Goal: Task Accomplishment & Management: Manage account settings

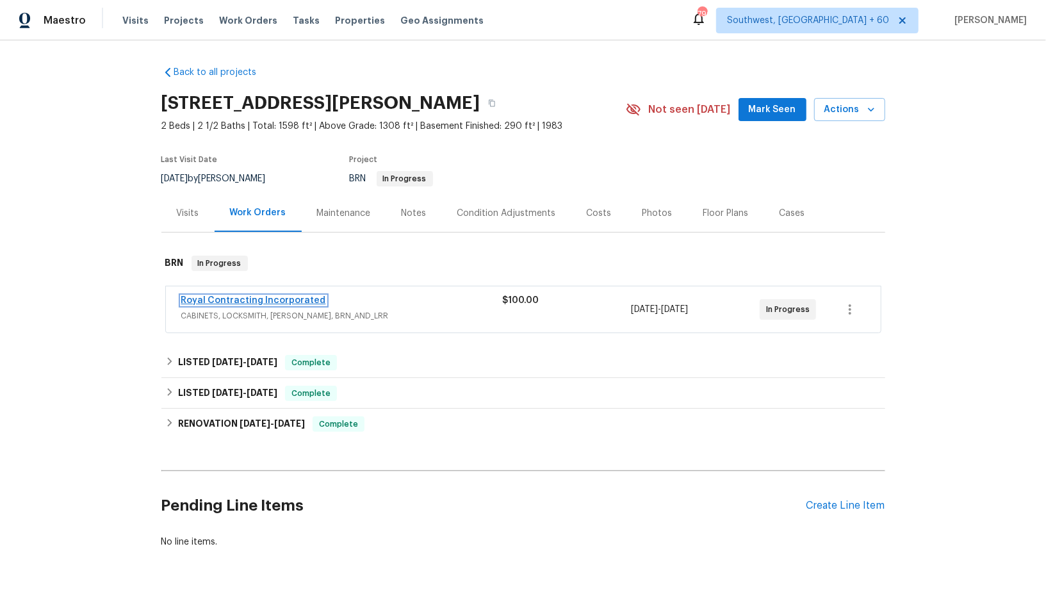
click at [238, 304] on link "Royal Contracting Incorporated" at bounding box center [253, 300] width 145 height 9
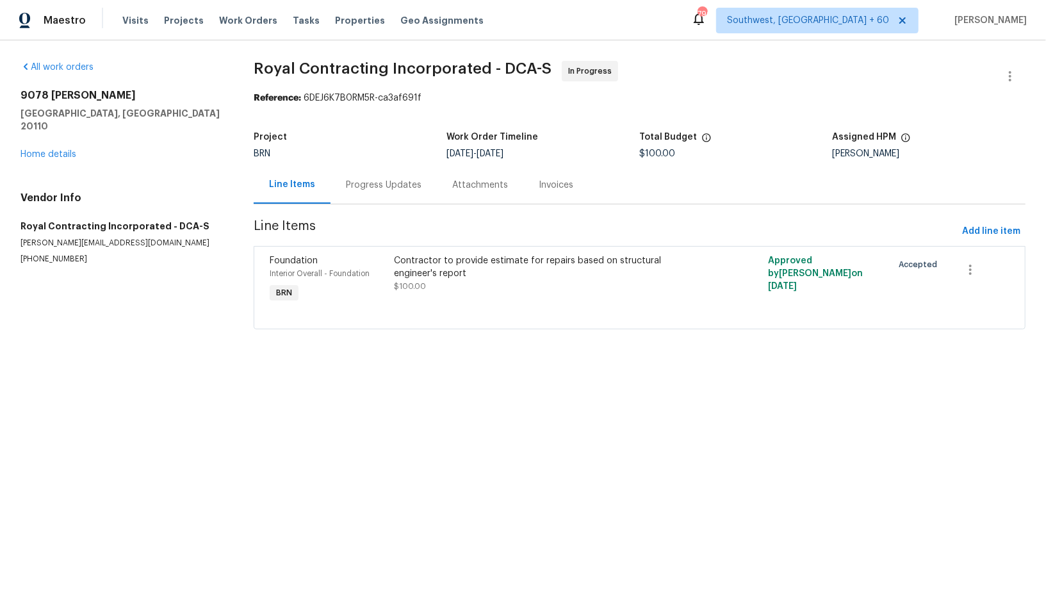
click at [374, 188] on div "Progress Updates" at bounding box center [384, 185] width 76 height 13
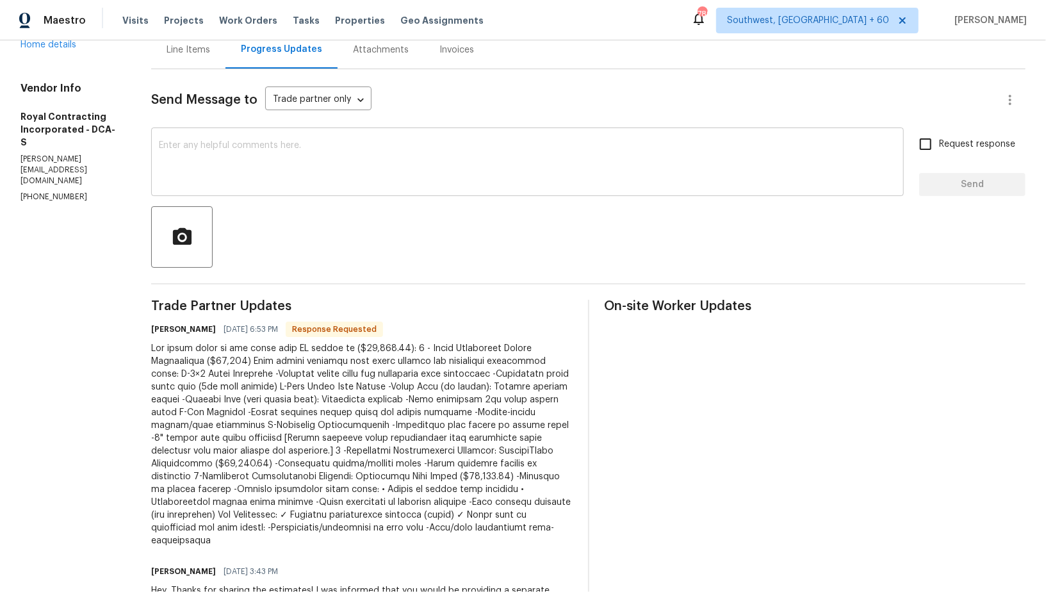
scroll to position [117, 0]
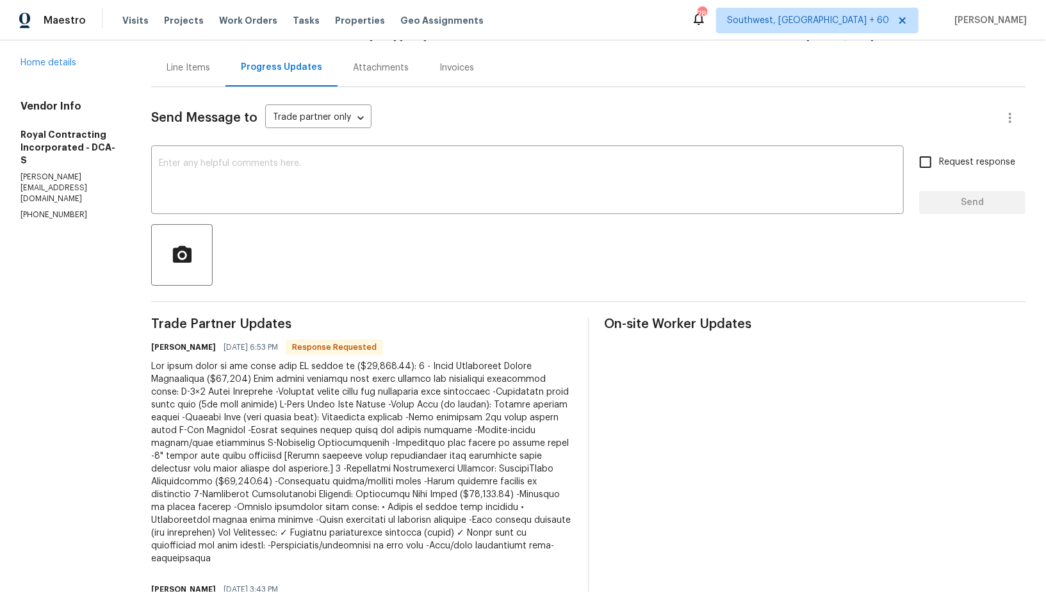
click at [236, 169] on textarea at bounding box center [527, 181] width 737 height 45
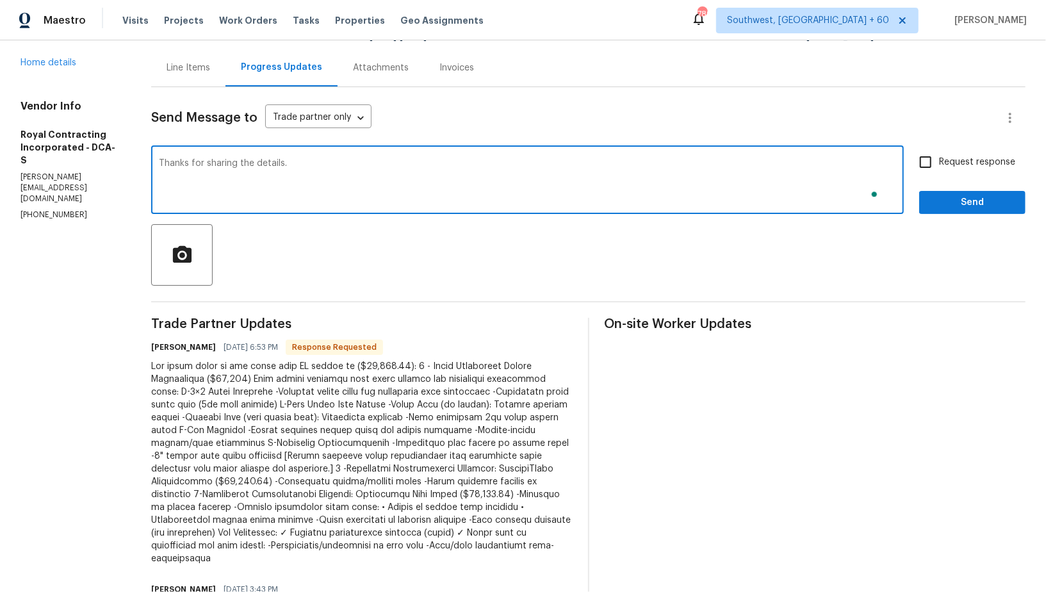
type textarea "Thanks for sharing the details."
click at [927, 168] on input "Request response" at bounding box center [925, 162] width 27 height 27
checkbox input "true"
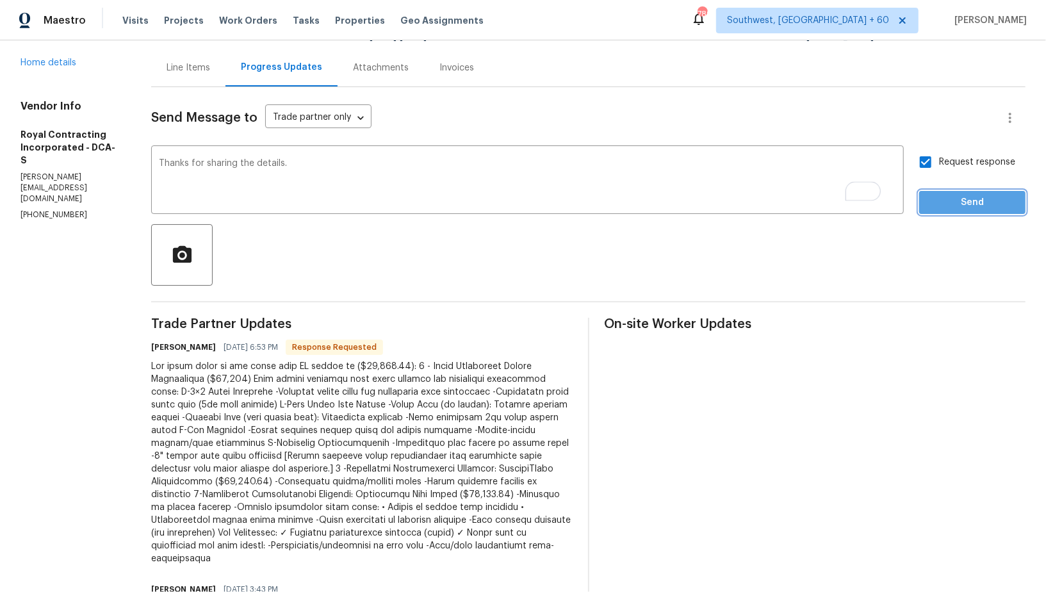
click at [949, 213] on button "Send" at bounding box center [972, 203] width 106 height 24
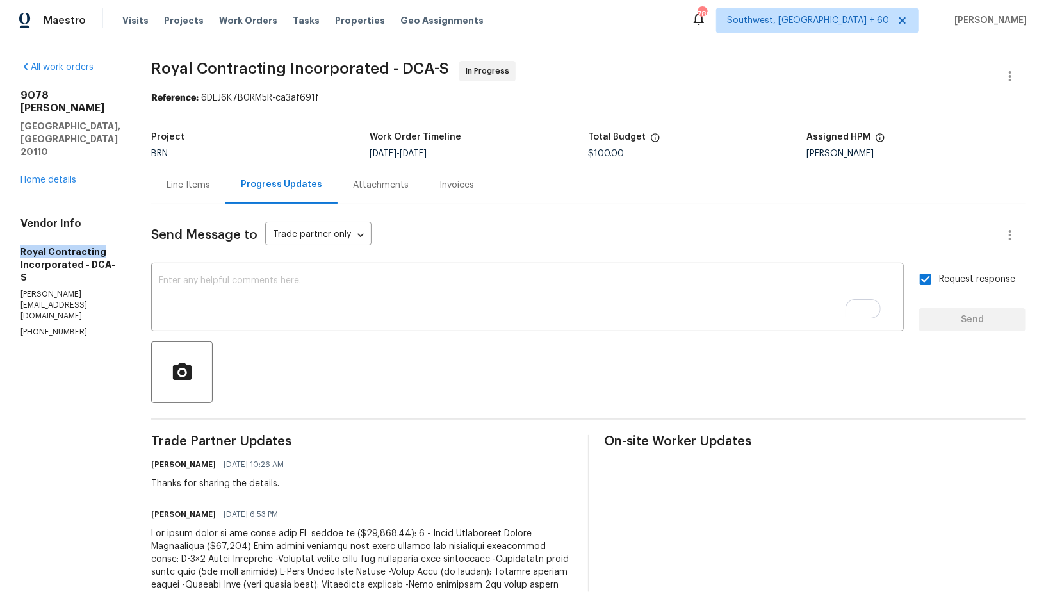
drag, startPoint x: 15, startPoint y: 218, endPoint x: 97, endPoint y: 217, distance: 82.0
copy h5 "Royal Contracting"
click at [208, 186] on div "Line Items" at bounding box center [189, 185] width 44 height 13
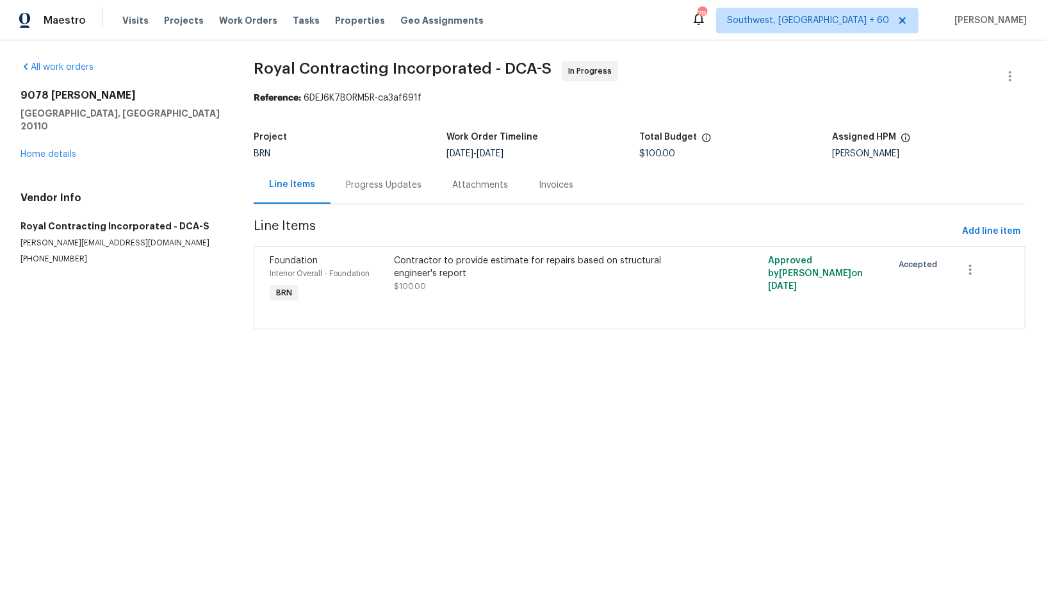
click at [412, 258] on div "Contractor to provide estimate for repairs based on structural engineer's report" at bounding box center [547, 267] width 304 height 26
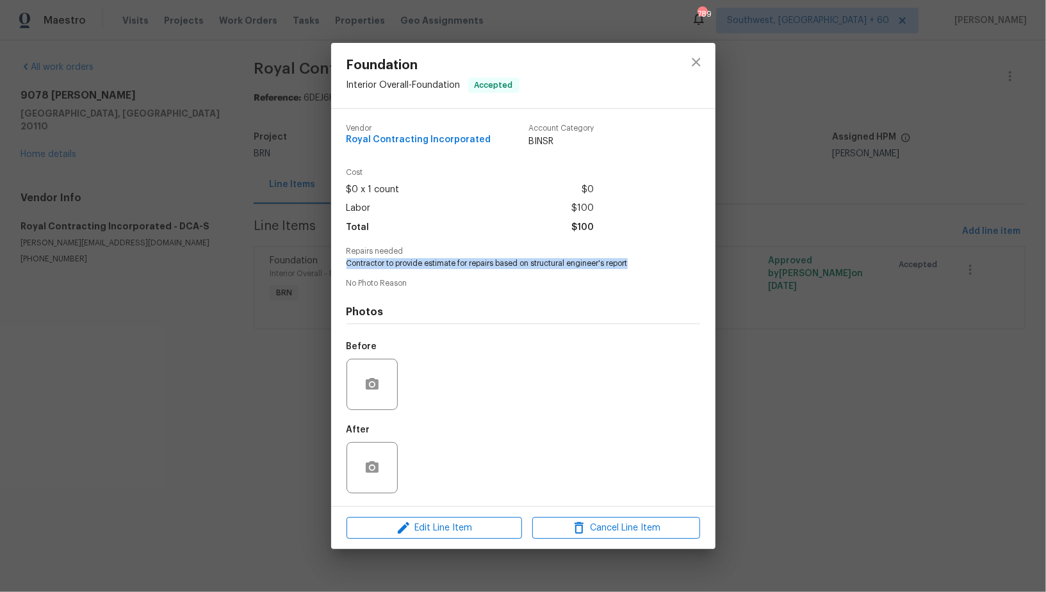
drag, startPoint x: 339, startPoint y: 261, endPoint x: 648, endPoint y: 263, distance: 308.8
click at [648, 263] on div "Vendor Royal Contracting Incorporated Account Category BINSR Cost $0 x 1 count …" at bounding box center [523, 307] width 384 height 397
copy span "Contractor to provide estimate for repairs based on structural engineer's report"
drag, startPoint x: 316, startPoint y: 232, endPoint x: 325, endPoint y: 219, distance: 15.6
click at [316, 231] on div "Foundation Interior Overall - Foundation Accepted Vendor Royal Contracting Inco…" at bounding box center [523, 296] width 1046 height 592
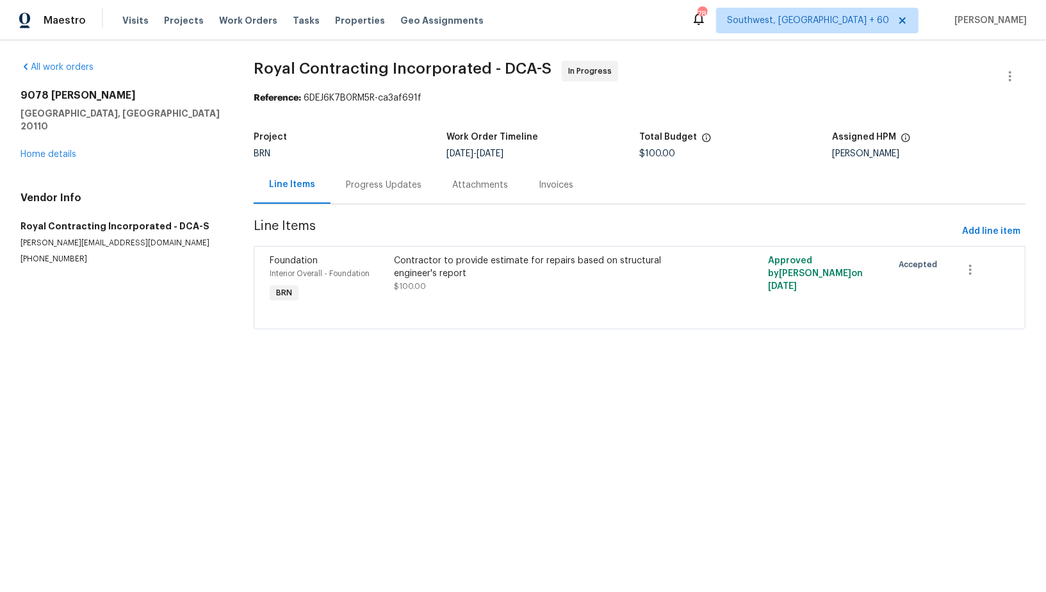
click at [402, 169] on div "Progress Updates" at bounding box center [384, 185] width 106 height 38
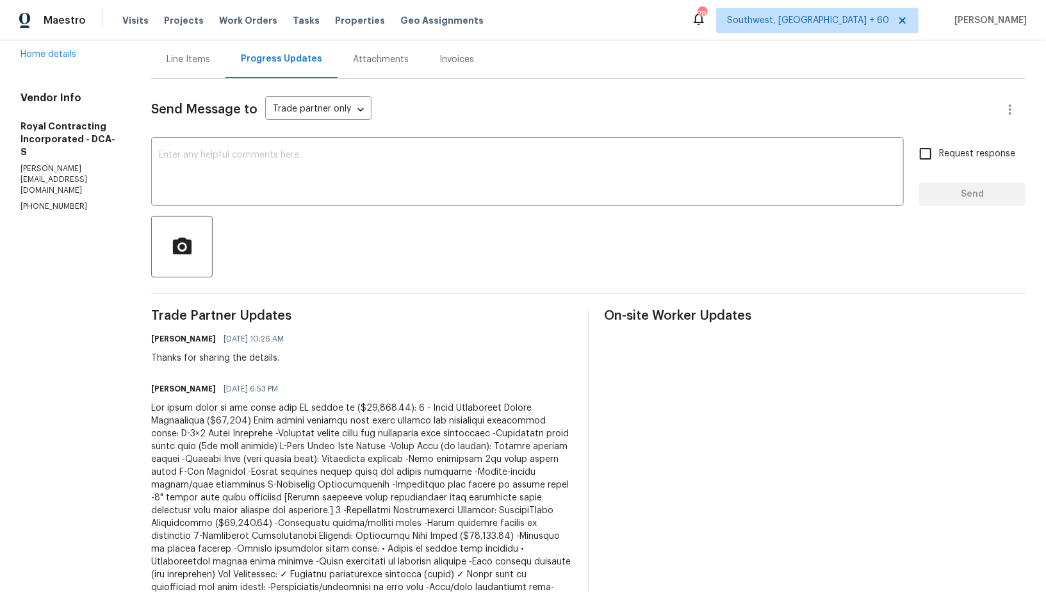
scroll to position [184, 0]
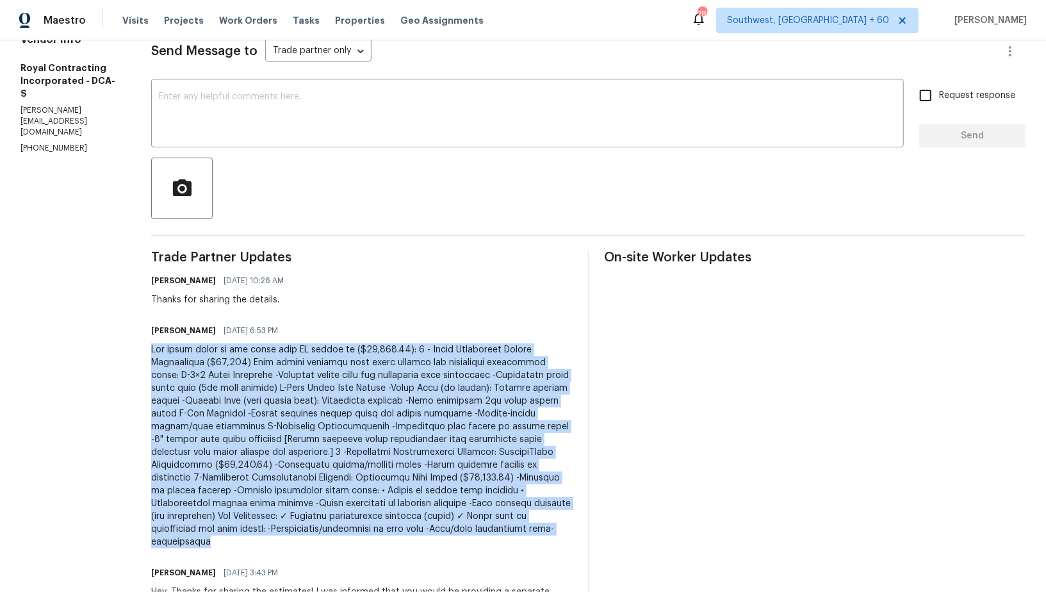
drag, startPoint x: 167, startPoint y: 351, endPoint x: 396, endPoint y: 530, distance: 290.8
click at [396, 530] on div at bounding box center [362, 445] width 422 height 205
copy div "The final quote to get ready this WO detail is ($41,267.00): 1 - Water Manageme…"
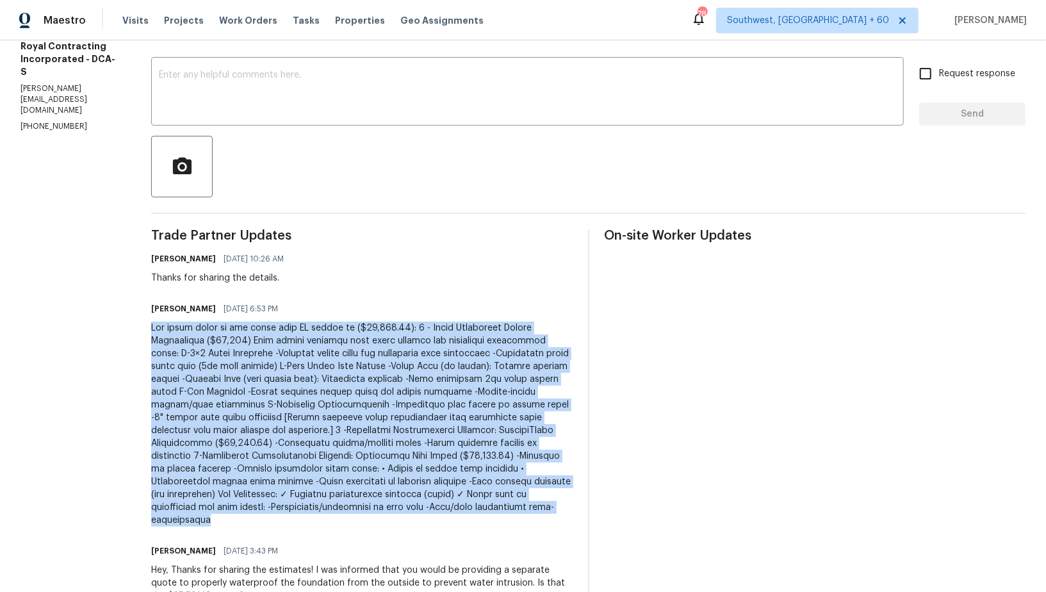
click at [327, 333] on div at bounding box center [362, 424] width 422 height 205
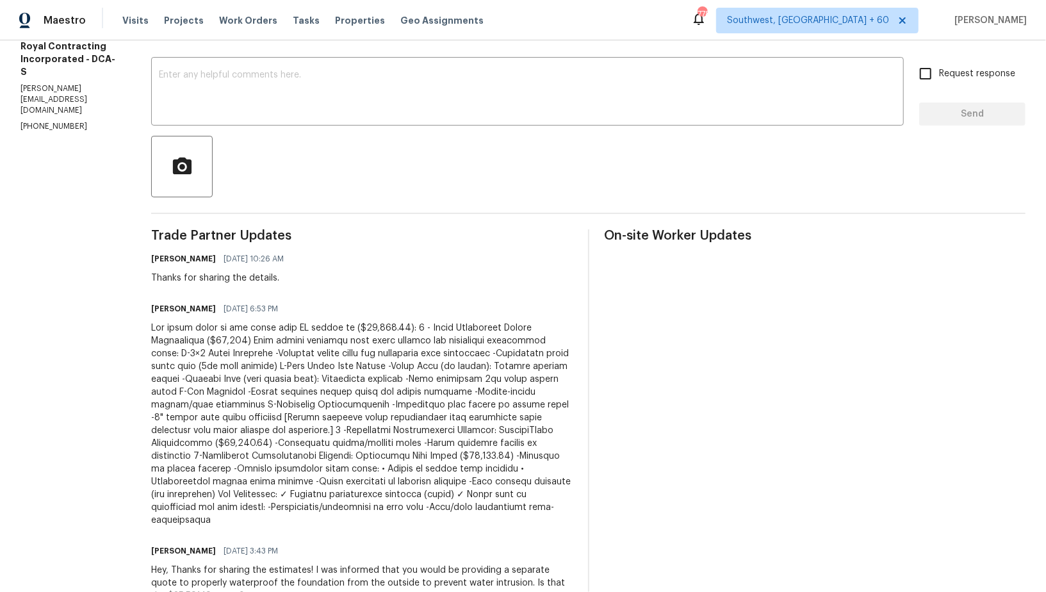
scroll to position [0, 0]
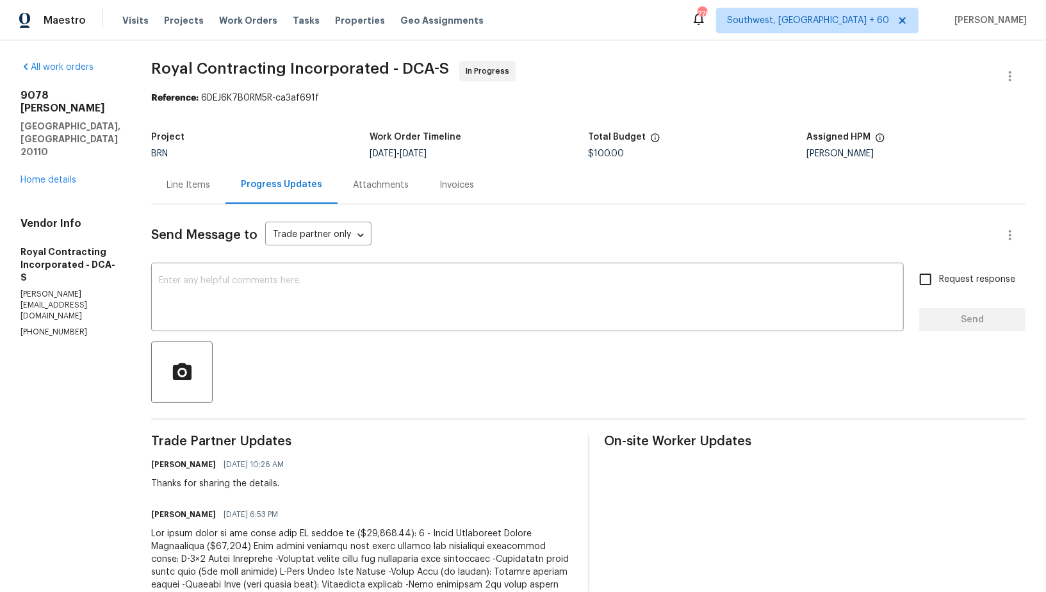
click at [44, 134] on div "9078 Reynolds Pl Manassas, VA 20110 Home details" at bounding box center [71, 137] width 100 height 97
click at [45, 176] on link "Home details" at bounding box center [49, 180] width 56 height 9
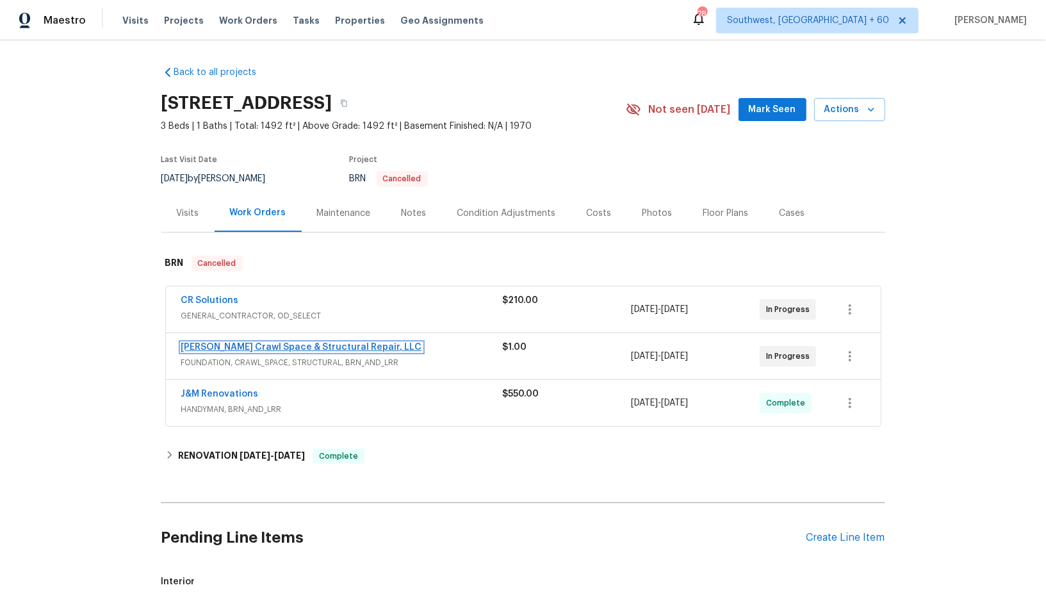
click at [261, 348] on link "[PERSON_NAME] Crawl Space & Structural Repair, LLC" at bounding box center [301, 347] width 241 height 9
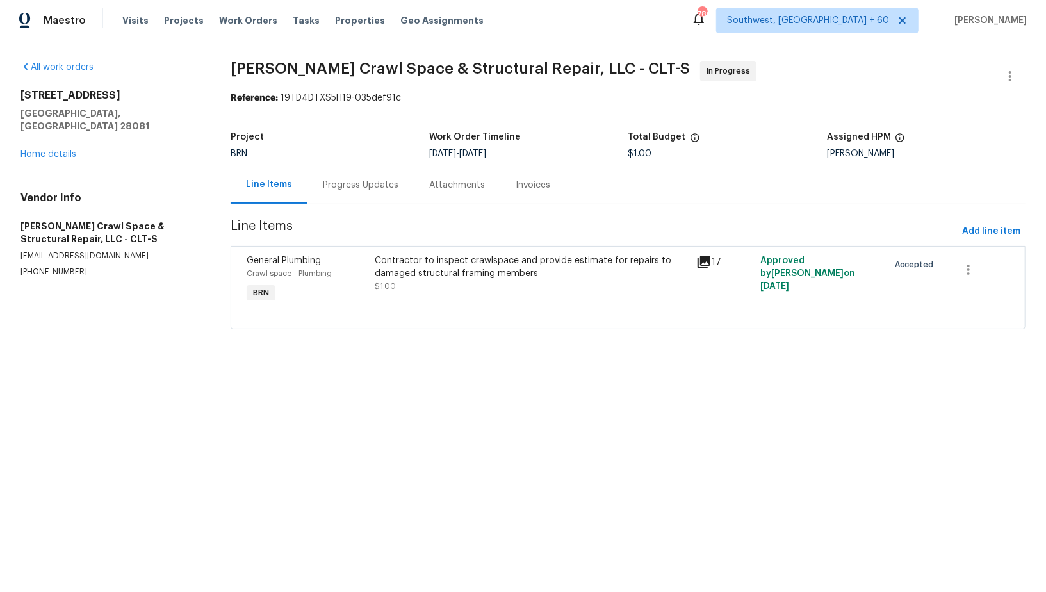
click at [322, 193] on div "Progress Updates" at bounding box center [361, 185] width 106 height 38
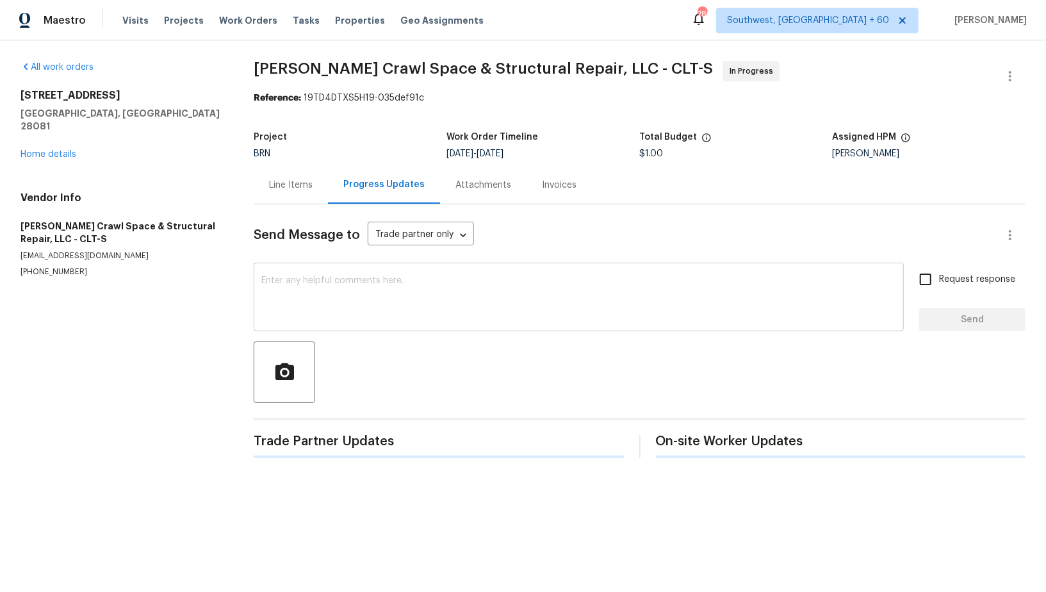
click at [332, 287] on textarea at bounding box center [578, 298] width 635 height 45
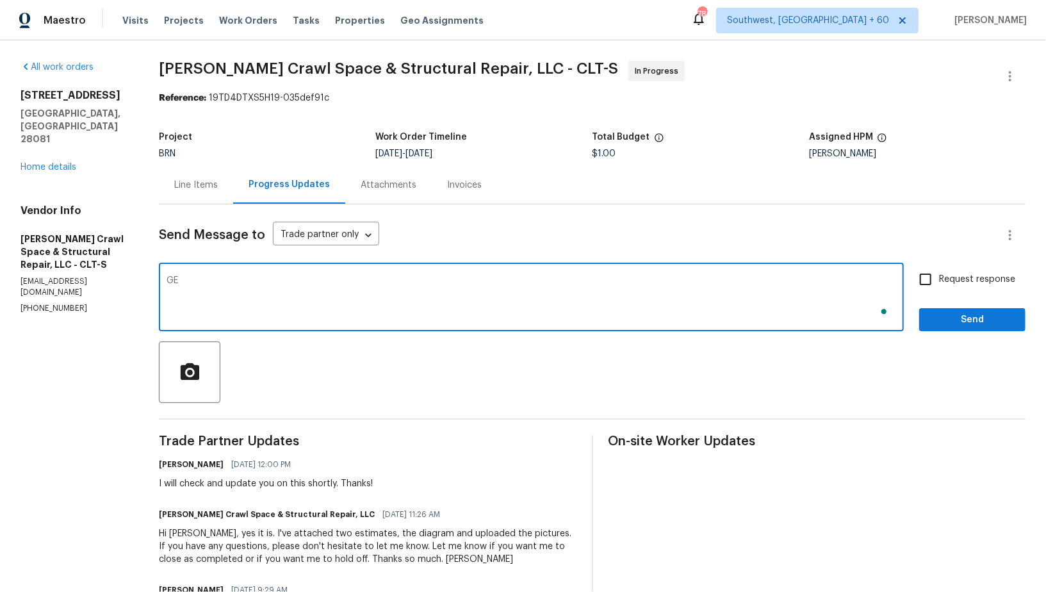
type textarea "G"
type textarea "Hey, We are not proceeding with the foundation repairs for now. I will send new…"
paste textarea "Hey, we are pausing the foundation repairs for now. I will send a new work orde…"
type textarea "Hey, we are pausing the foundation repairs for now. I will send a new work orde…"
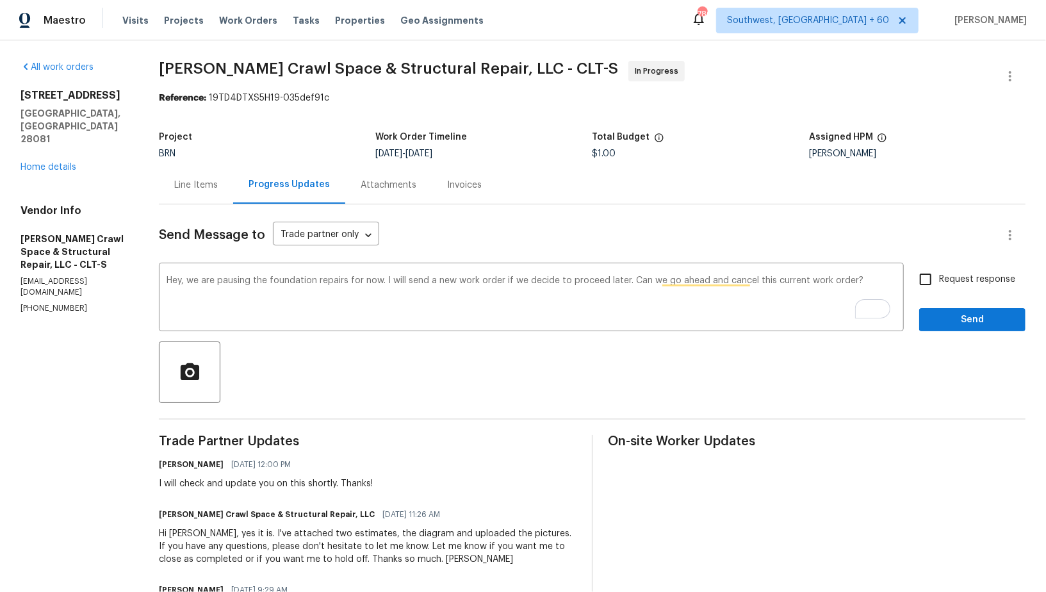
click at [913, 288] on div "Hey, we are pausing the foundation repairs for now. I will send a new work orde…" at bounding box center [592, 298] width 867 height 65
click at [926, 284] on input "Request response" at bounding box center [925, 279] width 27 height 27
checkbox input "true"
click at [949, 318] on span "Send" at bounding box center [973, 320] width 86 height 16
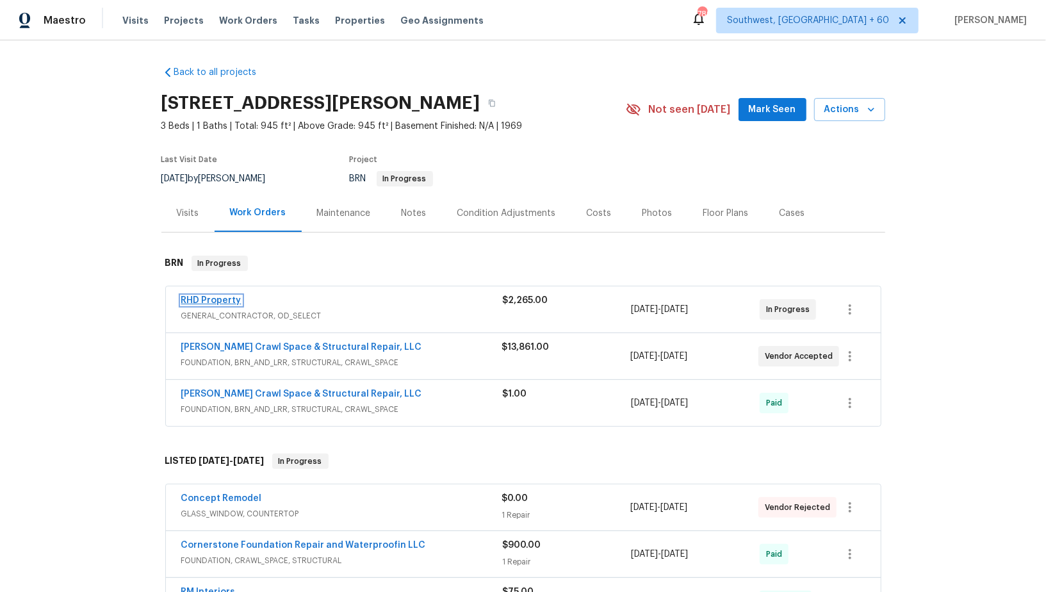
click at [221, 301] on link "RHD Property" at bounding box center [211, 300] width 60 height 9
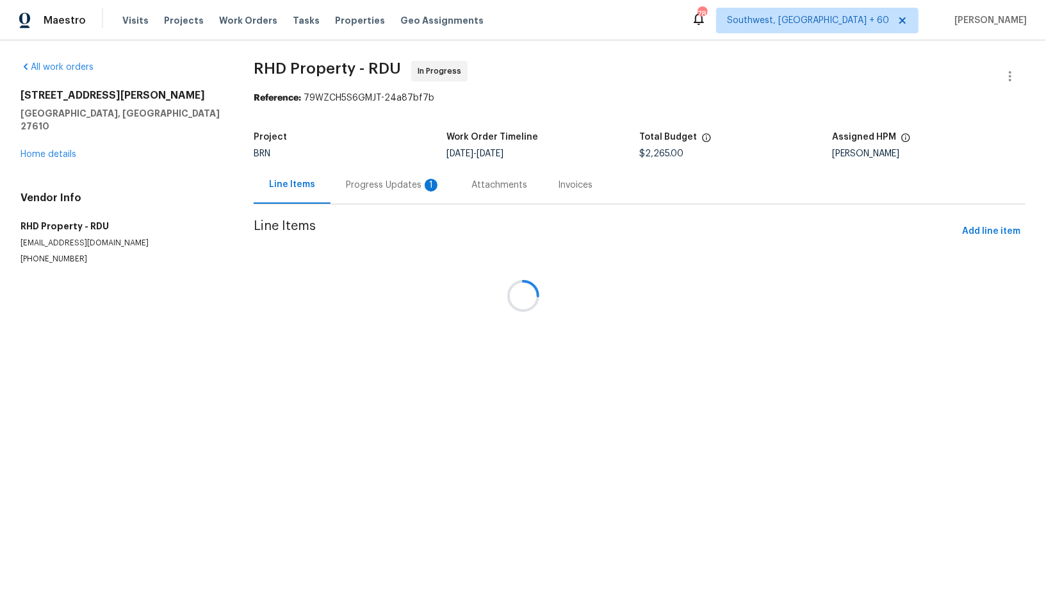
click at [363, 185] on div at bounding box center [523, 296] width 1046 height 592
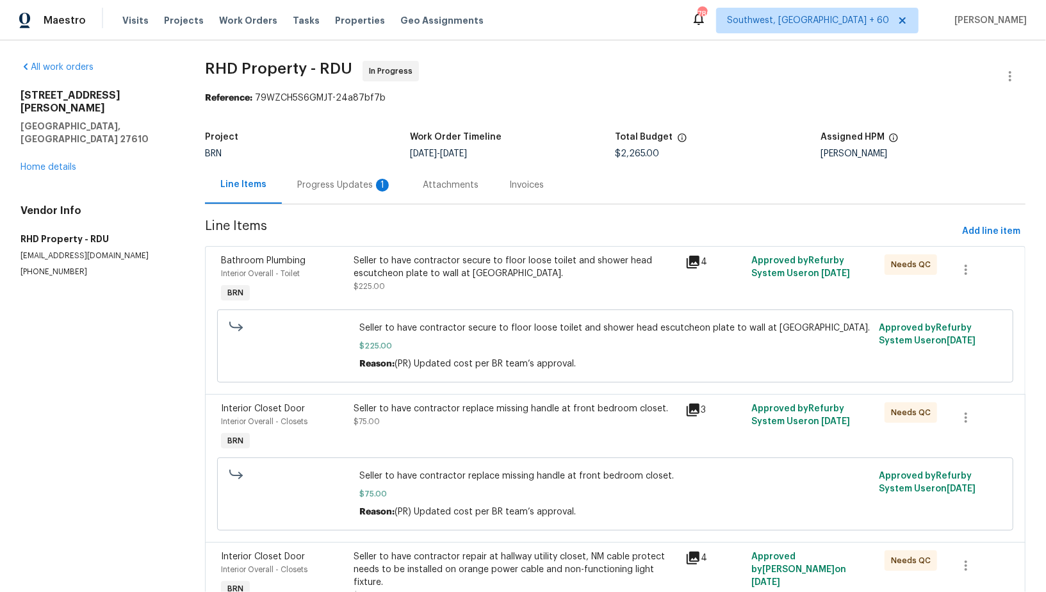
click at [363, 185] on div "Progress Updates 1" at bounding box center [344, 185] width 95 height 13
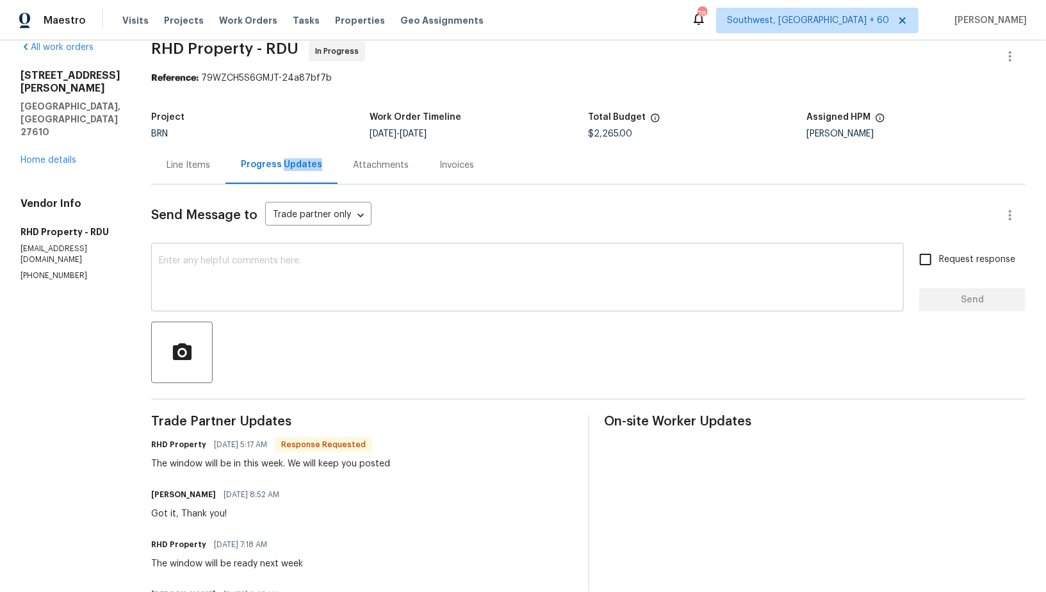
scroll to position [44, 0]
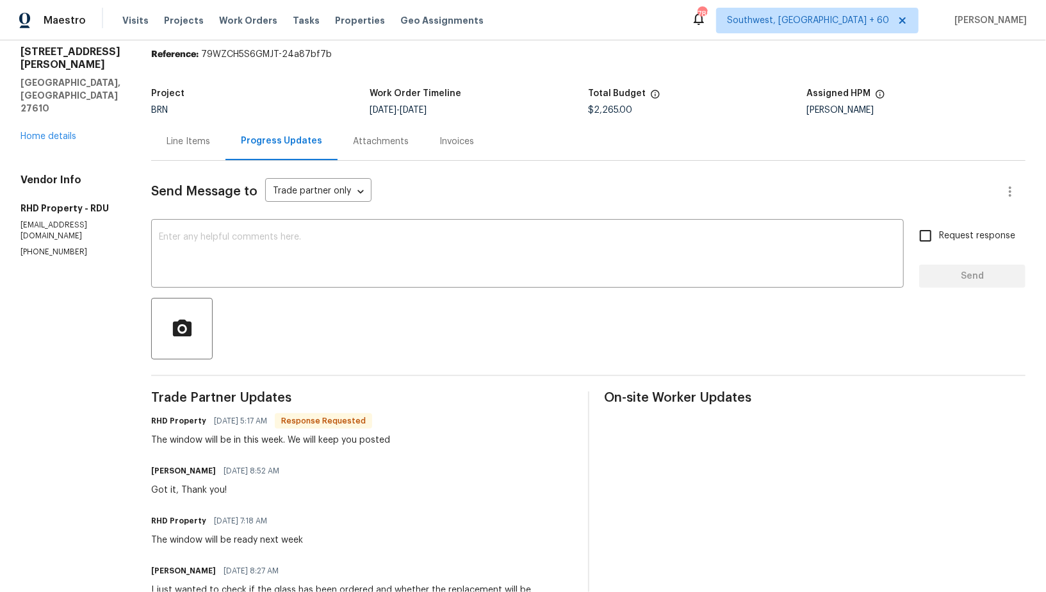
click at [309, 249] on textarea at bounding box center [527, 255] width 737 height 45
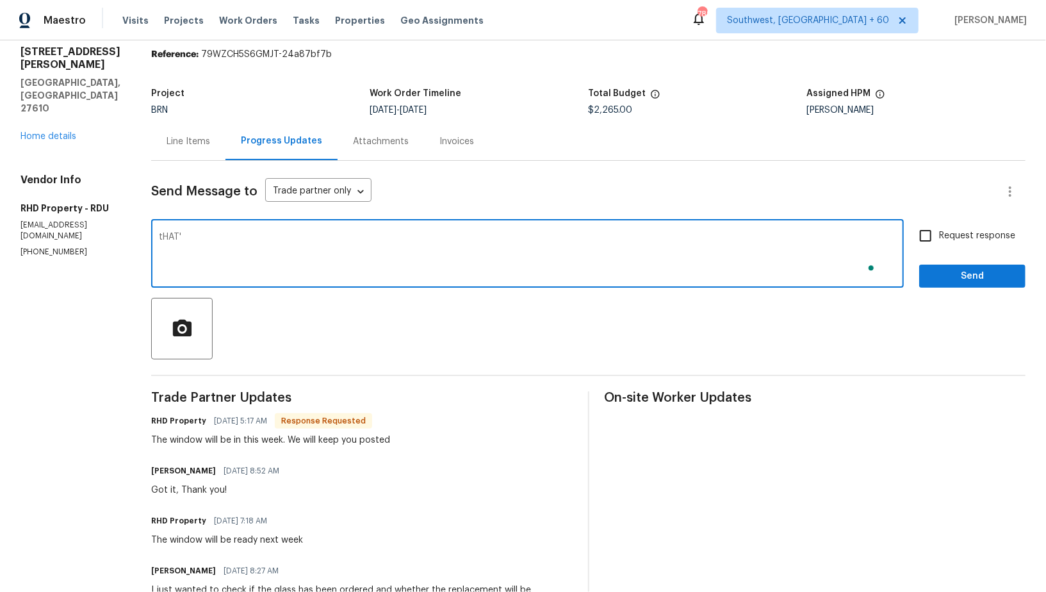
type textarea "tHAT'S"
click at [439, 234] on textarea "That's great, Let me know once you have the confimed date for installation" at bounding box center [527, 255] width 737 height 45
click at [595, 238] on textarea "That's great, Let me know once you have the confimed date for glass installation" at bounding box center [527, 255] width 737 height 45
type textarea "That's great, Let me know once you have the confimed date for glass installatio…"
click at [932, 242] on input "Request response" at bounding box center [925, 235] width 27 height 27
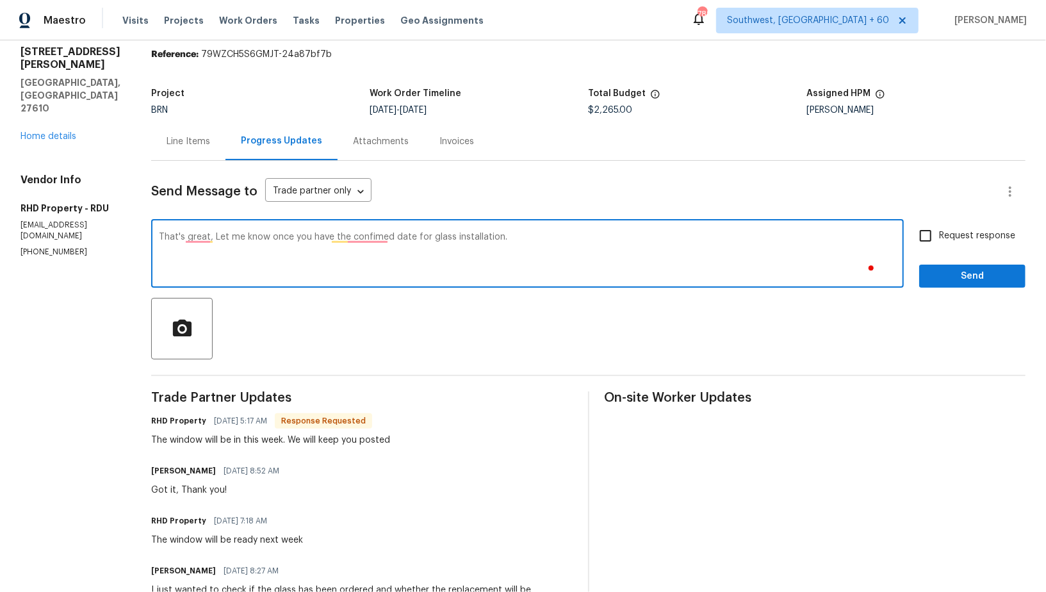
checkbox input "true"
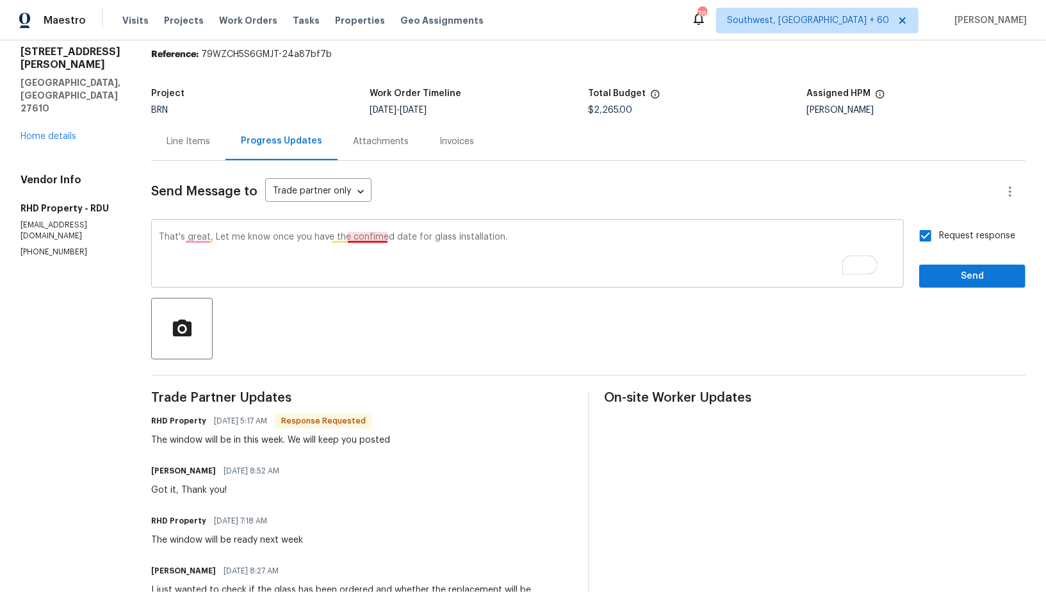
click at [379, 239] on textarea "That's great, Let me know once you have the confimed date for glass installatio…" at bounding box center [527, 255] width 737 height 45
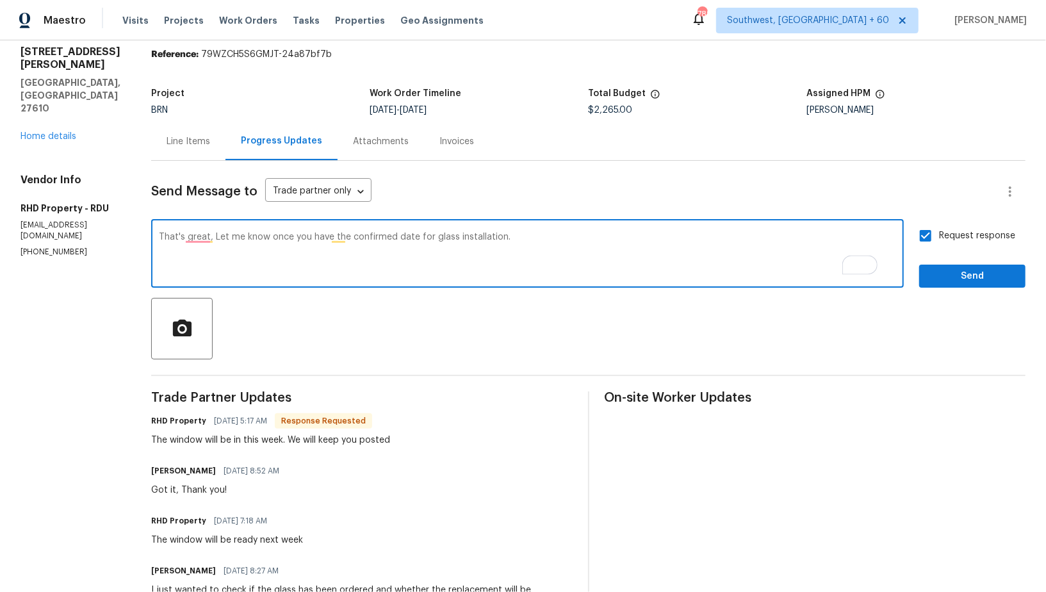
type textarea "That's great, Let me know once you have the confirmed date for glass installati…"
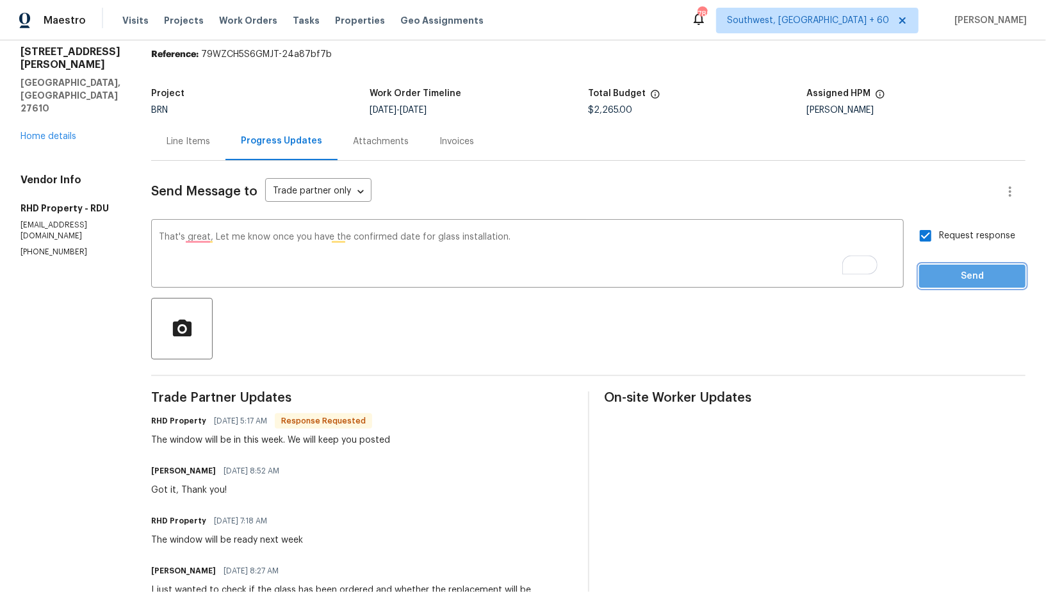
click at [952, 280] on span "Send" at bounding box center [973, 276] width 86 height 16
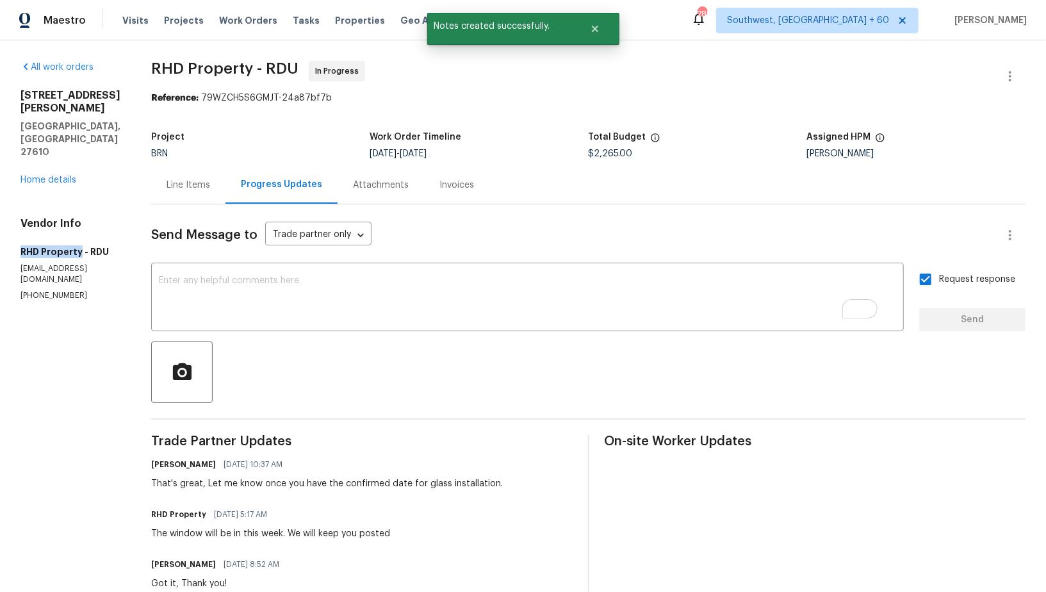
drag, startPoint x: 0, startPoint y: 213, endPoint x: 79, endPoint y: 213, distance: 78.8
copy h5 "RHD Property"
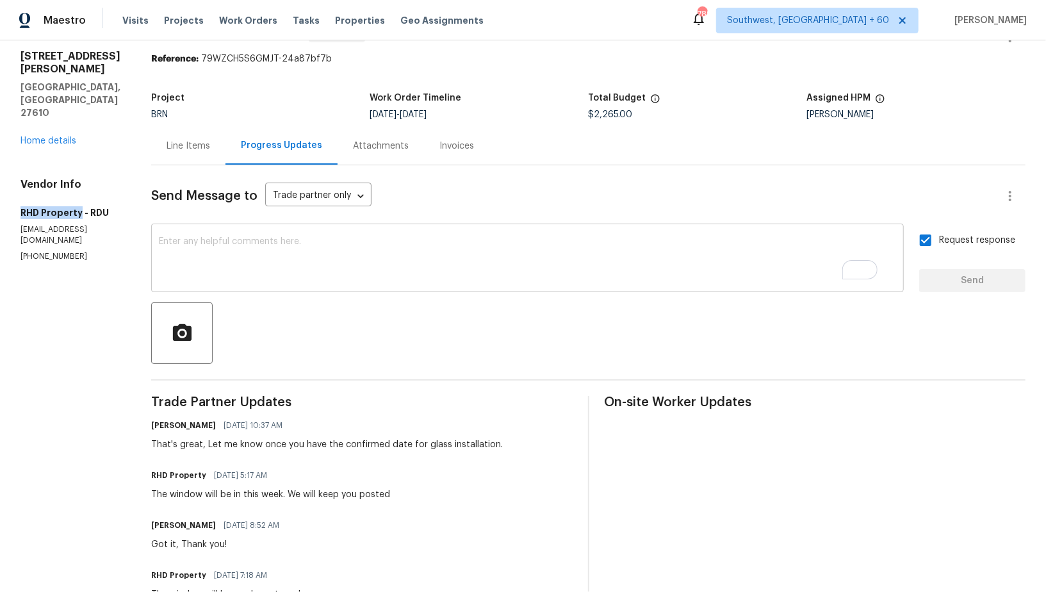
scroll to position [67, 0]
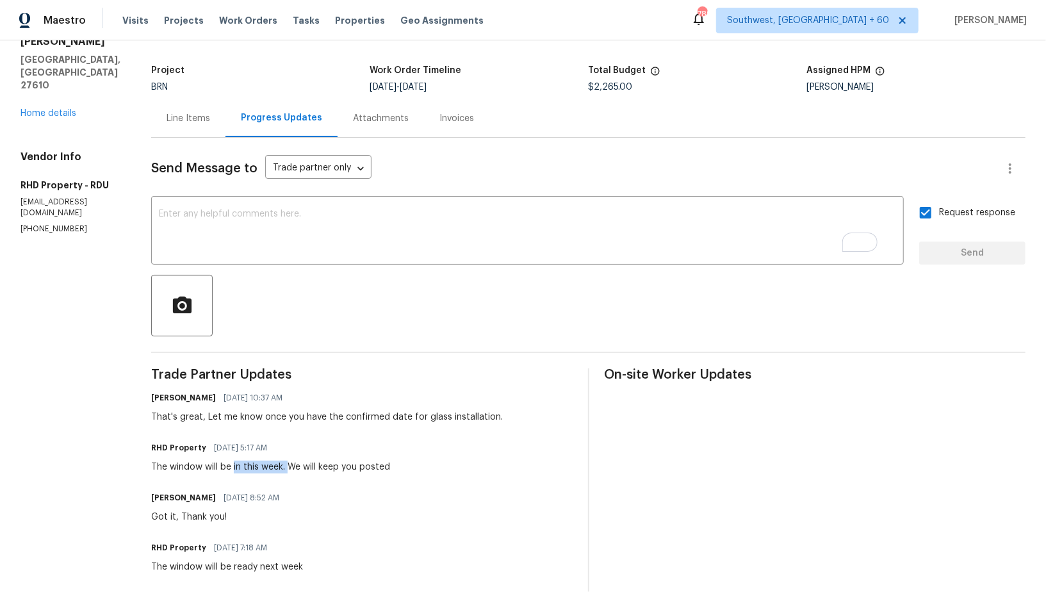
drag, startPoint x: 251, startPoint y: 466, endPoint x: 306, endPoint y: 466, distance: 55.1
click at [306, 466] on div "The window will be in this week. We will keep you posted" at bounding box center [270, 467] width 239 height 13
copy div "in this week."
drag, startPoint x: 357, startPoint y: 418, endPoint x: 531, endPoint y: 413, distance: 173.7
click at [531, 413] on div "Padmapriya R 10/14/2025 10:37 AM That's great, Let me know once you have the co…" at bounding box center [362, 406] width 422 height 35
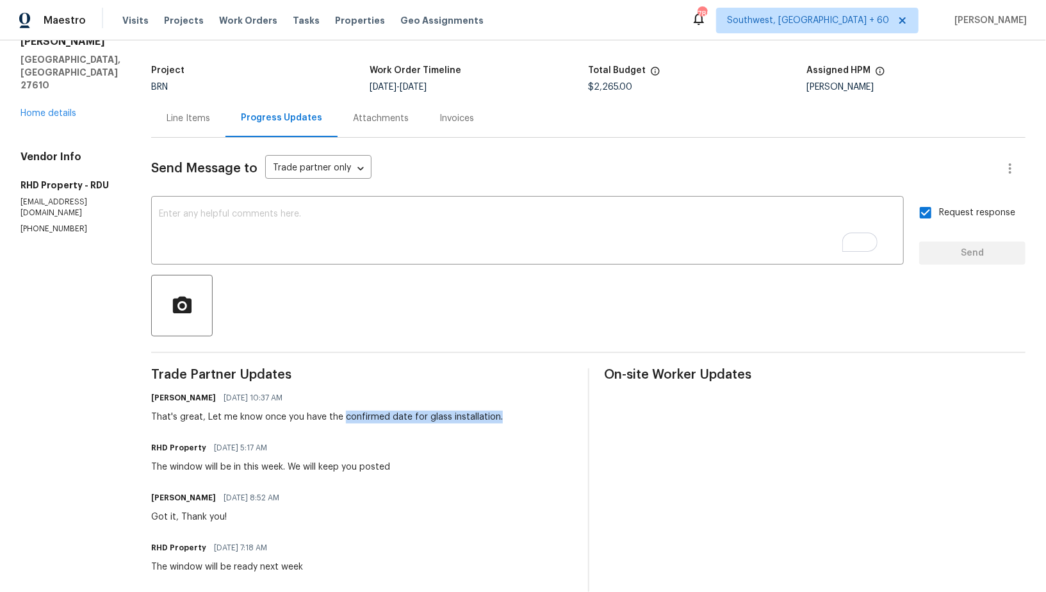
copy div "confirmed date for glass installation."
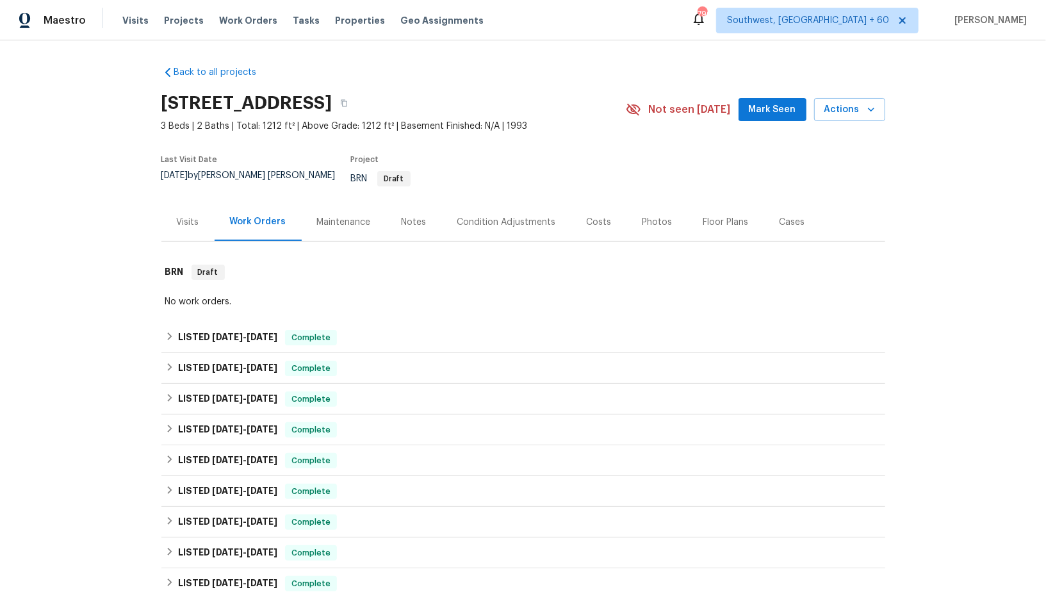
scroll to position [470, 0]
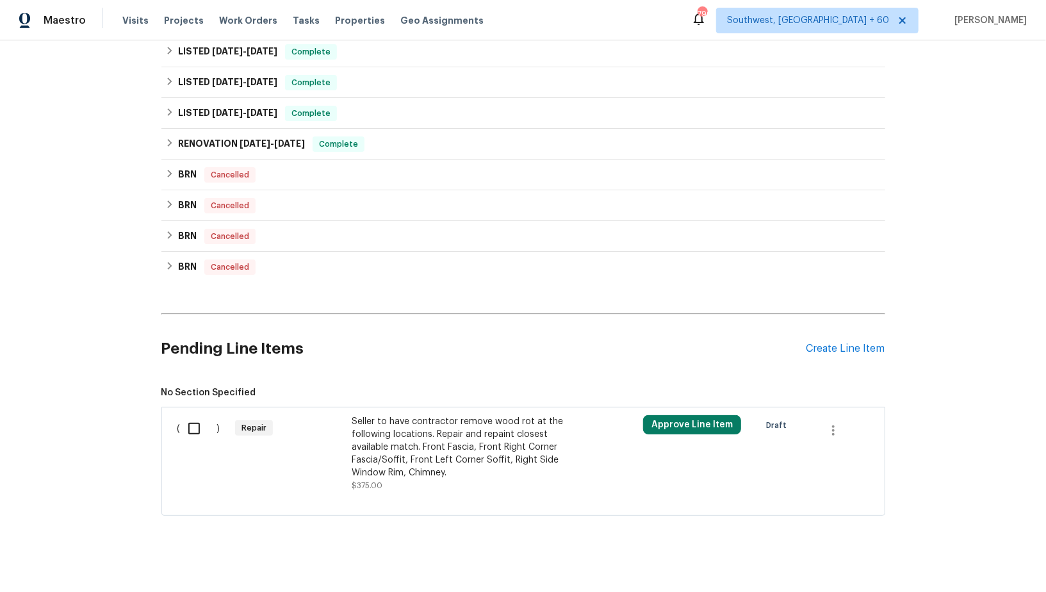
click at [409, 431] on div "Seller to have contractor remove wood rot at the following locations. Repair an…" at bounding box center [465, 447] width 226 height 64
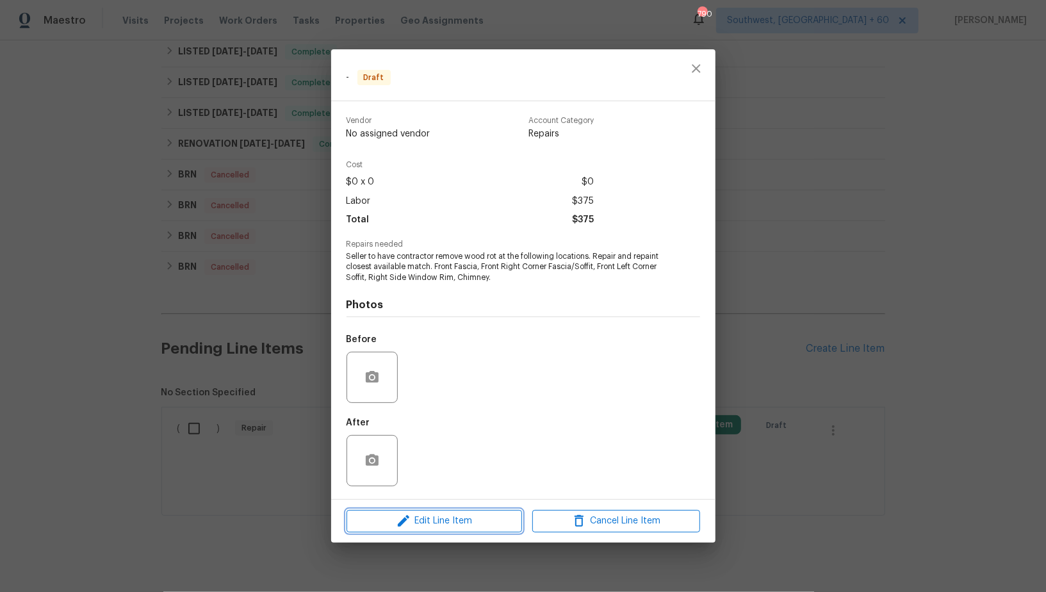
click at [436, 516] on span "Edit Line Item" at bounding box center [434, 521] width 168 height 16
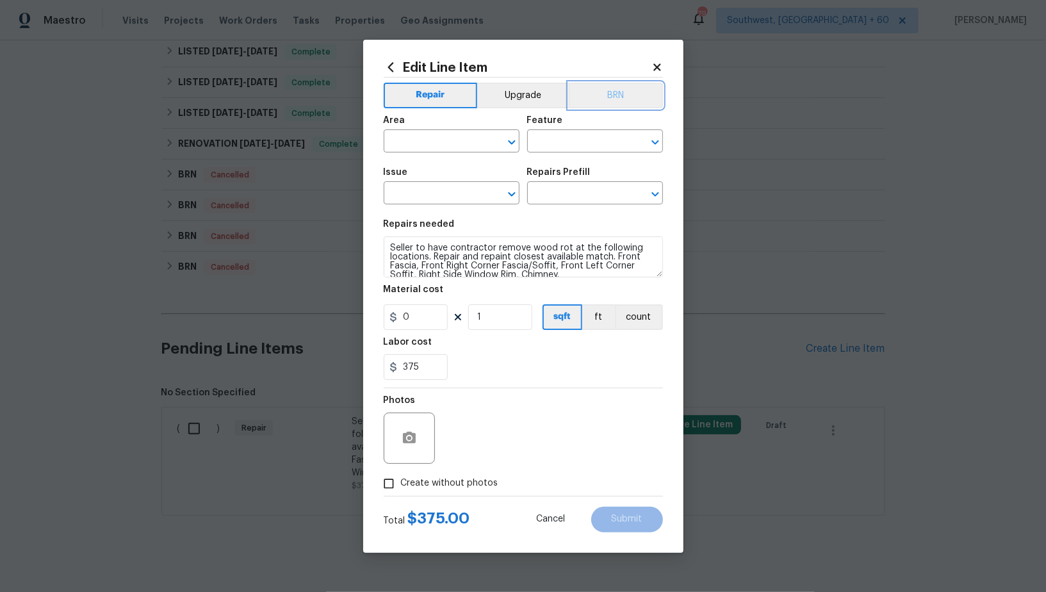
click at [586, 95] on button "BRN" at bounding box center [616, 96] width 94 height 26
click at [441, 126] on div "Area" at bounding box center [452, 124] width 136 height 17
click at [416, 145] on input "text" at bounding box center [434, 143] width 100 height 20
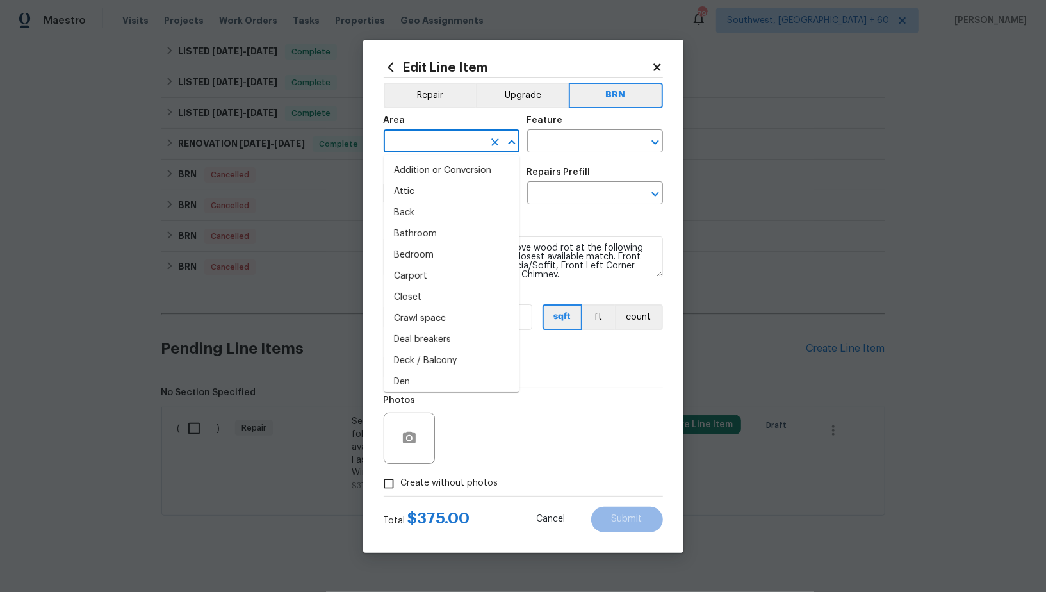
type input "p"
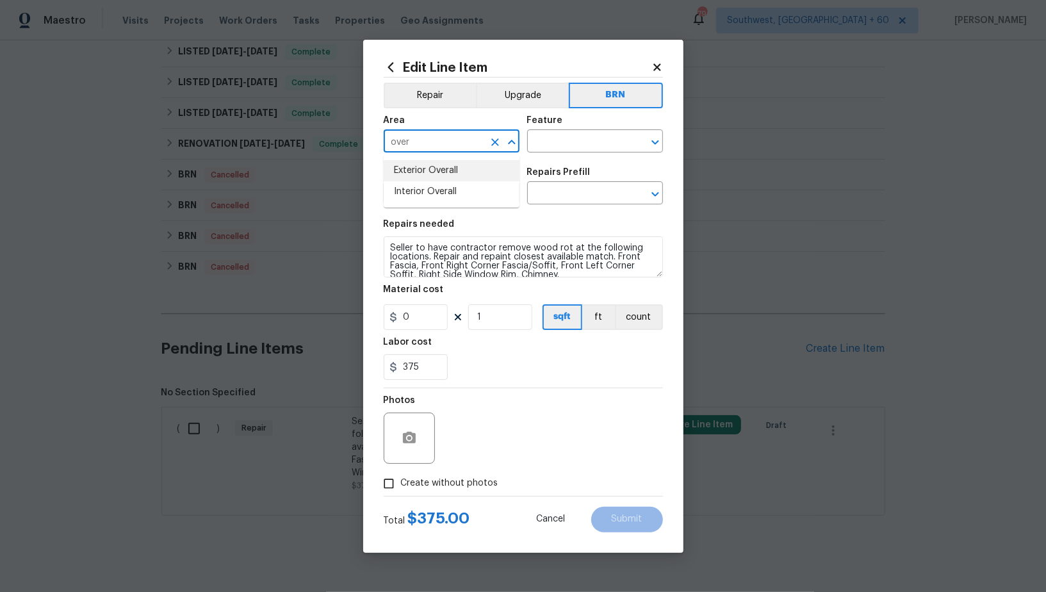
click at [445, 176] on li "Exterior Overall" at bounding box center [452, 170] width 136 height 21
type input "Exterior Overall"
click at [577, 147] on input "text" at bounding box center [577, 143] width 100 height 20
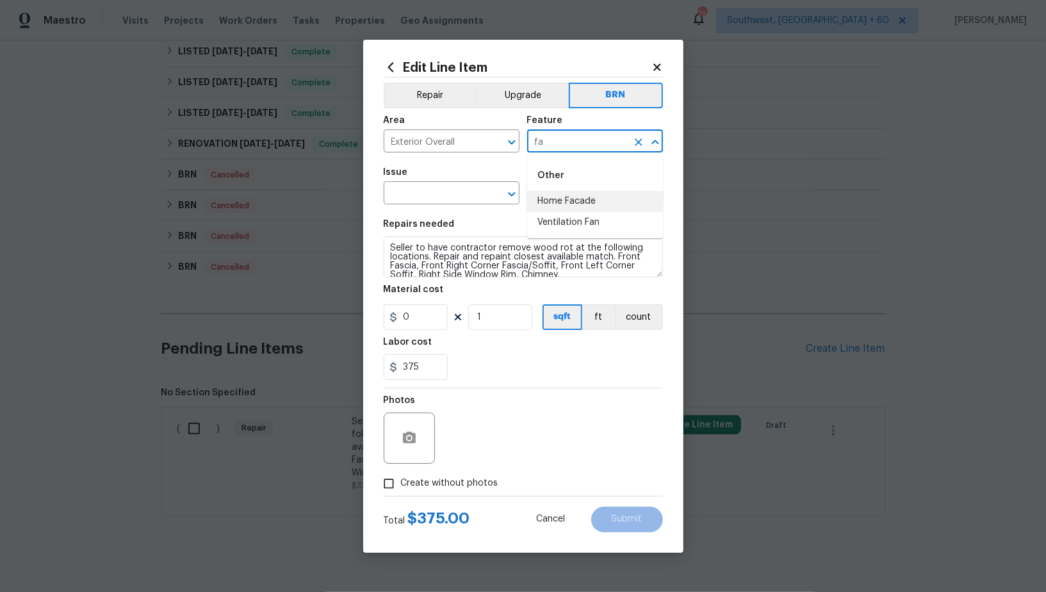
type input "f"
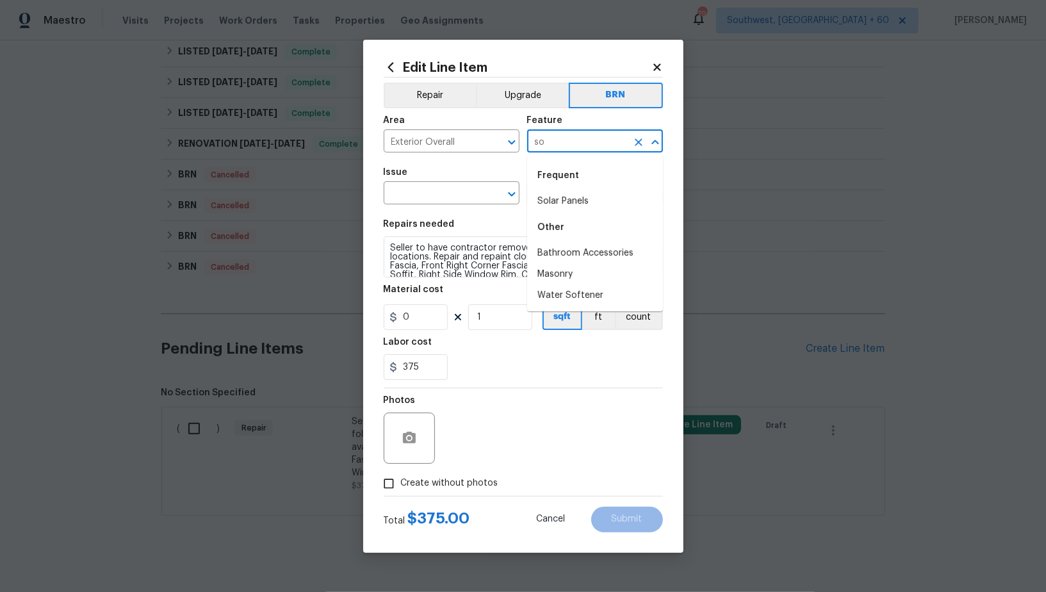
type input "s"
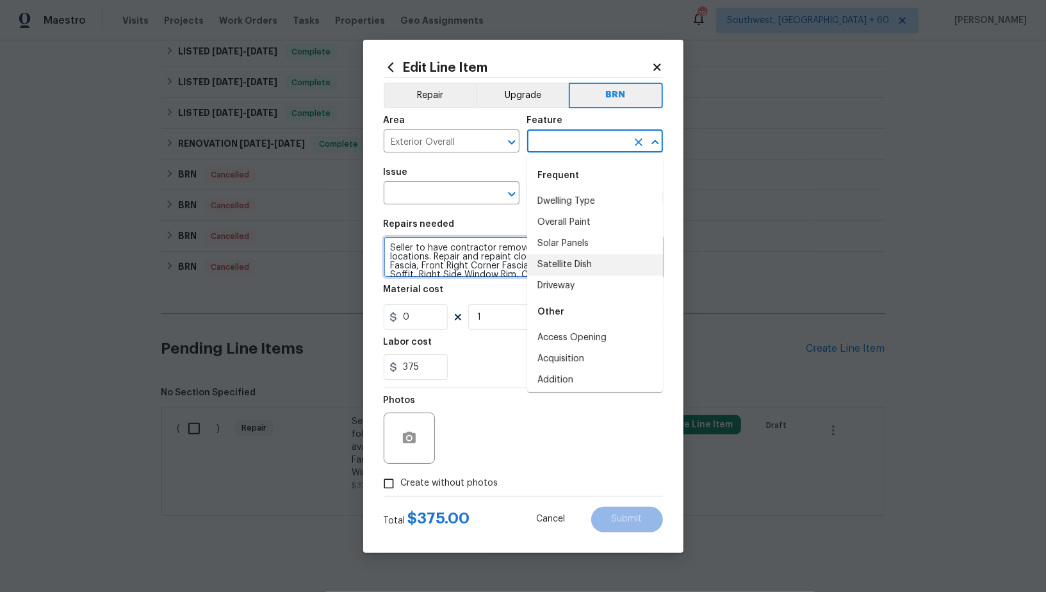
click at [492, 257] on textarea "Seller to have contractor remove wood rot at the following locations. Repair an…" at bounding box center [523, 256] width 279 height 41
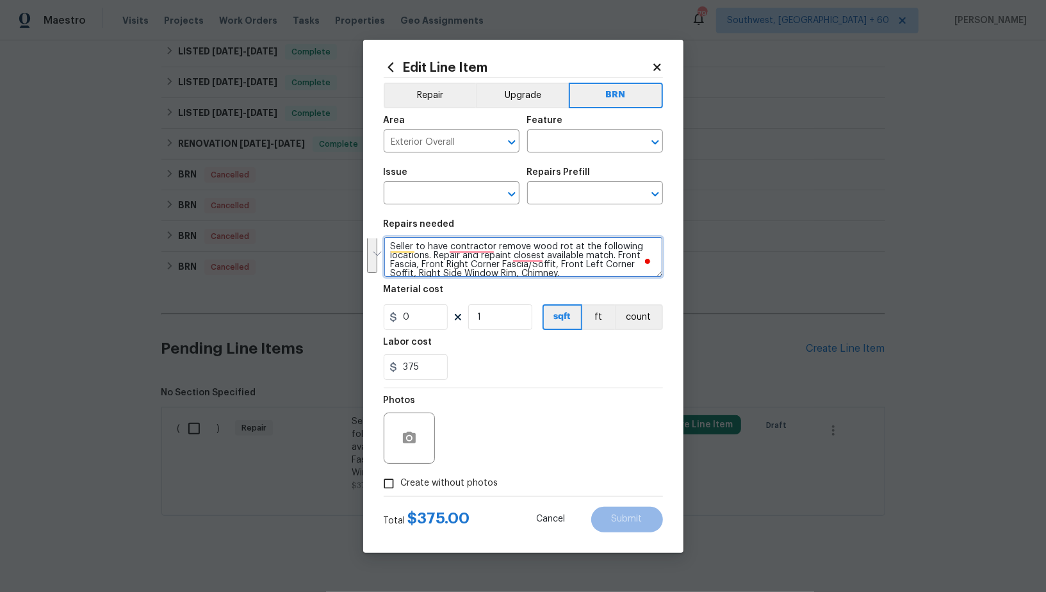
scroll to position [0, 0]
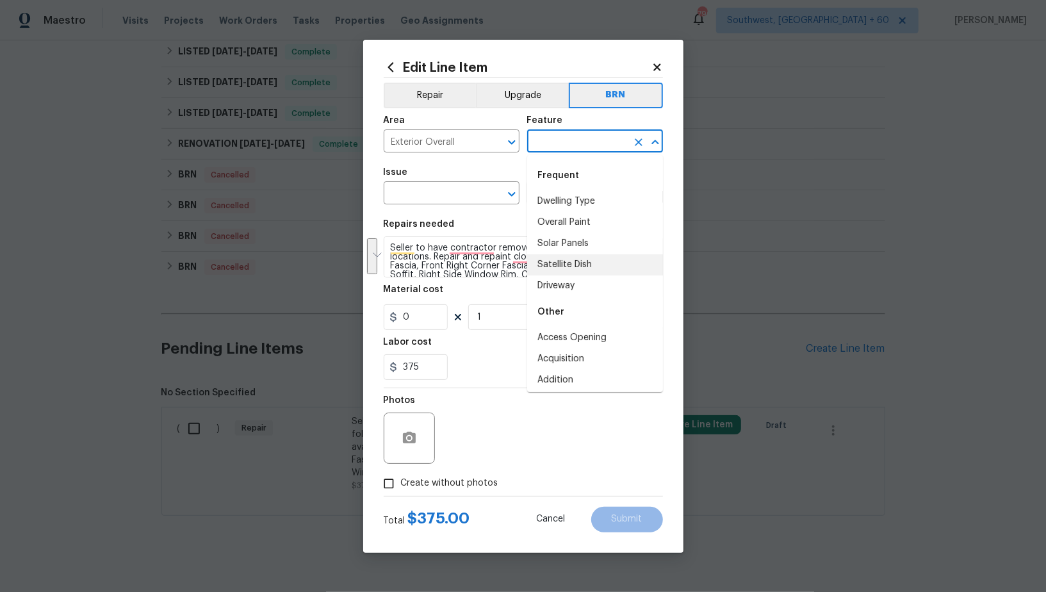
click at [554, 145] on input "text" at bounding box center [577, 143] width 100 height 20
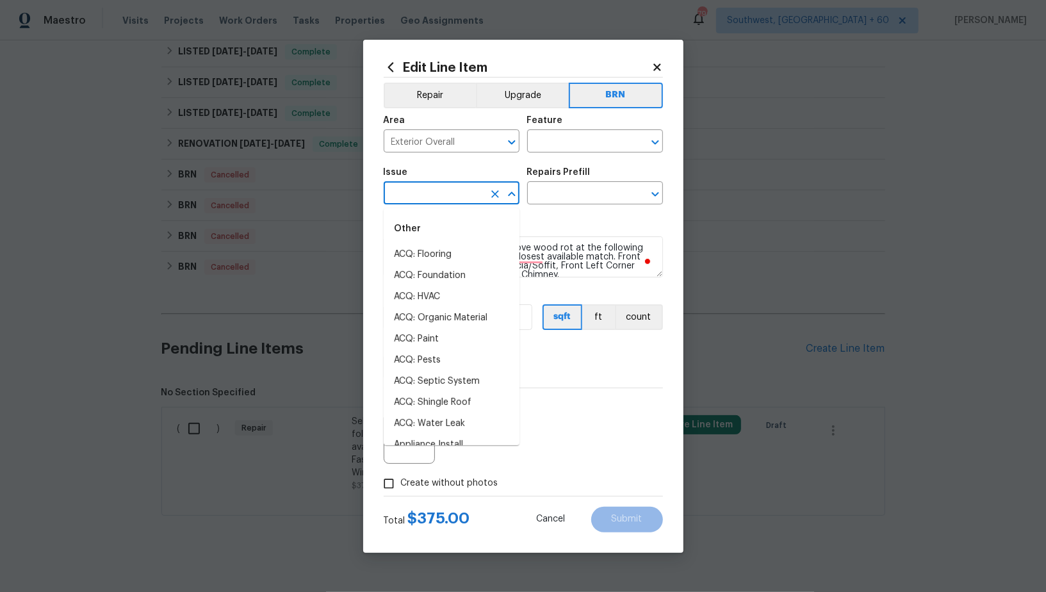
click at [461, 192] on input "text" at bounding box center [434, 195] width 100 height 20
type input "d"
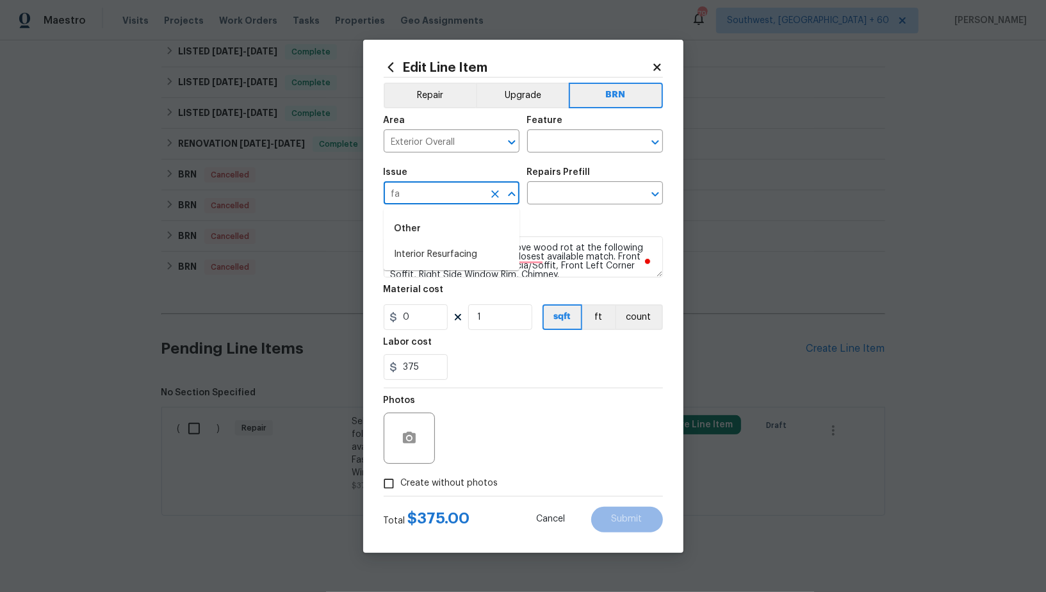
type input "f"
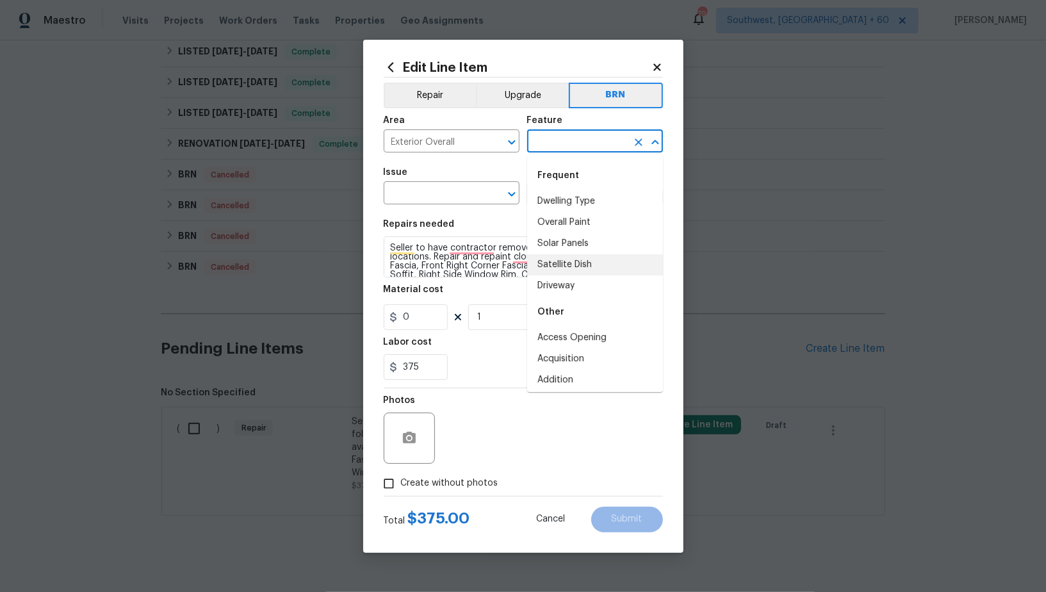
click at [563, 151] on input "text" at bounding box center [577, 143] width 100 height 20
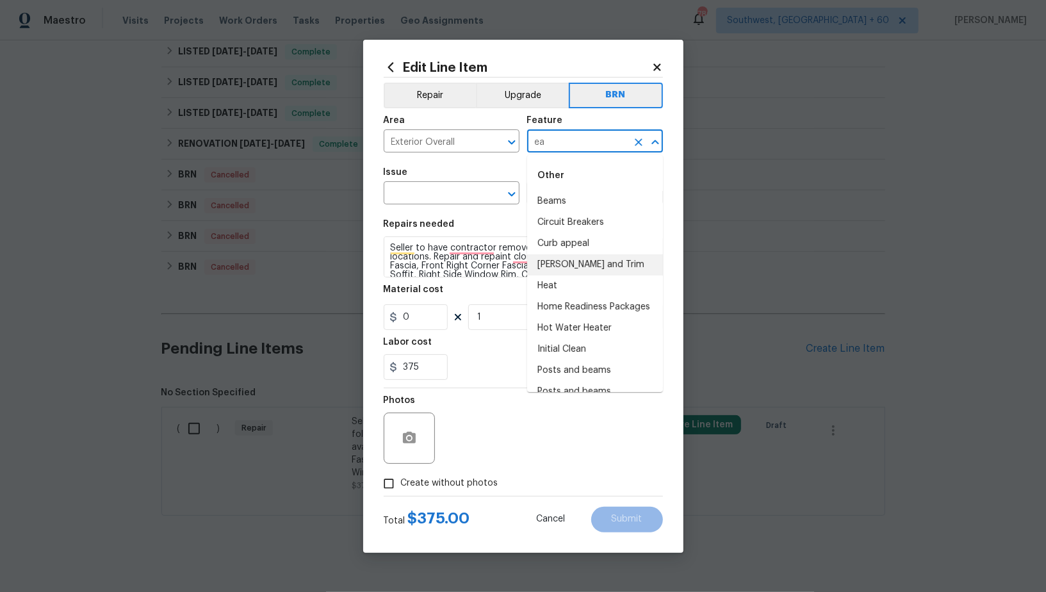
click at [558, 264] on li "Eaves and Trim" at bounding box center [595, 264] width 136 height 21
type input "Eaves and Trim"
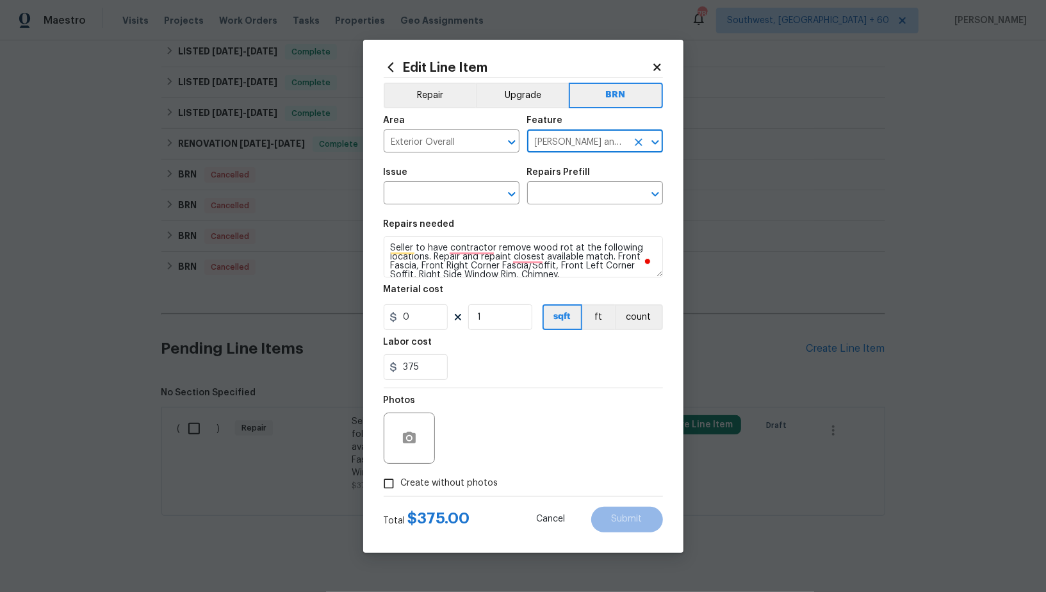
click at [637, 147] on icon "Clear" at bounding box center [638, 142] width 13 height 13
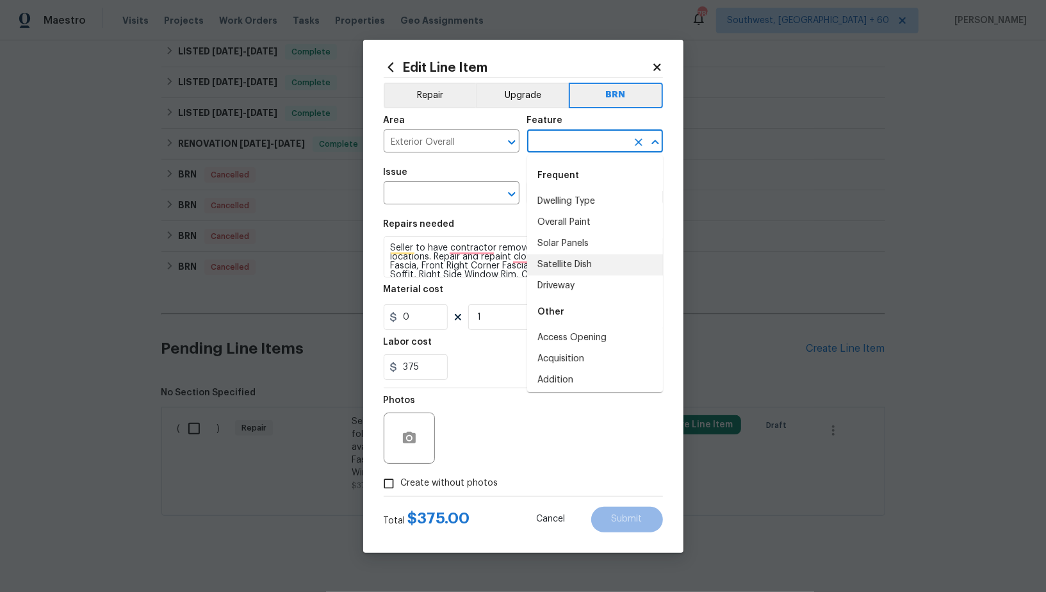
click at [596, 147] on input "text" at bounding box center [577, 143] width 100 height 20
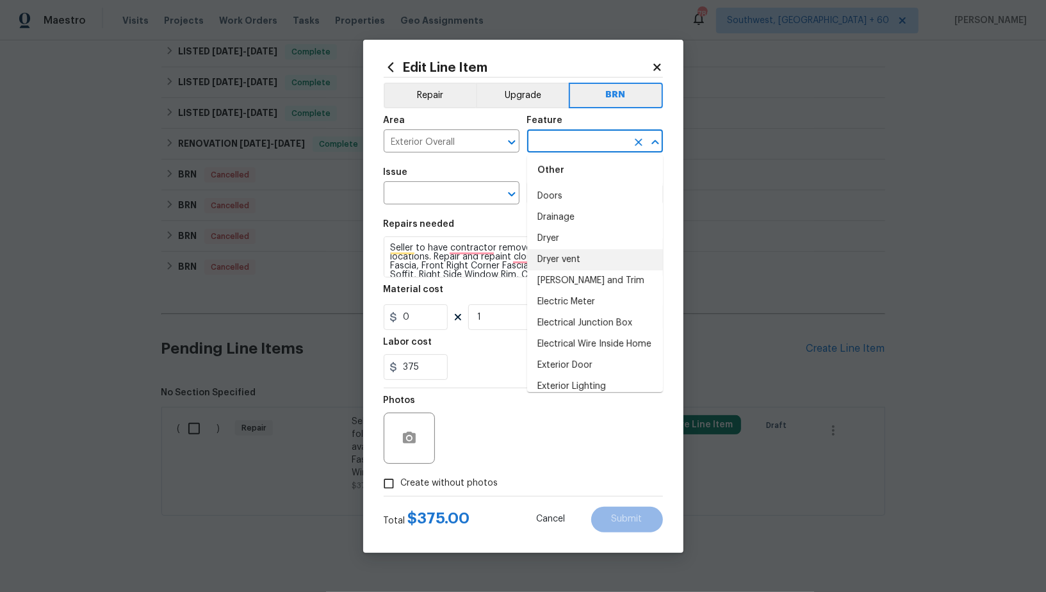
scroll to position [799, 0]
click at [578, 275] on li "Eaves and Trim" at bounding box center [595, 278] width 136 height 21
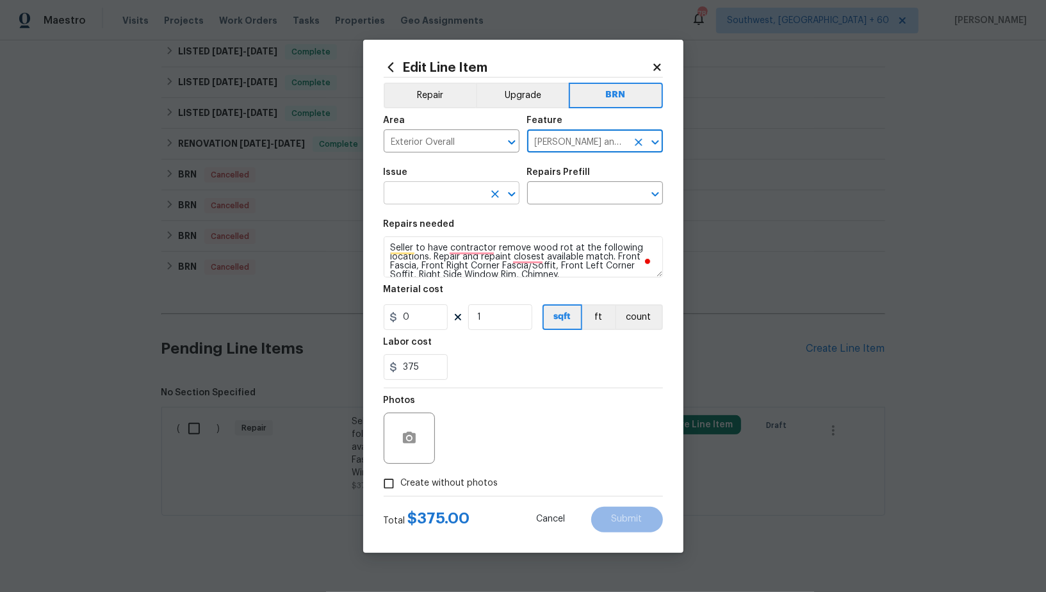
type input "Eaves and Trim"
click at [438, 196] on input "text" at bounding box center [434, 195] width 100 height 20
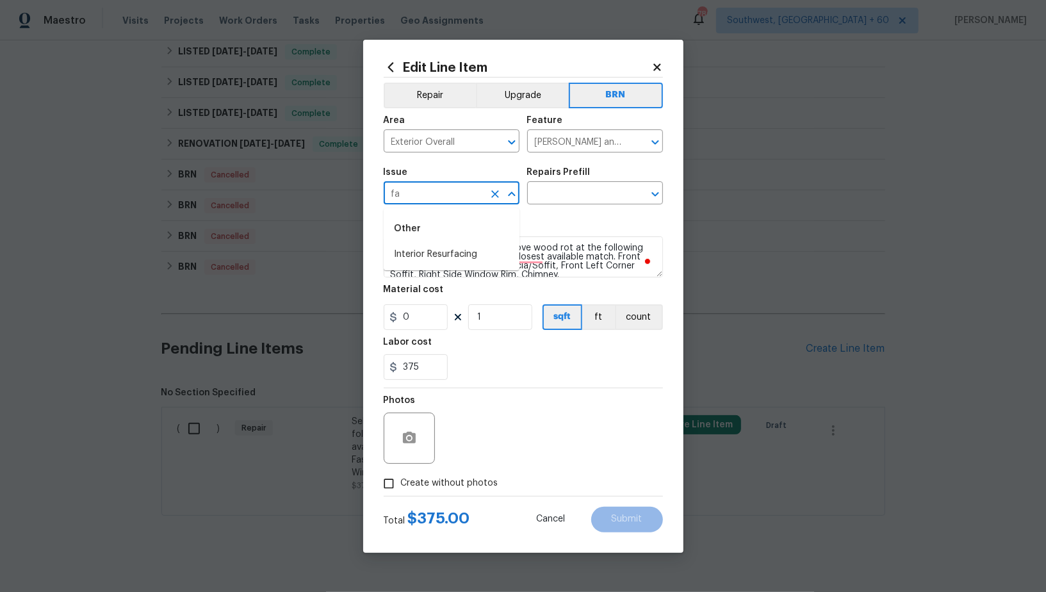
type input "f"
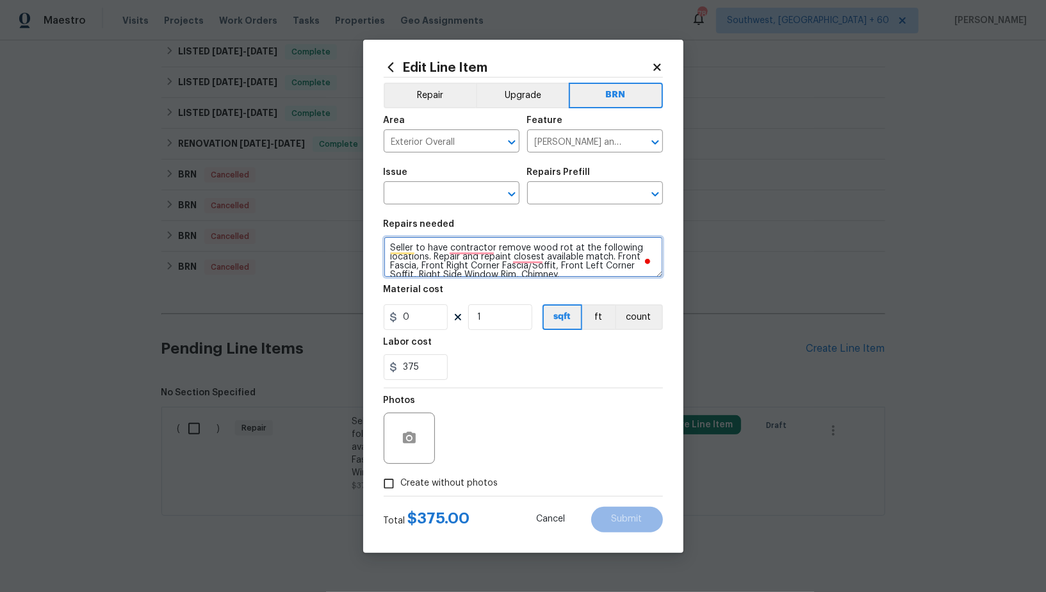
click at [570, 245] on textarea "Seller to have contractor remove wood rot at the following locations. Repair an…" at bounding box center [523, 256] width 279 height 41
click at [522, 264] on textarea "Seller to have contractor remove wood rot at the following locations. Repair an…" at bounding box center [523, 256] width 279 height 41
click at [450, 196] on input "text" at bounding box center [434, 195] width 100 height 20
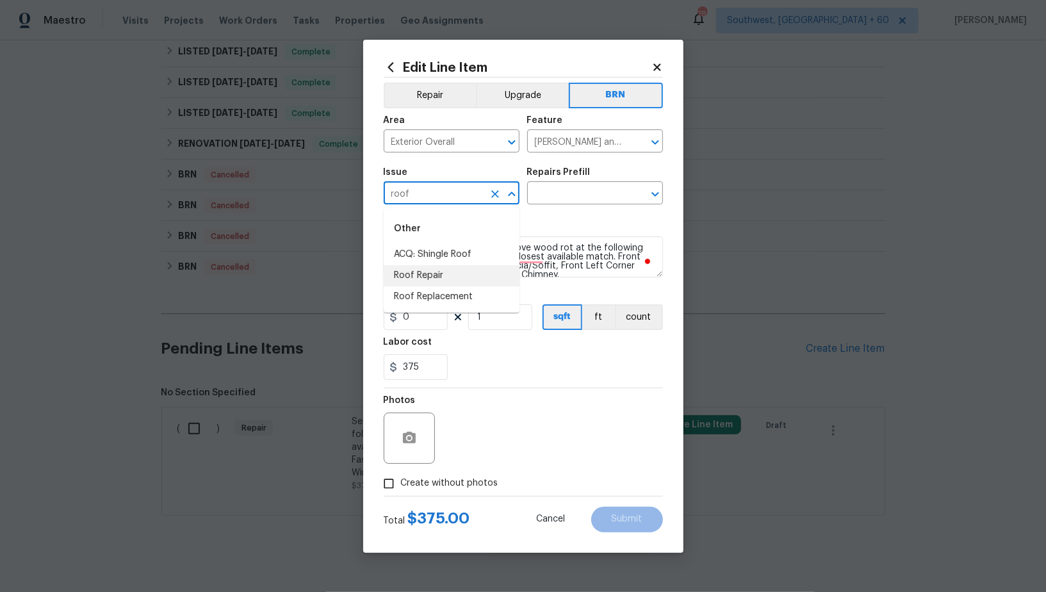
click at [441, 280] on li "Roof Repair" at bounding box center [452, 275] width 136 height 21
type input "Roof Repair"
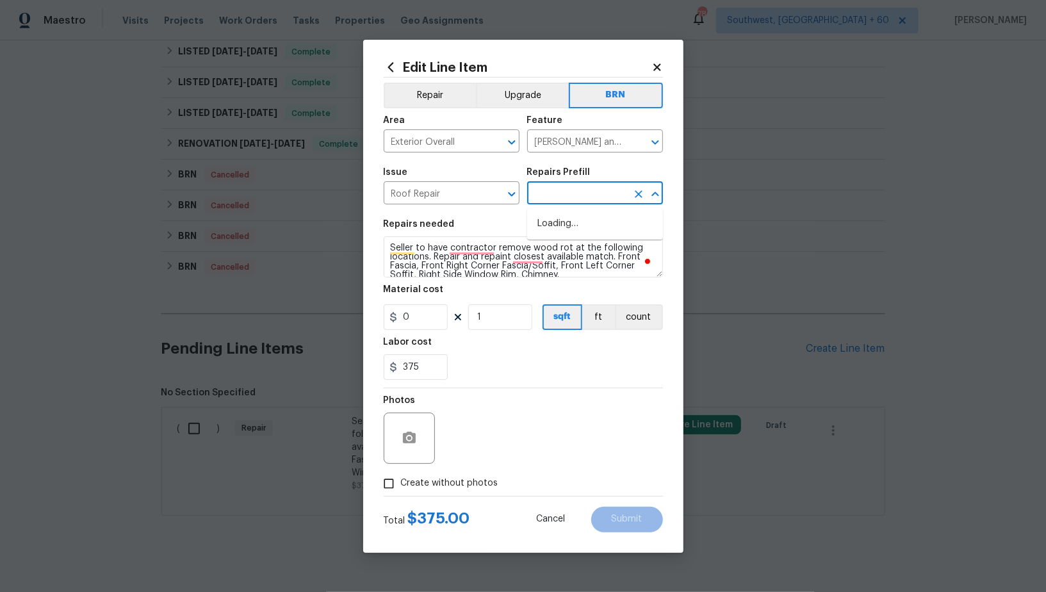
click at [570, 191] on input "text" at bounding box center [577, 195] width 100 height 20
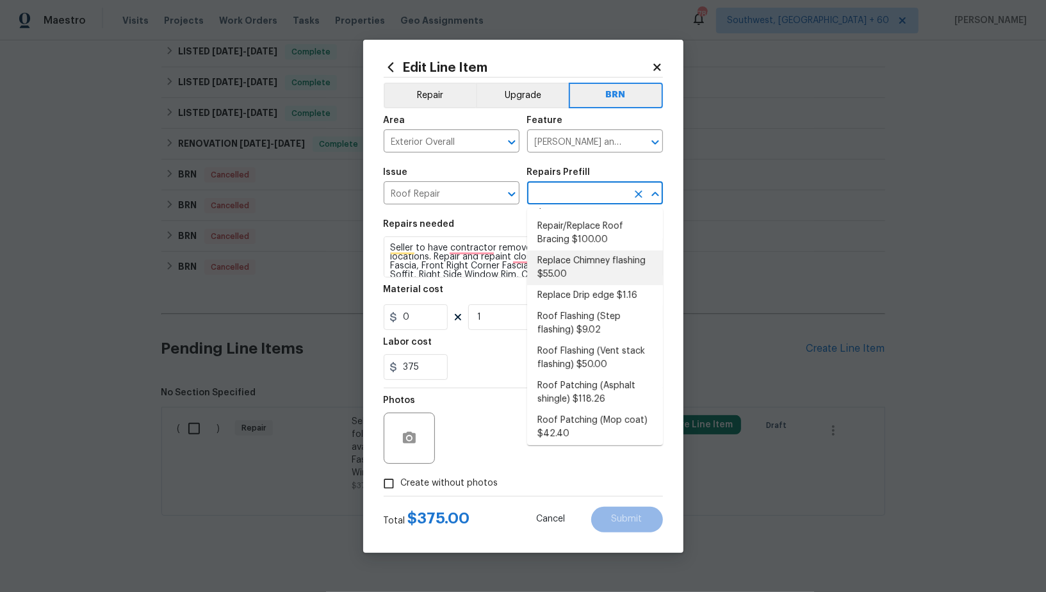
scroll to position [126, 0]
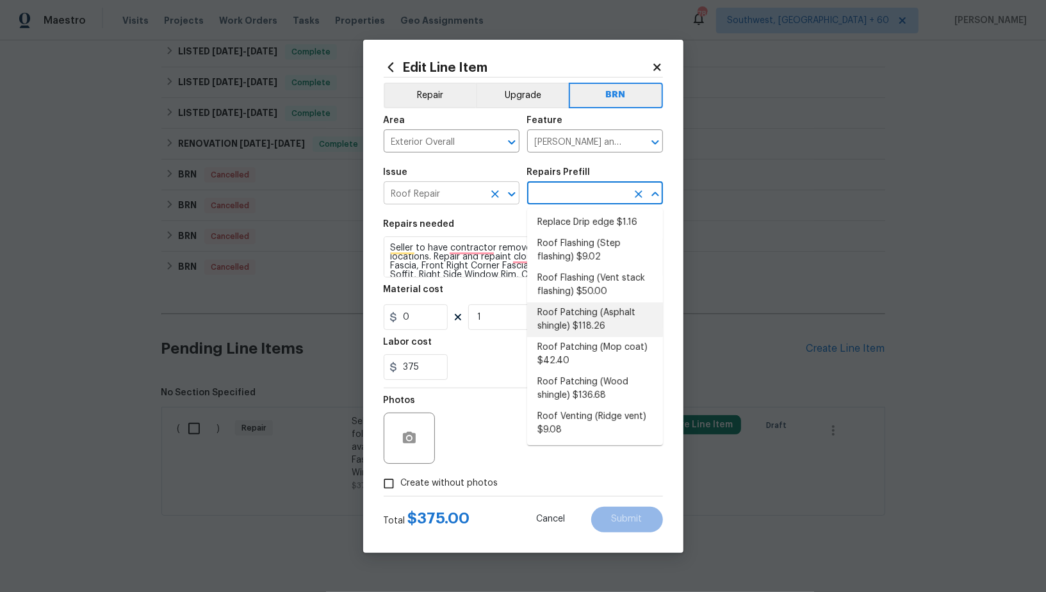
click at [491, 196] on icon "Clear" at bounding box center [495, 194] width 13 height 13
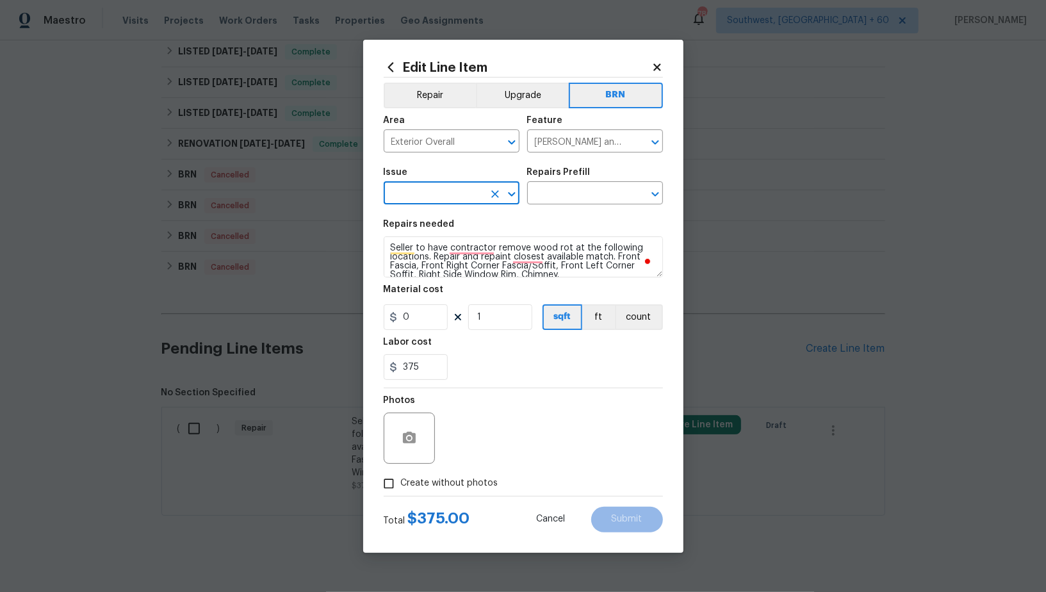
click at [465, 194] on input "text" at bounding box center [434, 195] width 100 height 20
type input "w"
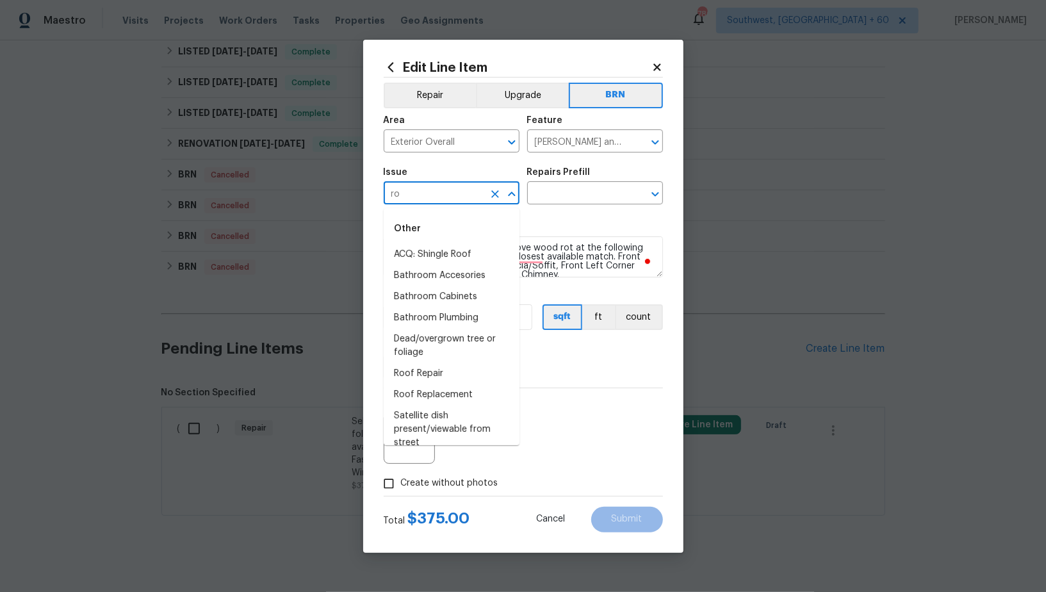
type input "r"
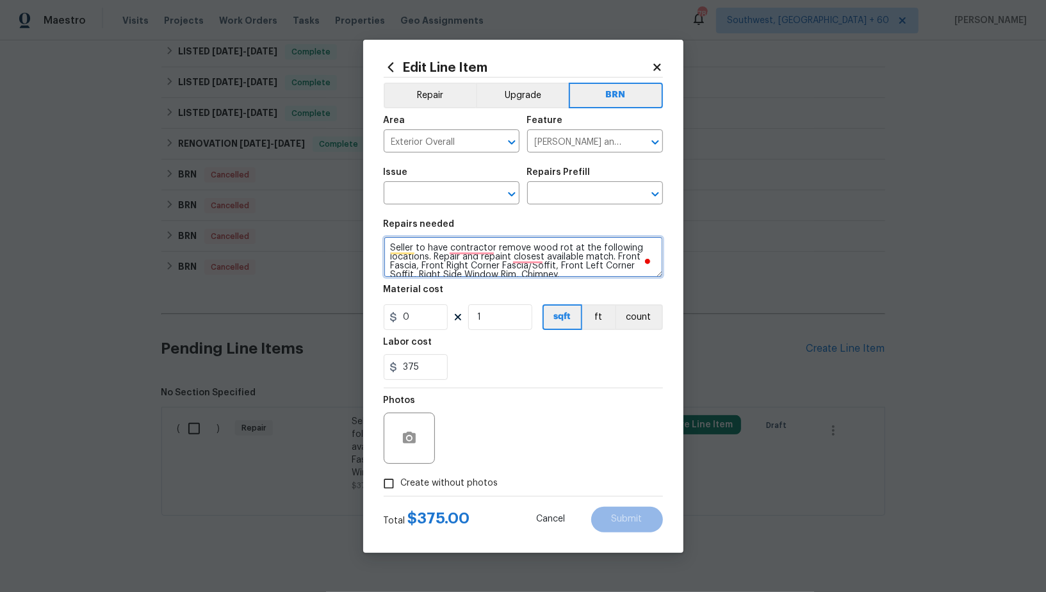
click at [568, 256] on textarea "Seller to have contractor remove wood rot at the following locations. Repair an…" at bounding box center [523, 256] width 279 height 41
click at [564, 267] on textarea "Seller to have contractor remove wood rot at the following locations. Repair an…" at bounding box center [523, 256] width 279 height 41
click at [443, 197] on input "text" at bounding box center [434, 195] width 100 height 20
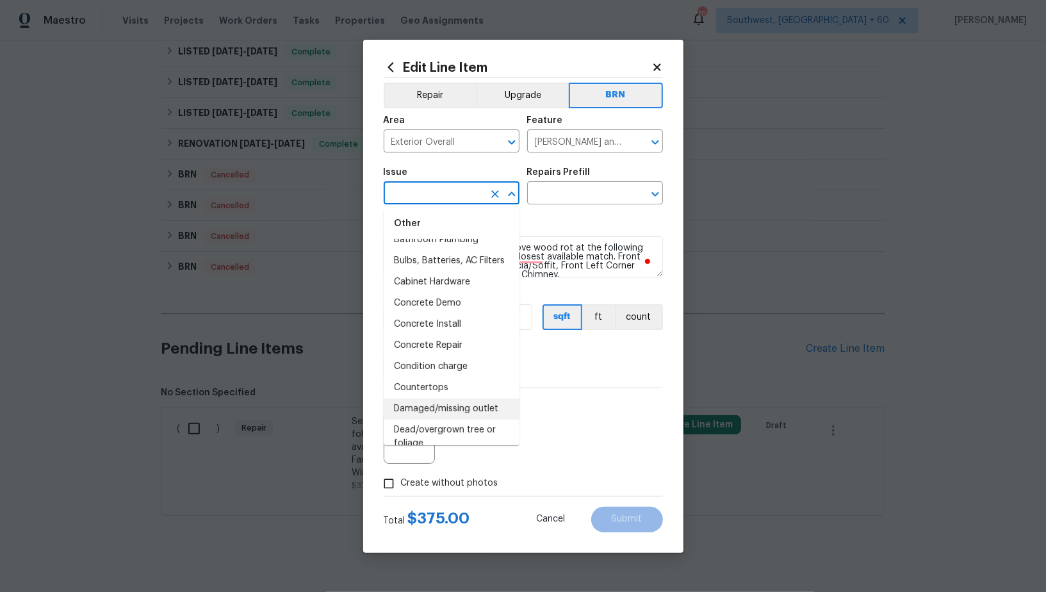
scroll to position [265, 0]
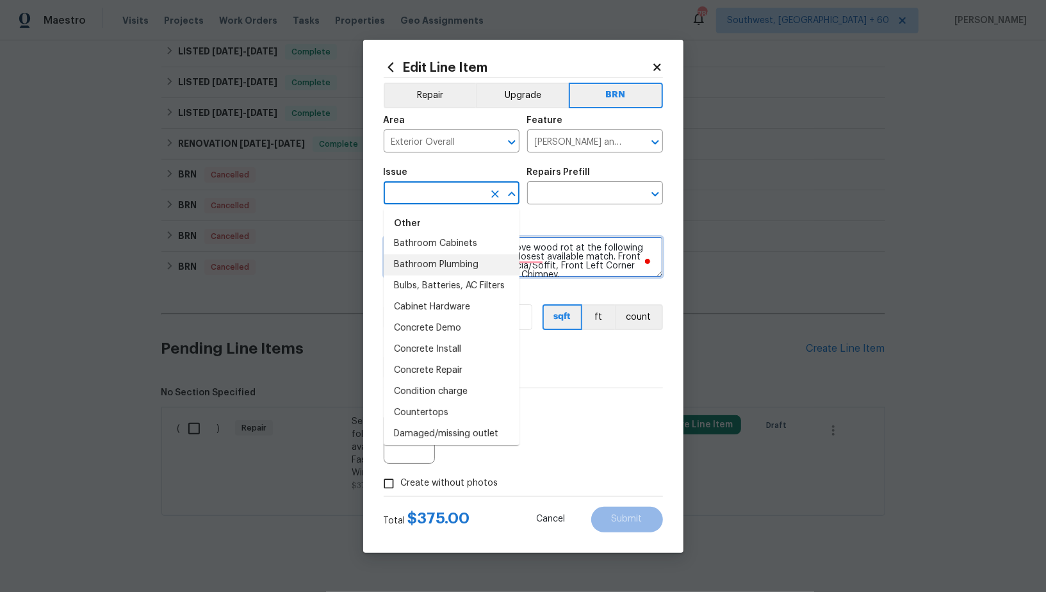
click at [539, 270] on textarea "Seller to have contractor remove wood rot at the following locations. Repair an…" at bounding box center [523, 256] width 279 height 41
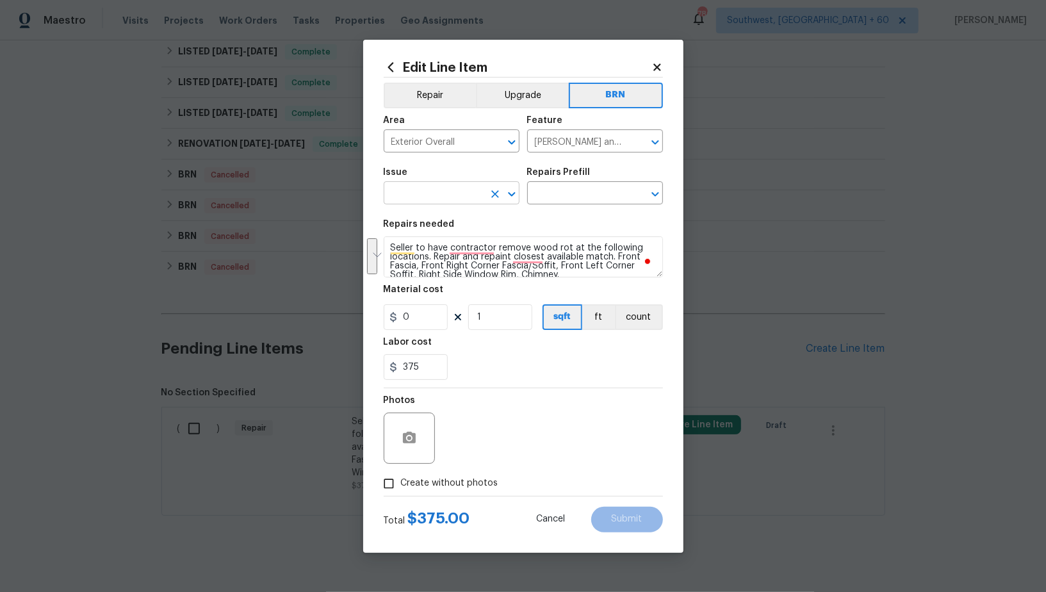
click at [443, 198] on input "text" at bounding box center [434, 195] width 100 height 20
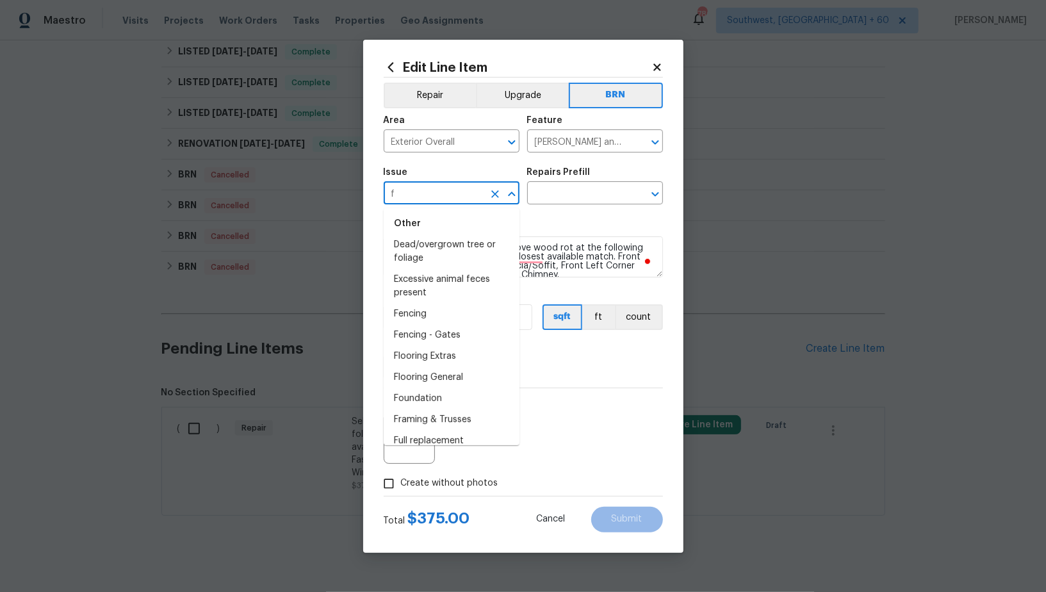
scroll to position [0, 0]
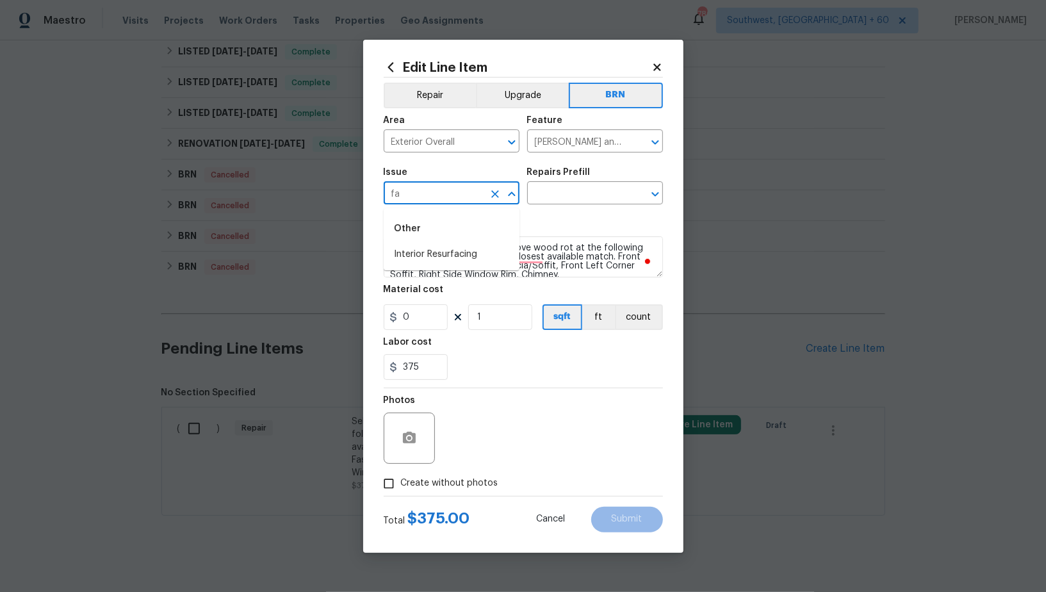
type input "f"
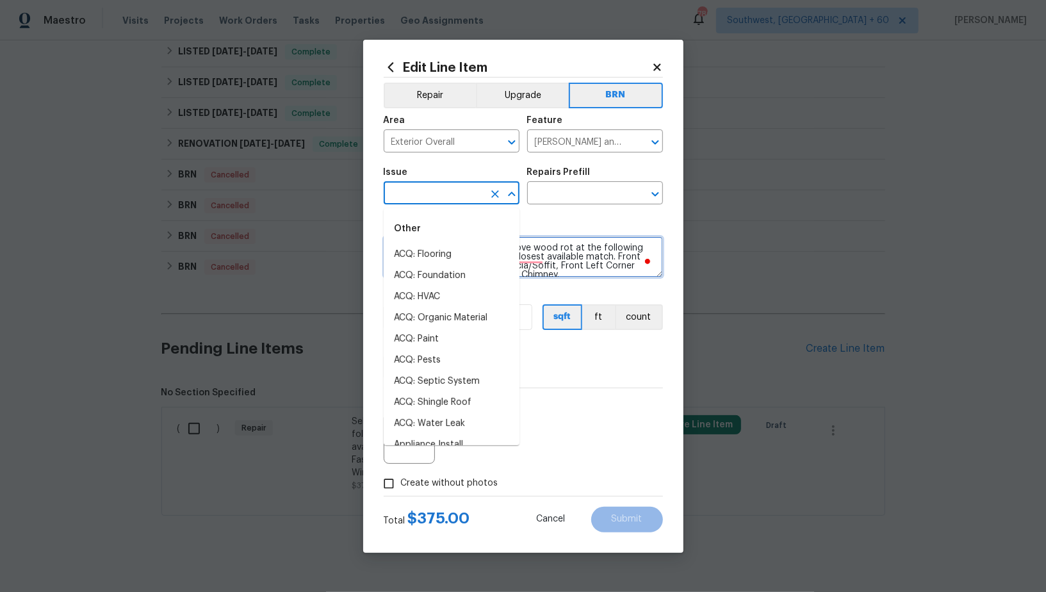
click at [599, 260] on textarea "Seller to have contractor remove wood rot at the following locations. Repair an…" at bounding box center [523, 256] width 279 height 41
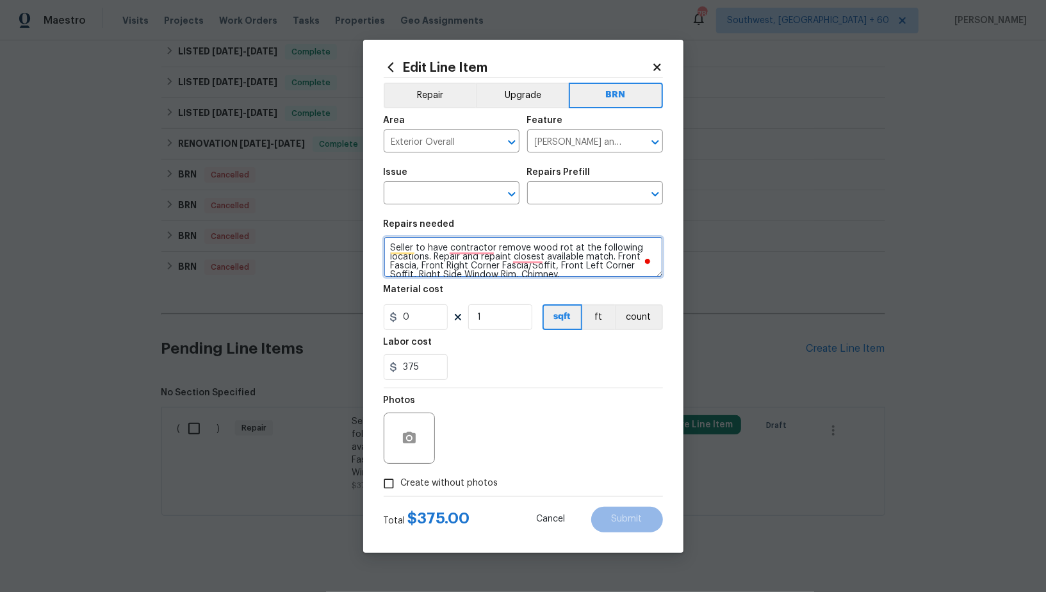
scroll to position [8, 0]
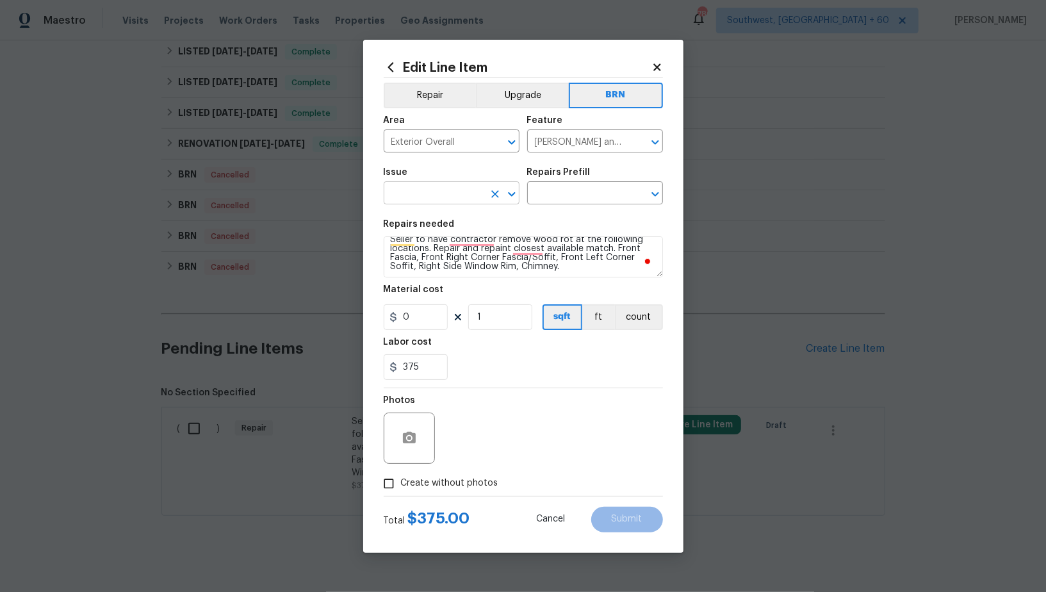
click at [441, 195] on input "text" at bounding box center [434, 195] width 100 height 20
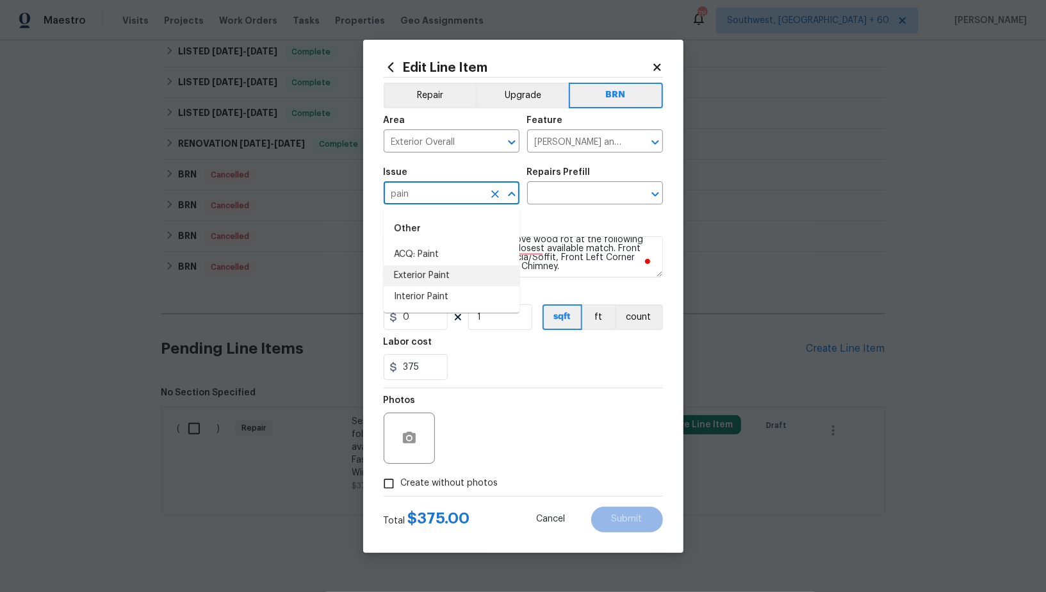
click at [446, 275] on li "Exterior Paint" at bounding box center [452, 275] width 136 height 21
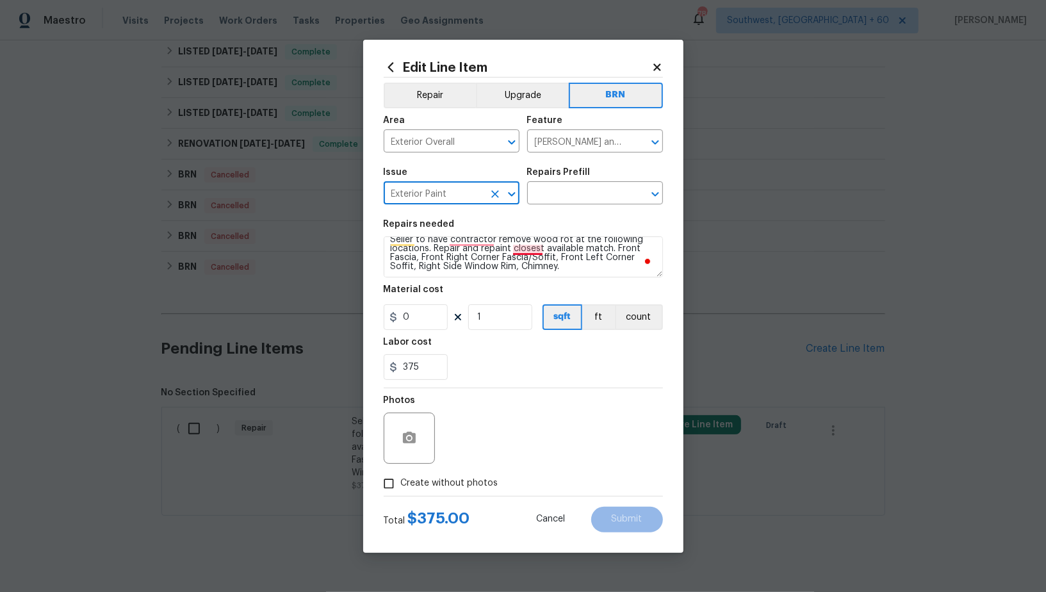
type input "Exterior Paint"
click at [522, 247] on textarea "Seller to have contractor remove wood rot at the following locations. Repair an…" at bounding box center [523, 256] width 279 height 41
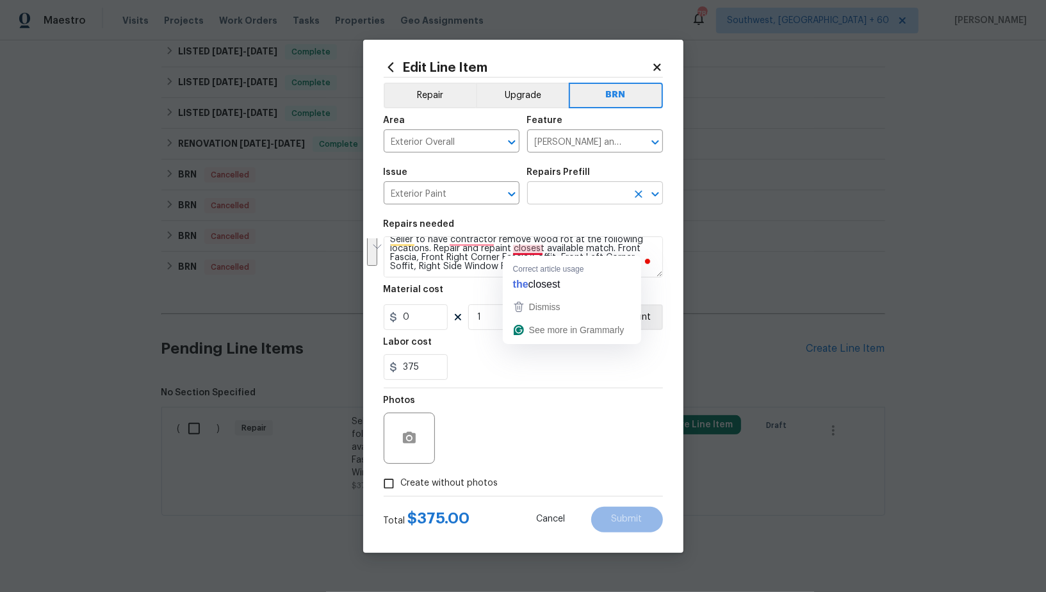
click at [563, 197] on input "text" at bounding box center [577, 195] width 100 height 20
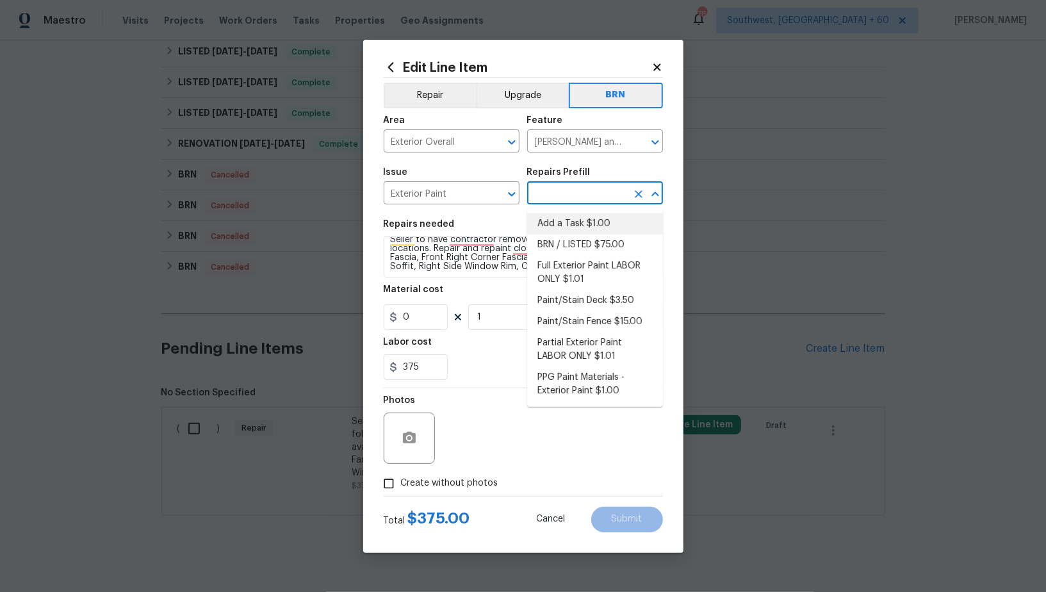
click at [576, 214] on li "Add a Task $1.00" at bounding box center [595, 223] width 136 height 21
type input "Overall Paint"
type input "Add a Task $1.00"
type textarea "HPM to detail"
type input "1"
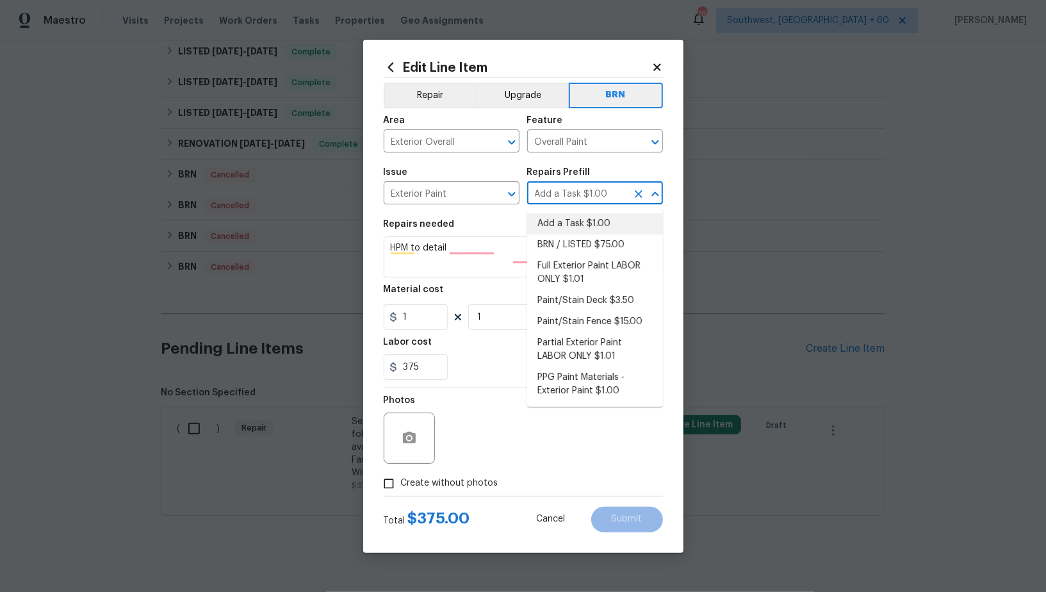
scroll to position [0, 0]
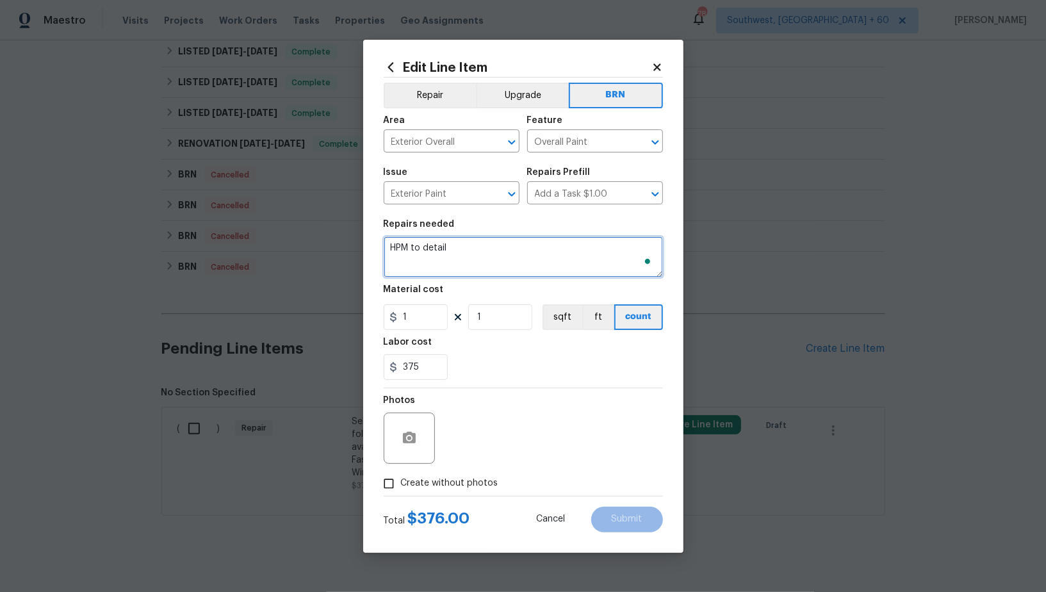
click at [523, 272] on textarea "HPM to detail" at bounding box center [523, 256] width 279 height 41
paste textarea "Seller to have contractor remove wood rot at the following locations. Repair an…"
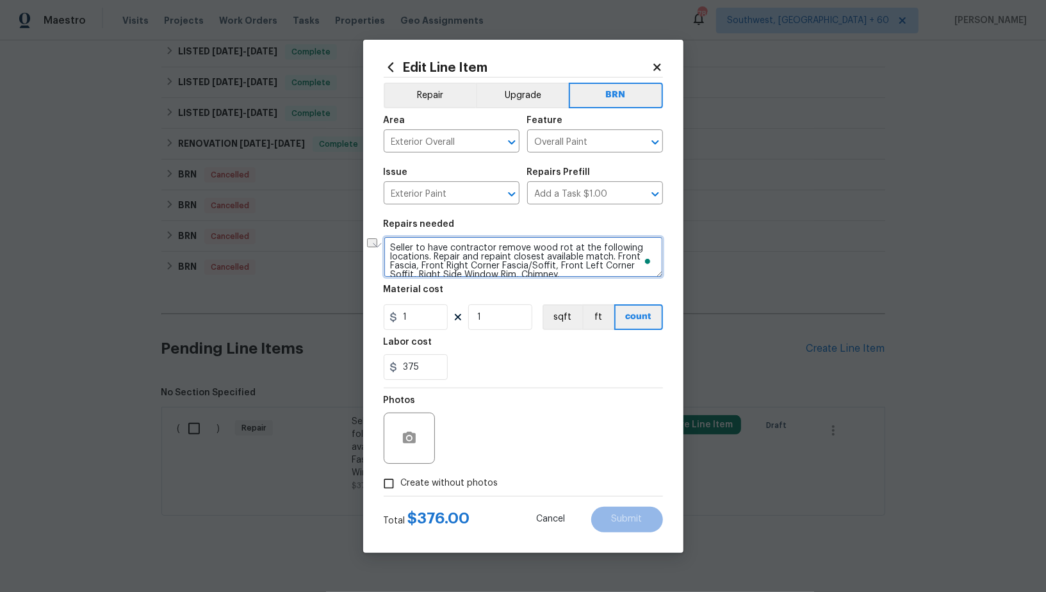
scroll to position [3, 0]
click at [641, 140] on icon "Clear" at bounding box center [639, 142] width 8 height 8
type textarea "Seller to have contractor remove wood rot at the following locations. Repair an…"
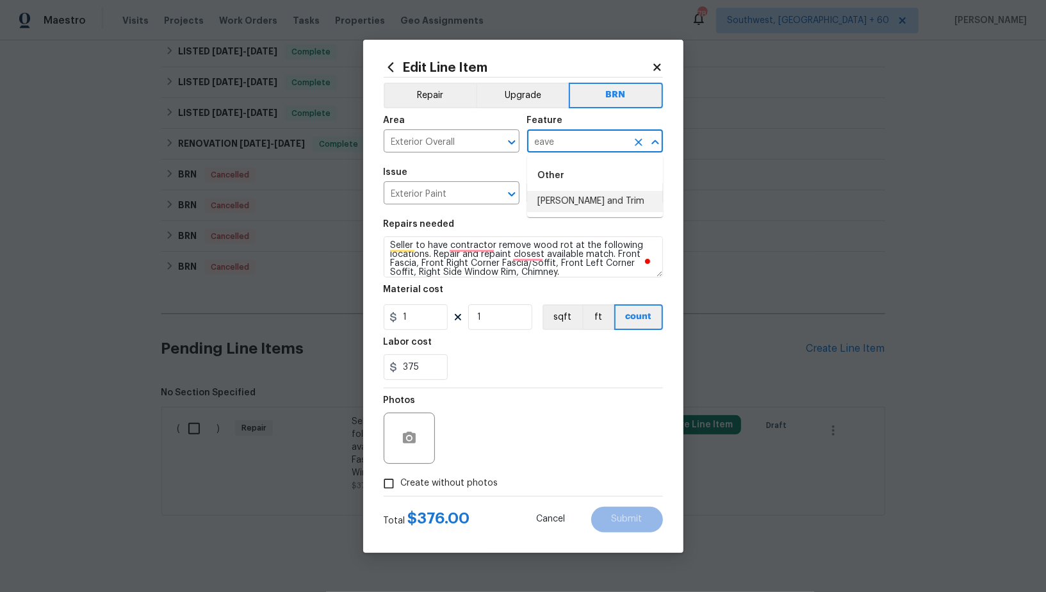
click at [607, 196] on li "Eaves and Trim" at bounding box center [595, 201] width 136 height 21
type input "Eaves and Trim"
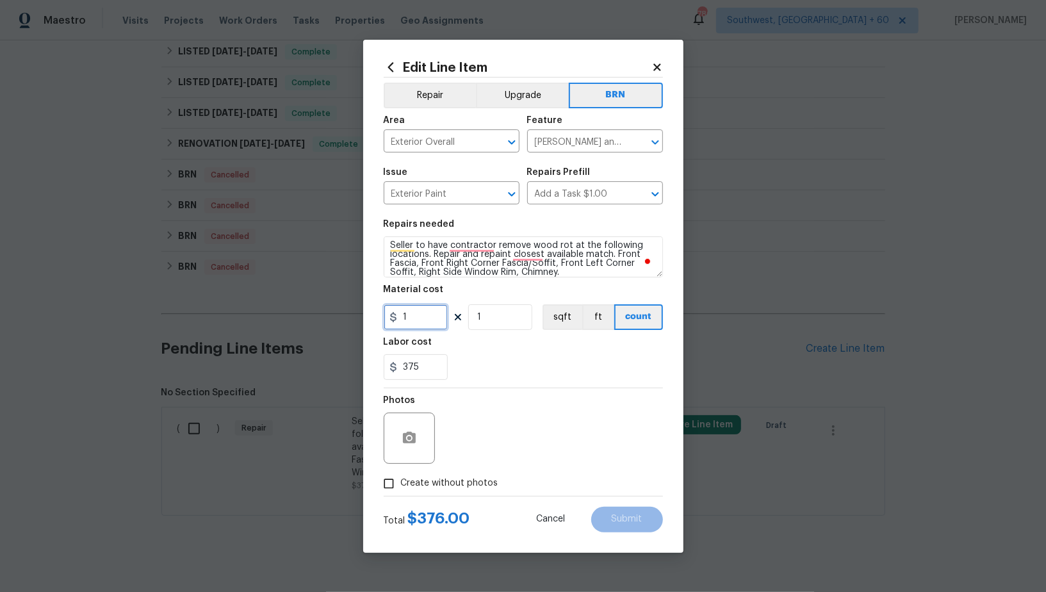
click at [420, 316] on input "1" at bounding box center [416, 317] width 64 height 26
type input "0"
click at [411, 432] on icon "button" at bounding box center [409, 438] width 15 height 15
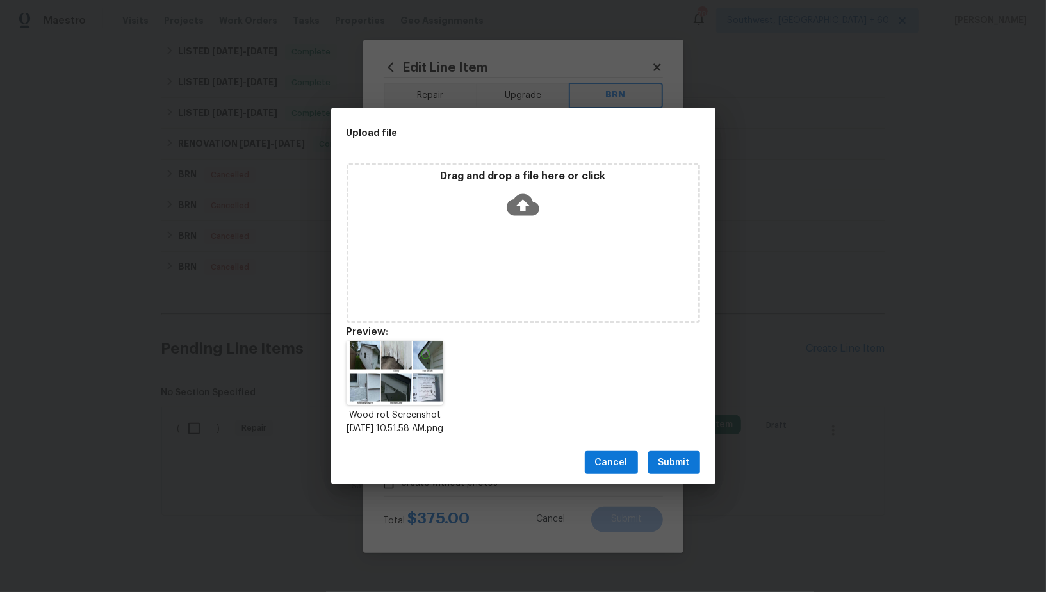
click at [674, 471] on span "Submit" at bounding box center [674, 463] width 31 height 16
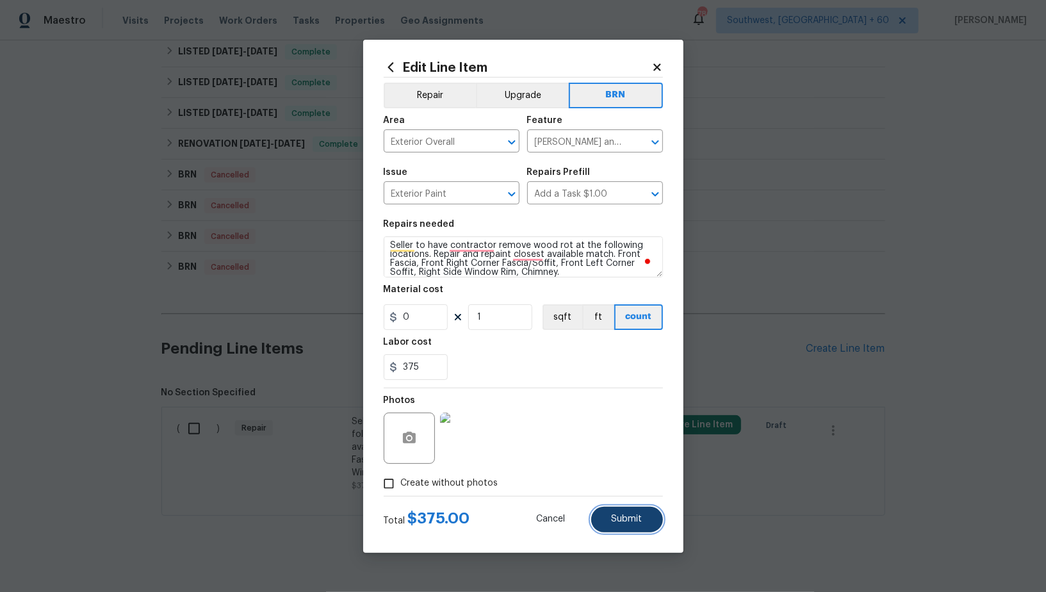
click at [651, 525] on button "Submit" at bounding box center [627, 520] width 72 height 26
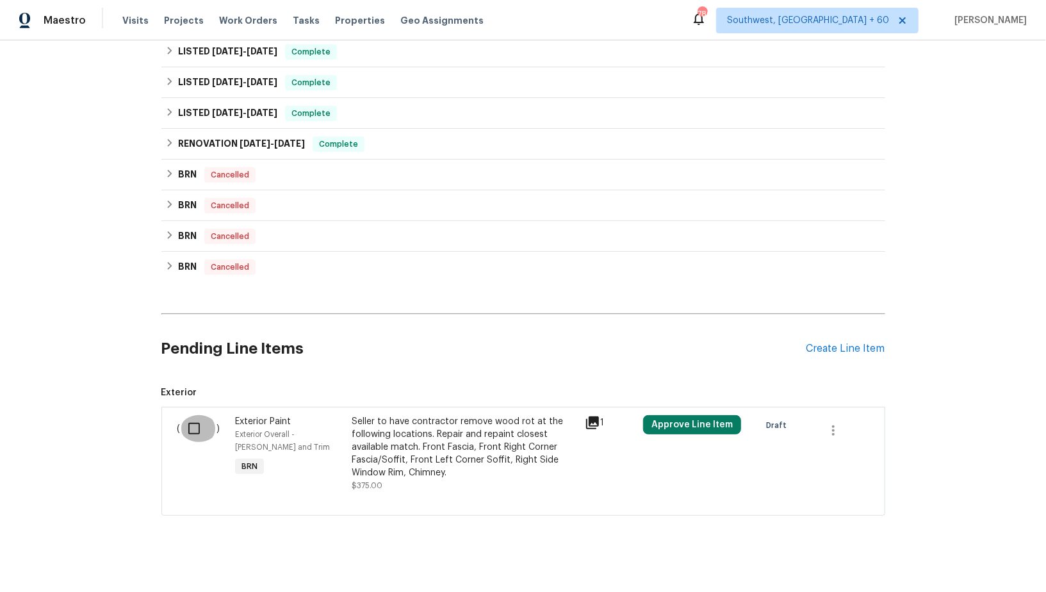
click at [185, 420] on input "checkbox" at bounding box center [199, 428] width 37 height 27
checkbox input "true"
click at [959, 552] on span "Create Work Order" at bounding box center [972, 560] width 85 height 16
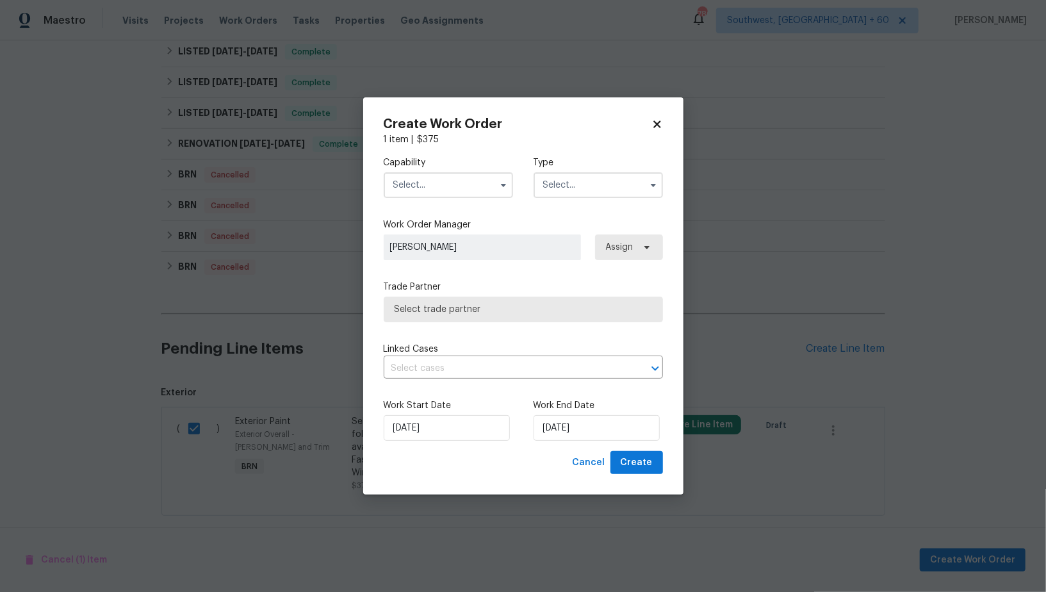
click at [457, 182] on input "text" at bounding box center [448, 185] width 129 height 26
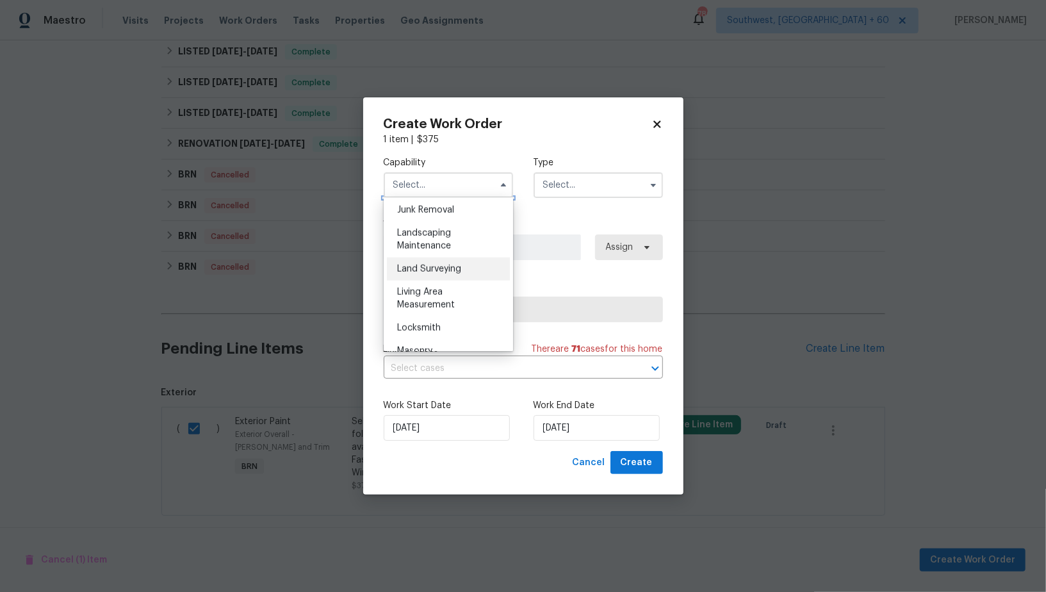
scroll to position [664, 0]
click at [437, 251] on span "Handyman" at bounding box center [419, 253] width 45 height 9
type input "Handyman"
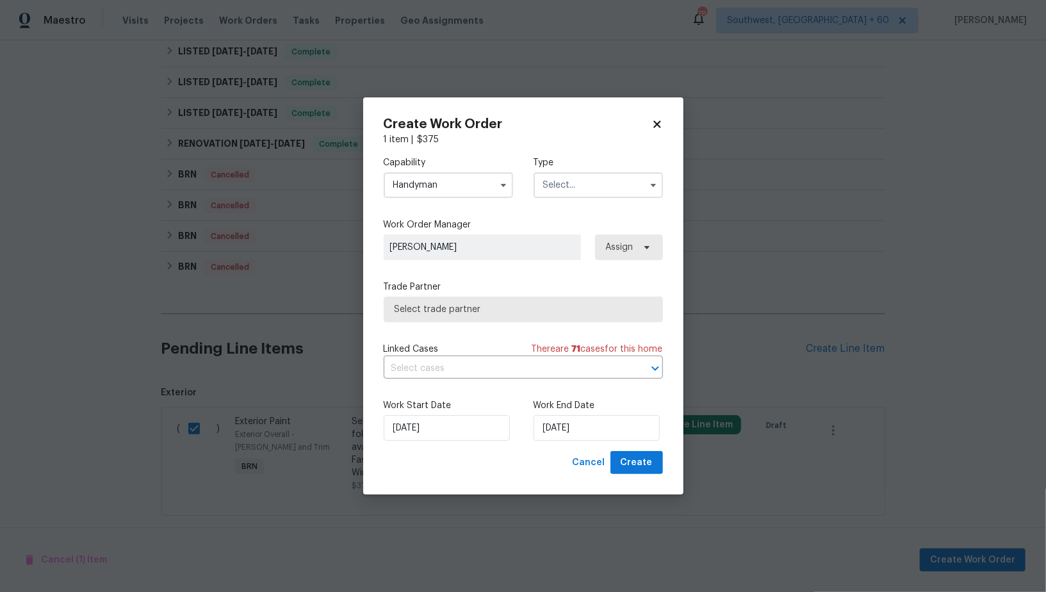
click at [555, 186] on input "text" at bounding box center [598, 185] width 129 height 26
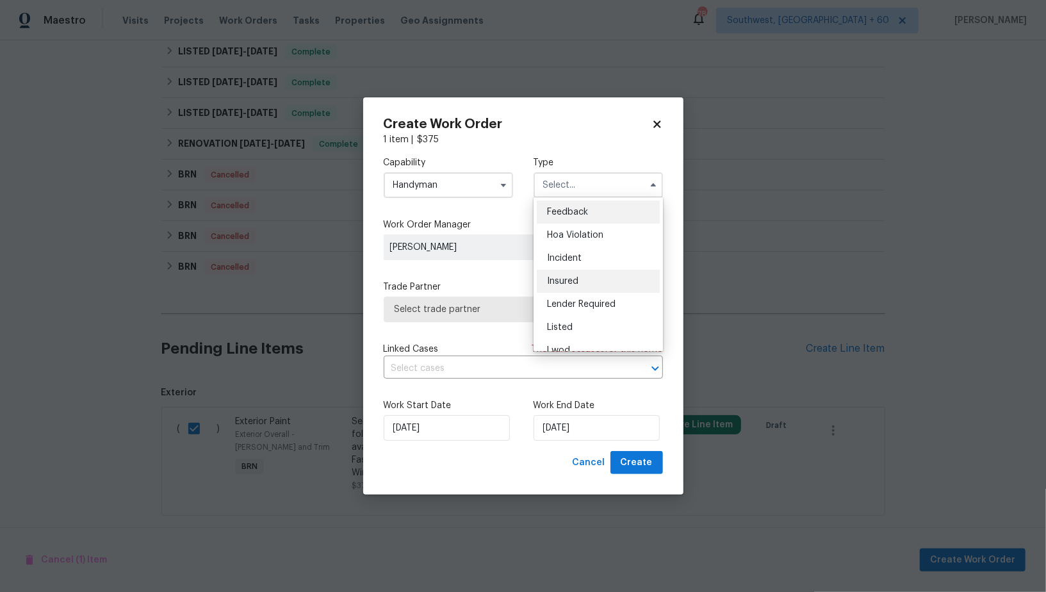
scroll to position [152, 0]
click at [570, 281] on div "Resale" at bounding box center [598, 290] width 123 height 23
type input "Resale"
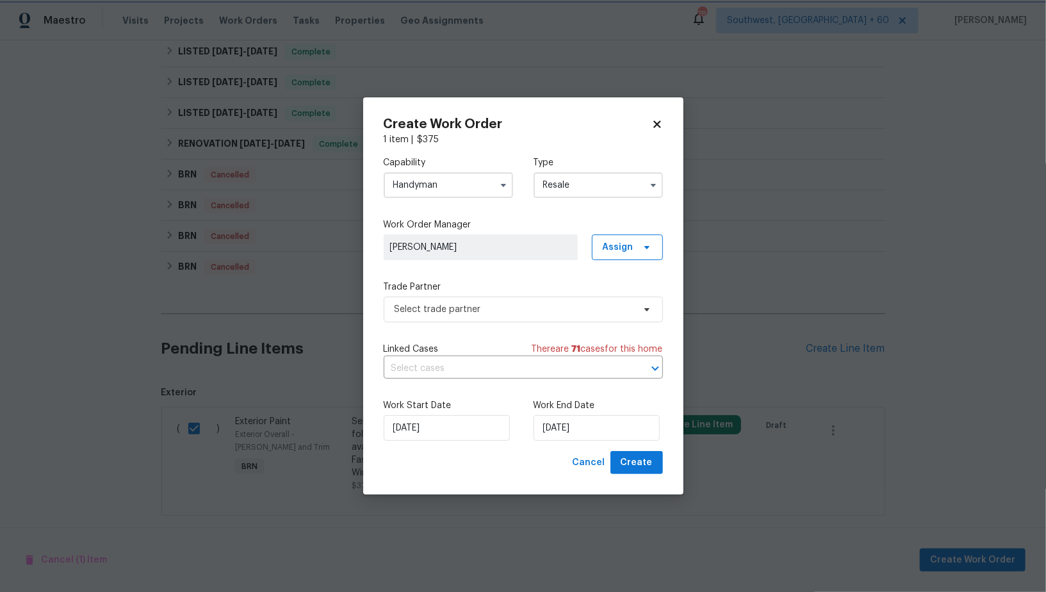
scroll to position [0, 0]
click at [528, 323] on div "Capability Handyman Type Resale Feedback Hoa Violation Incident Insured Lender …" at bounding box center [523, 298] width 279 height 305
click at [518, 313] on span "Select trade partner" at bounding box center [514, 309] width 239 height 13
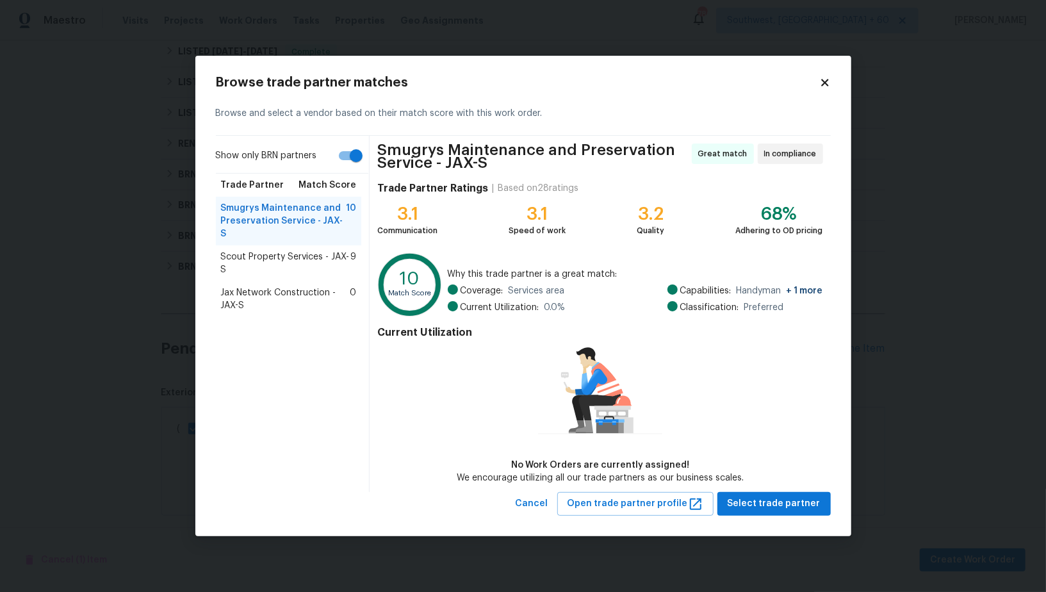
click at [289, 251] on span "Scout Property Services - JAX-S" at bounding box center [286, 264] width 130 height 26
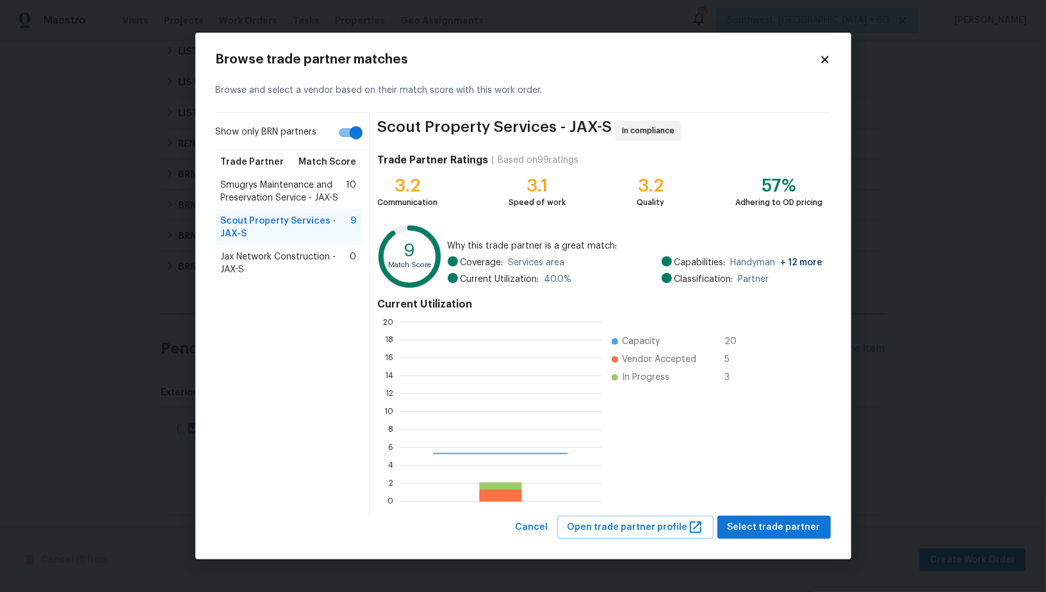
scroll to position [179, 202]
click at [773, 526] on span "Select trade partner" at bounding box center [774, 528] width 93 height 16
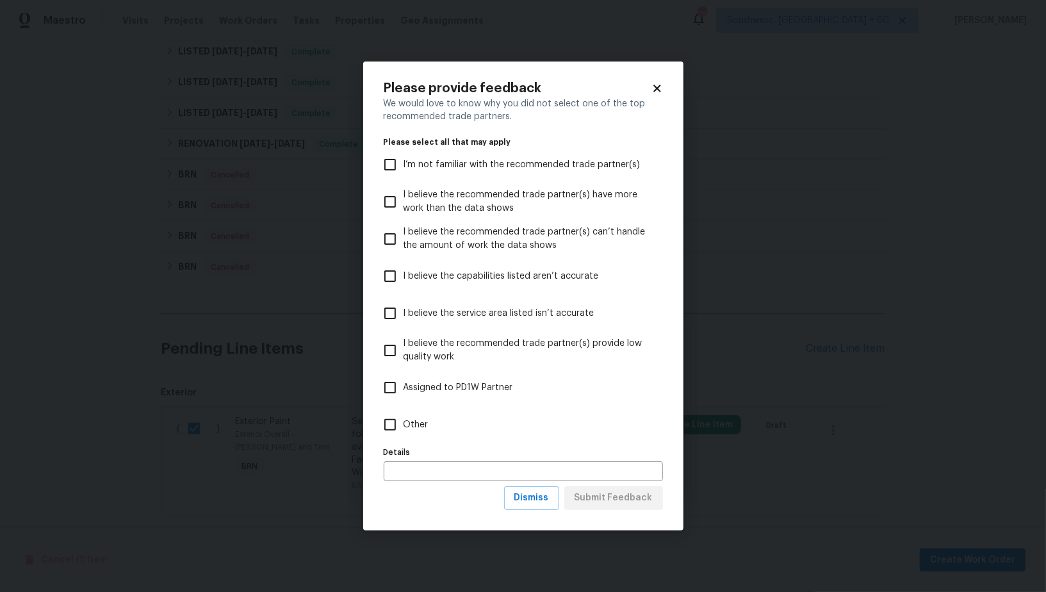
click at [399, 416] on input "Other" at bounding box center [390, 424] width 27 height 27
checkbox input "true"
click at [602, 502] on span "Submit Feedback" at bounding box center [614, 498] width 78 height 16
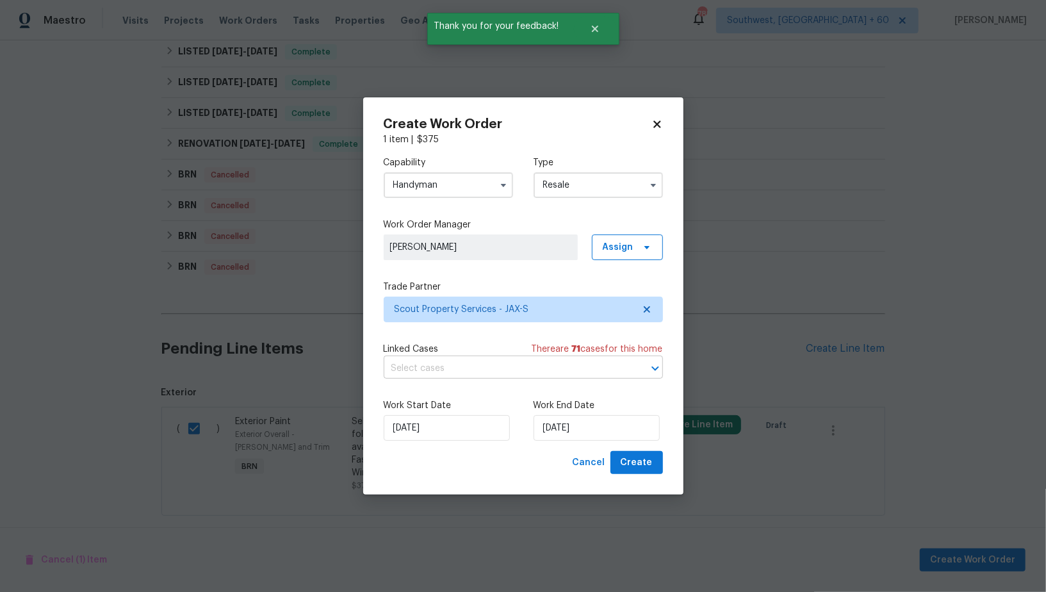
click at [546, 366] on input "text" at bounding box center [505, 369] width 243 height 20
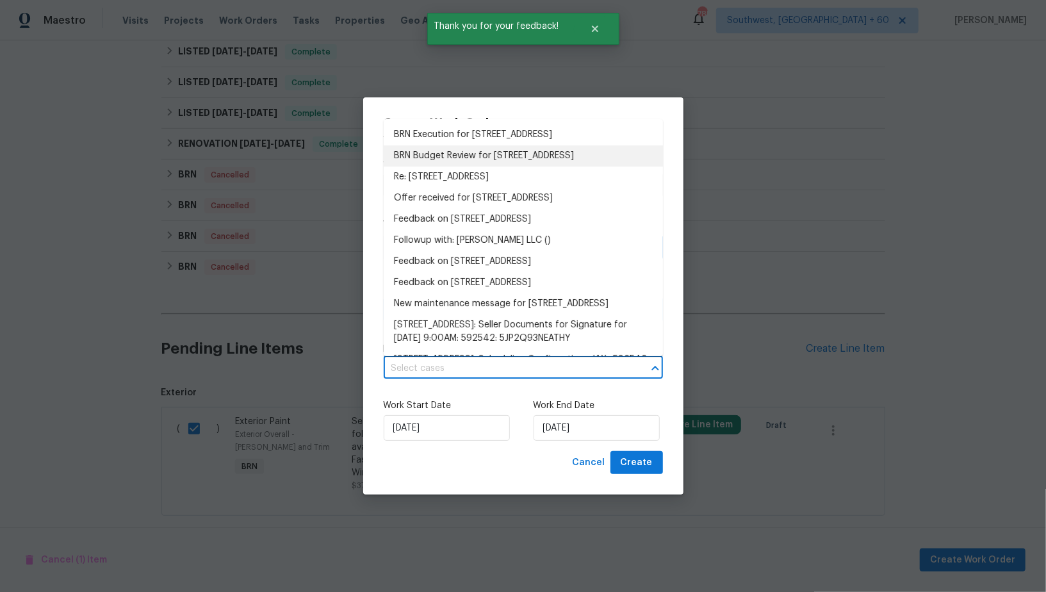
click at [492, 142] on li "BRN Execution for 3237 Dowitcher Ln, Orange Park, FL 32065" at bounding box center [523, 134] width 279 height 21
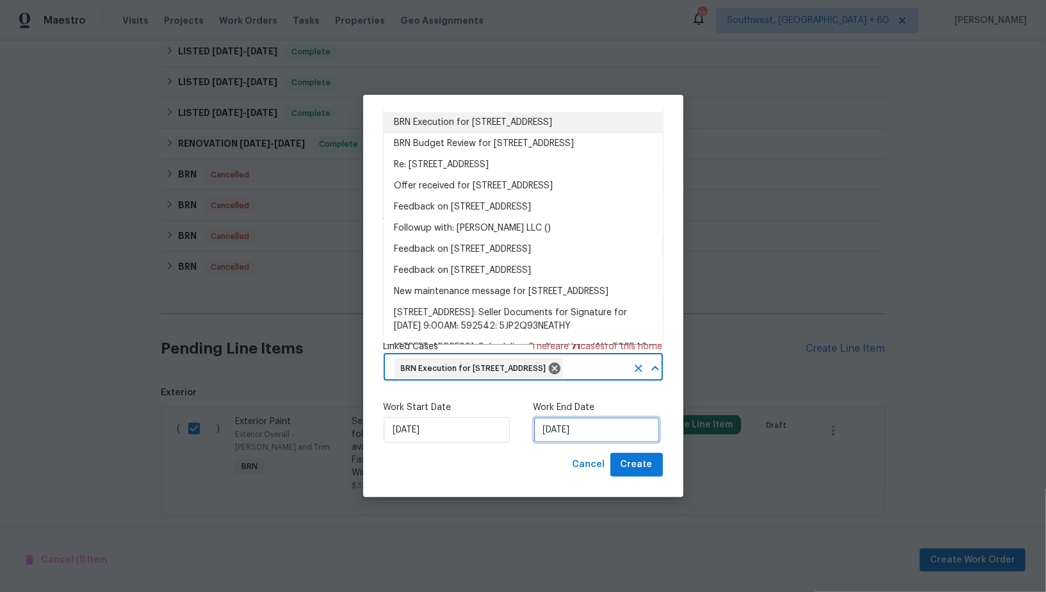
click at [562, 428] on input "14/10/2025" at bounding box center [597, 430] width 126 height 26
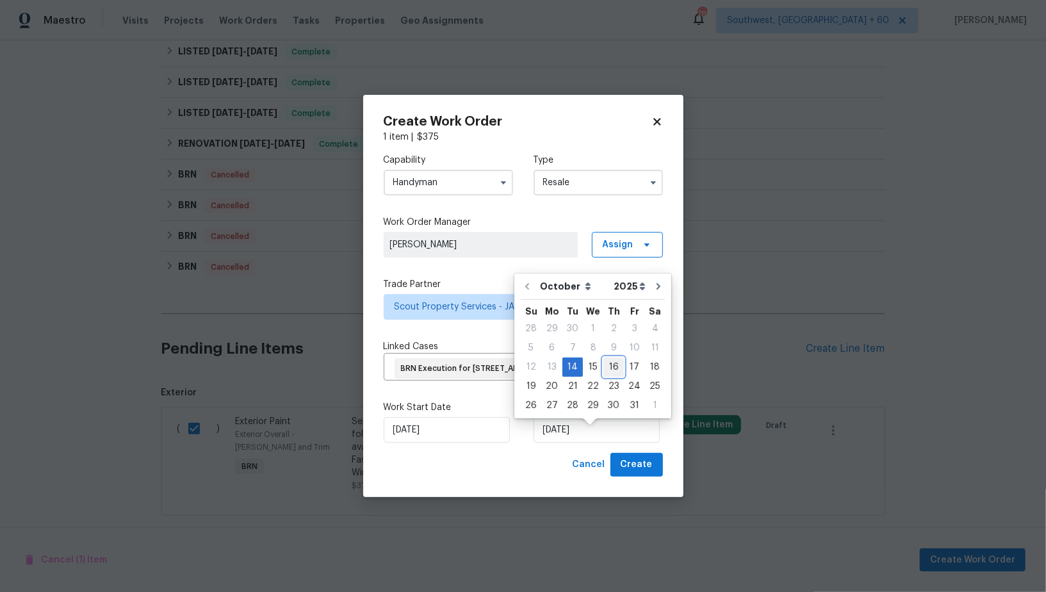
click at [610, 370] on div "16" at bounding box center [614, 367] width 21 height 18
type input "16/10/2025"
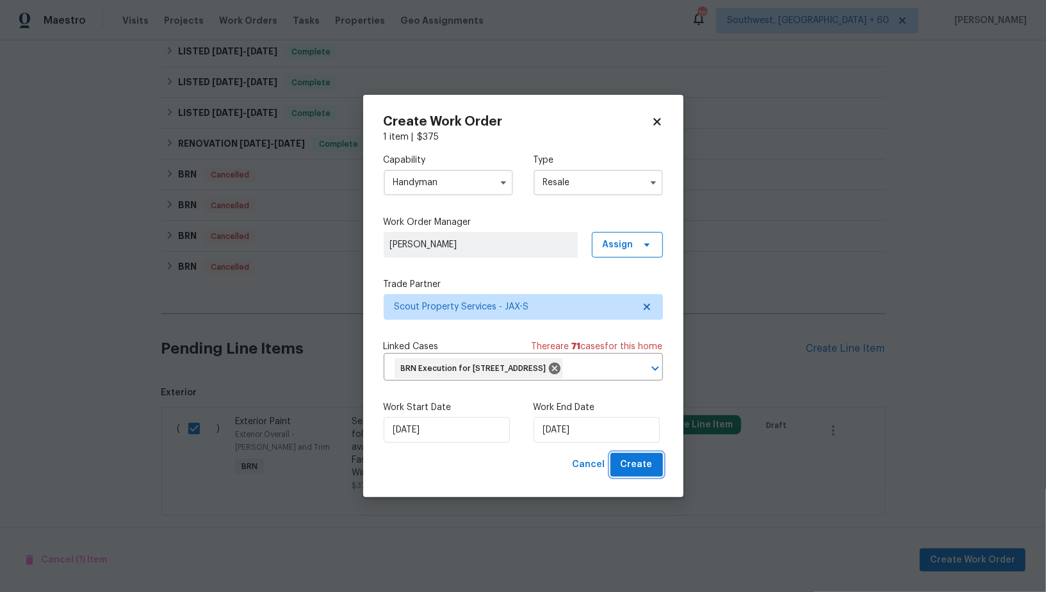
click at [644, 473] on span "Create" at bounding box center [637, 465] width 32 height 16
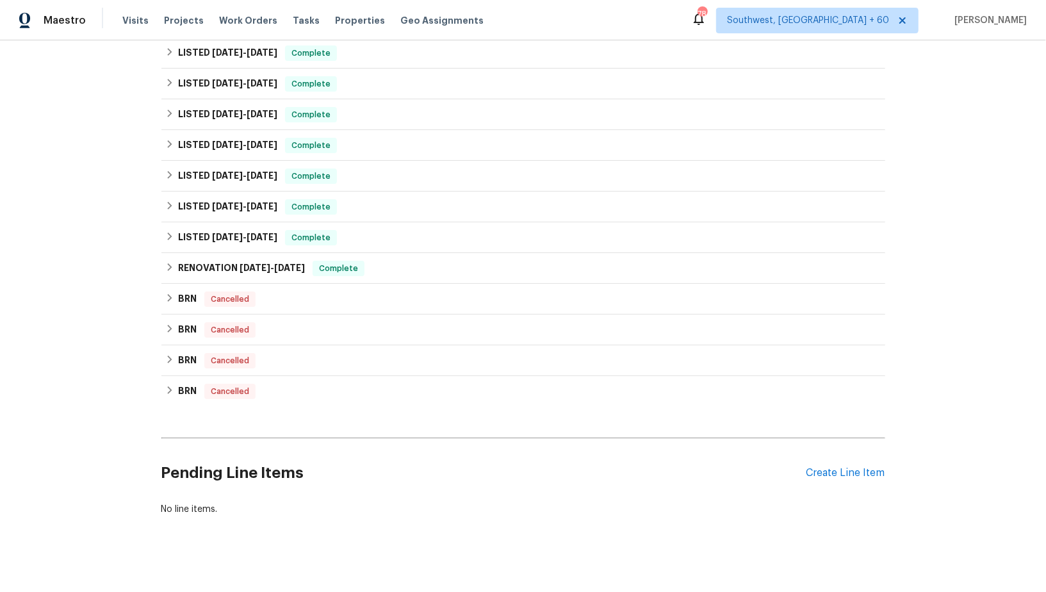
scroll to position [0, 0]
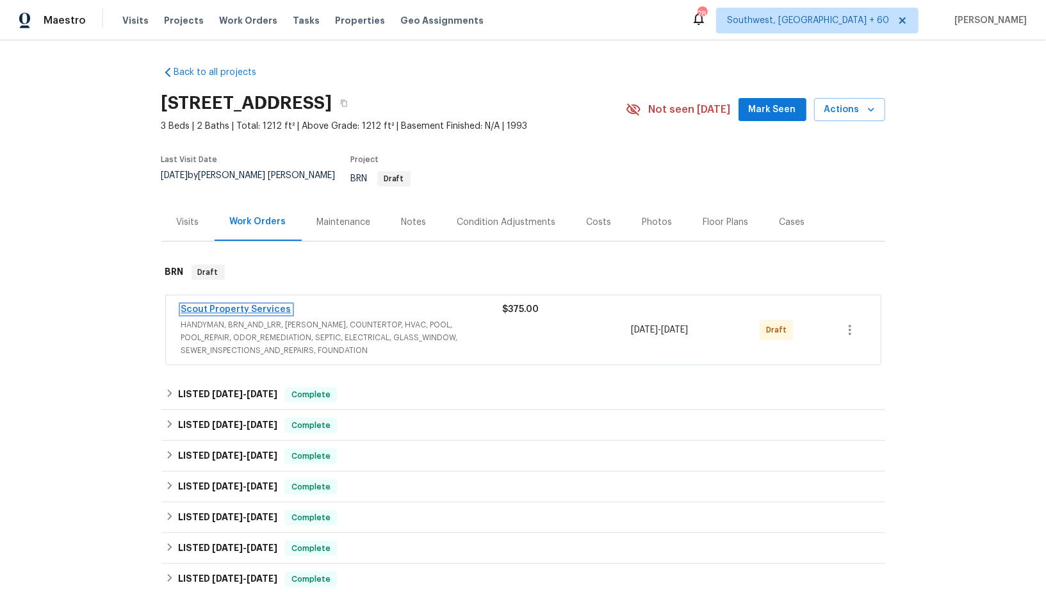
click at [233, 305] on link "Scout Property Services" at bounding box center [236, 309] width 110 height 9
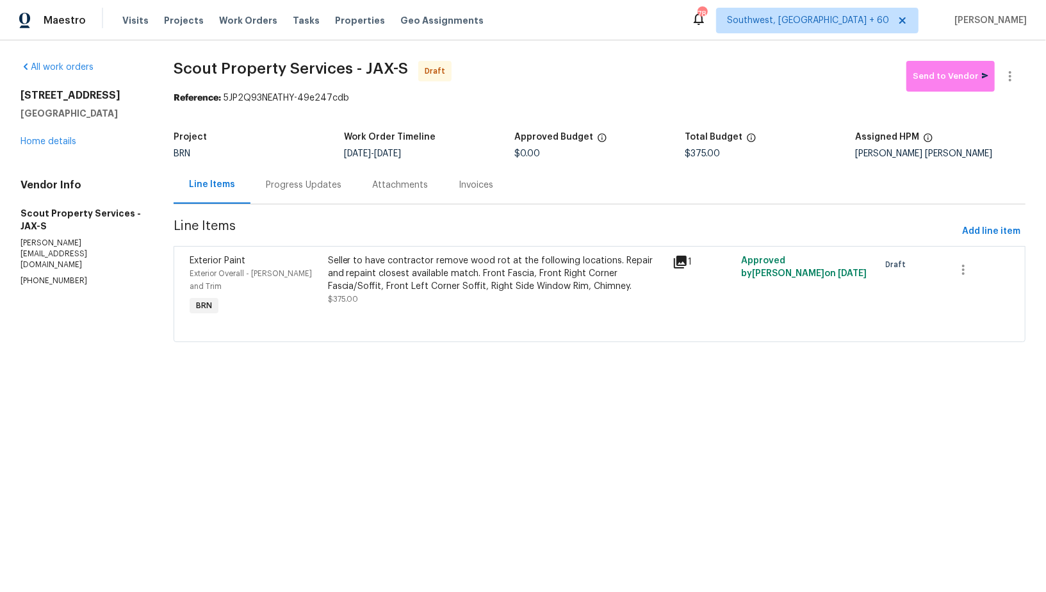
click at [292, 188] on div "Progress Updates" at bounding box center [304, 185] width 76 height 13
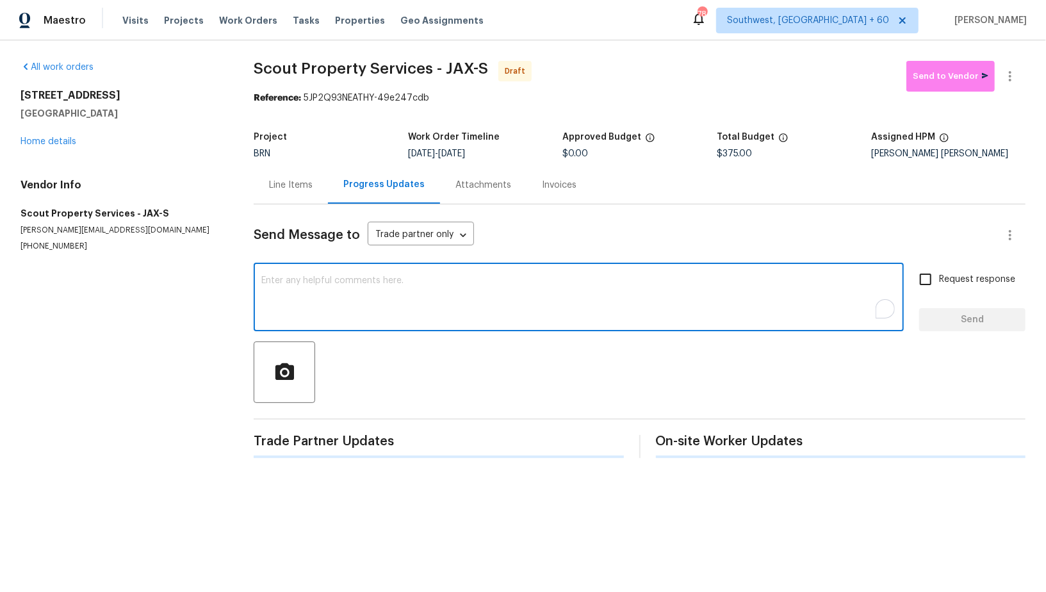
click at [415, 313] on textarea "To enrich screen reader interactions, please activate Accessibility in Grammarl…" at bounding box center [578, 298] width 635 height 45
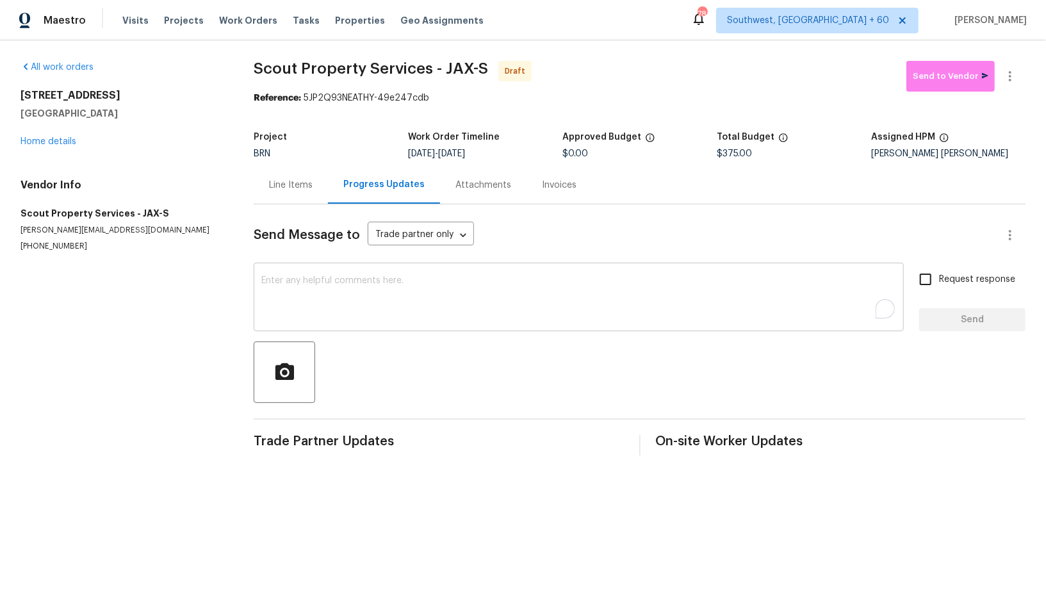
click at [357, 273] on div "x ​" at bounding box center [579, 298] width 650 height 65
paste textarea "Hi, I'm Padmapriya from Opendoor. Just wanted to check if you received the WO f…"
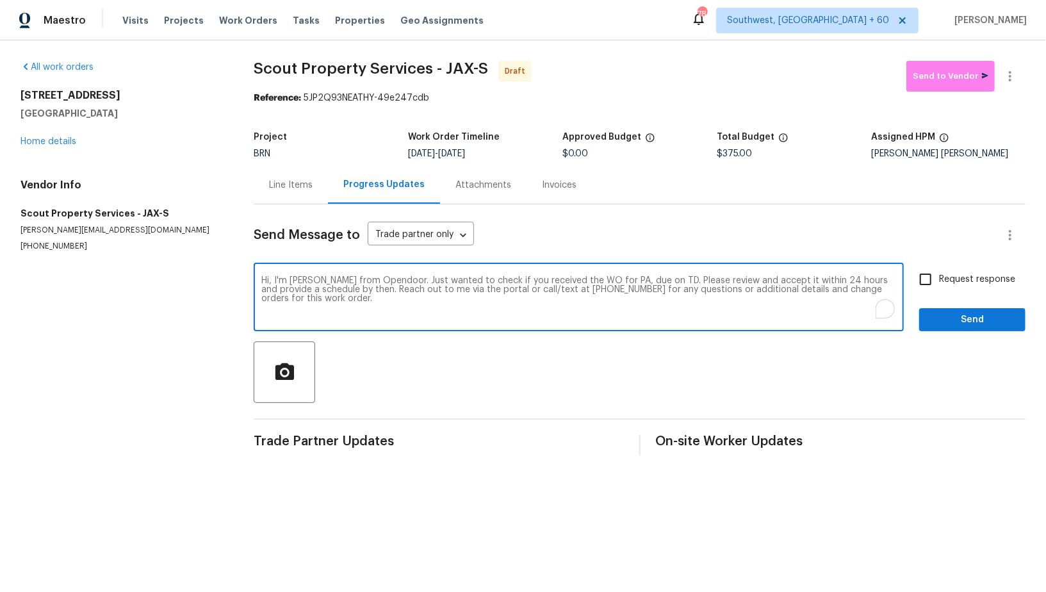
click at [623, 283] on textarea "Hi, I'm Padmapriya from Opendoor. Just wanted to check if you received the WO f…" at bounding box center [578, 298] width 635 height 45
paste textarea "3237 Dowitcher Ln, Orange Park, FL 32065"
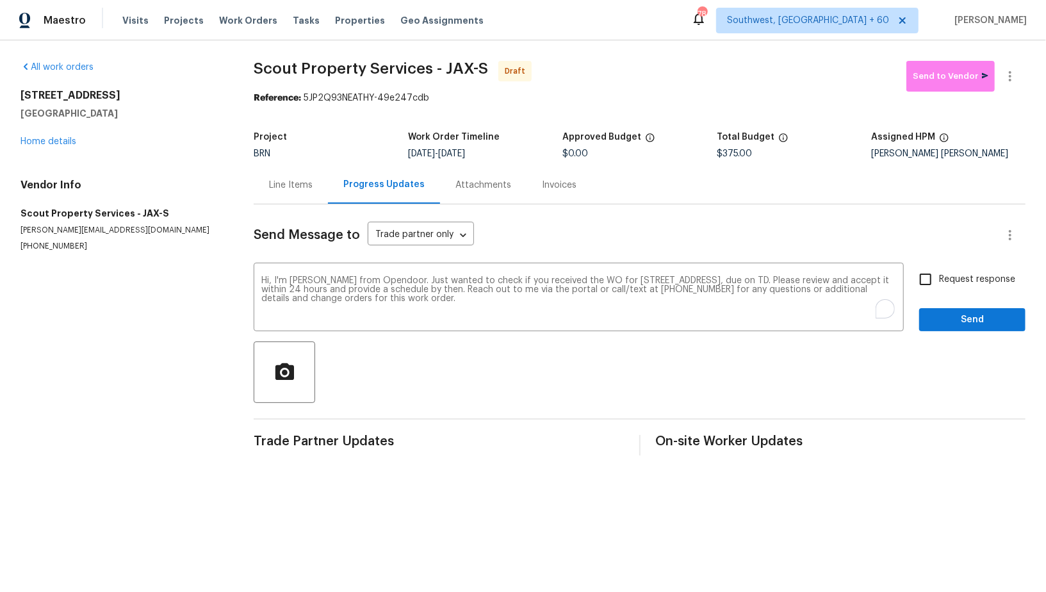
drag, startPoint x: 462, startPoint y: 153, endPoint x: 564, endPoint y: 153, distance: 101.9
click at [564, 153] on div "Project BRN Work Order Timeline 10/14/2025 - 10/16/2025 Approved Budget $0.00 T…" at bounding box center [640, 145] width 772 height 41
copy div "10/16/2025 Approved Budget"
click at [465, 156] on span "10/16/2025" at bounding box center [451, 153] width 27 height 9
drag, startPoint x: 463, startPoint y: 152, endPoint x: 540, endPoint y: 152, distance: 77.5
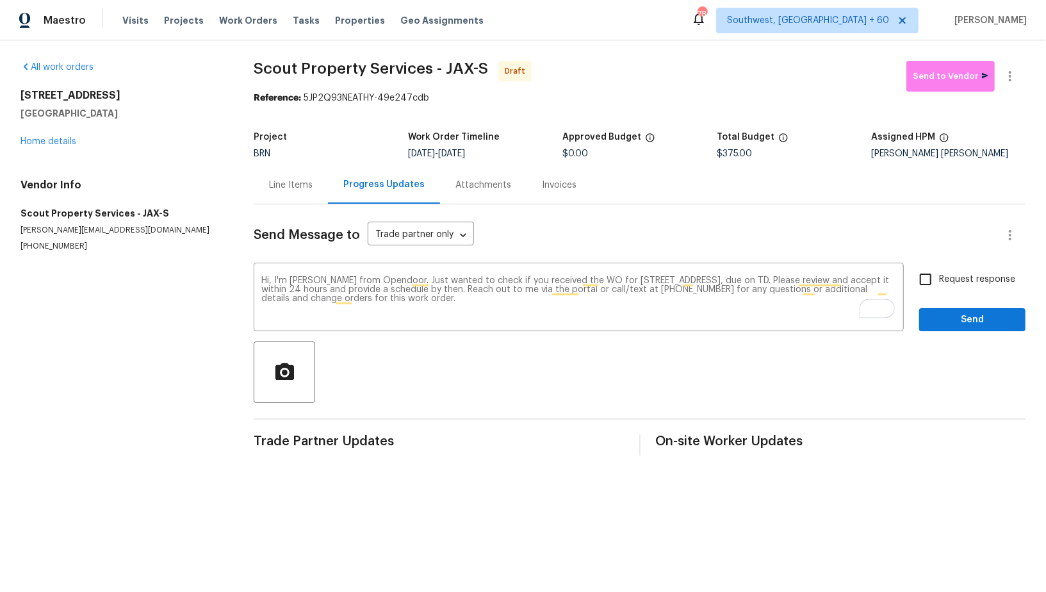
click at [540, 152] on div "10/14/2025 - 10/16/2025" at bounding box center [485, 153] width 154 height 9
copy span "10/16/2025"
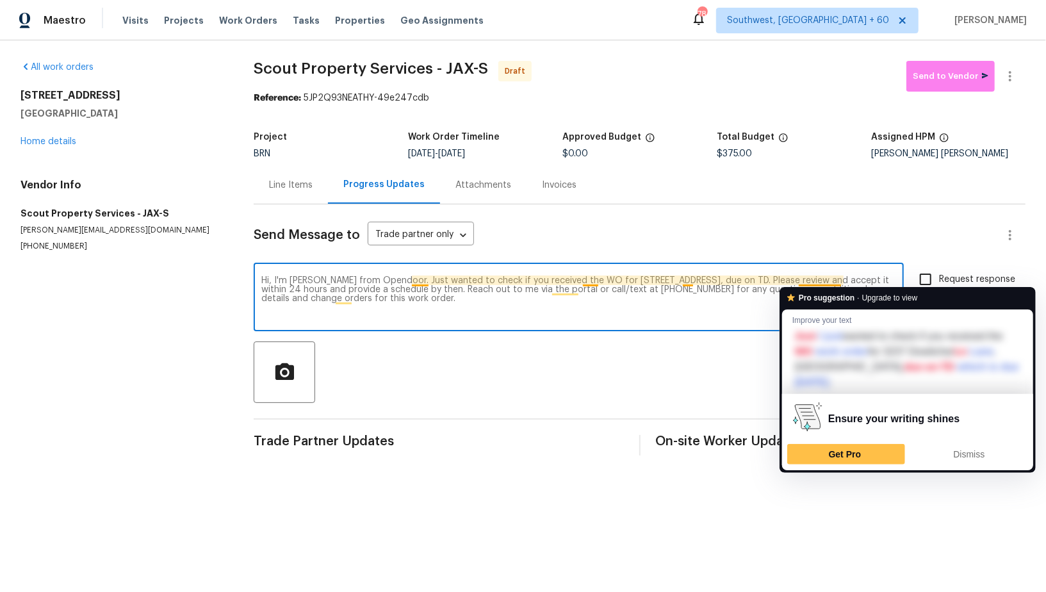
click at [841, 278] on textarea "Hi, I'm Padmapriya from Opendoor. Just wanted to check if you received the WO f…" at bounding box center [578, 298] width 635 height 45
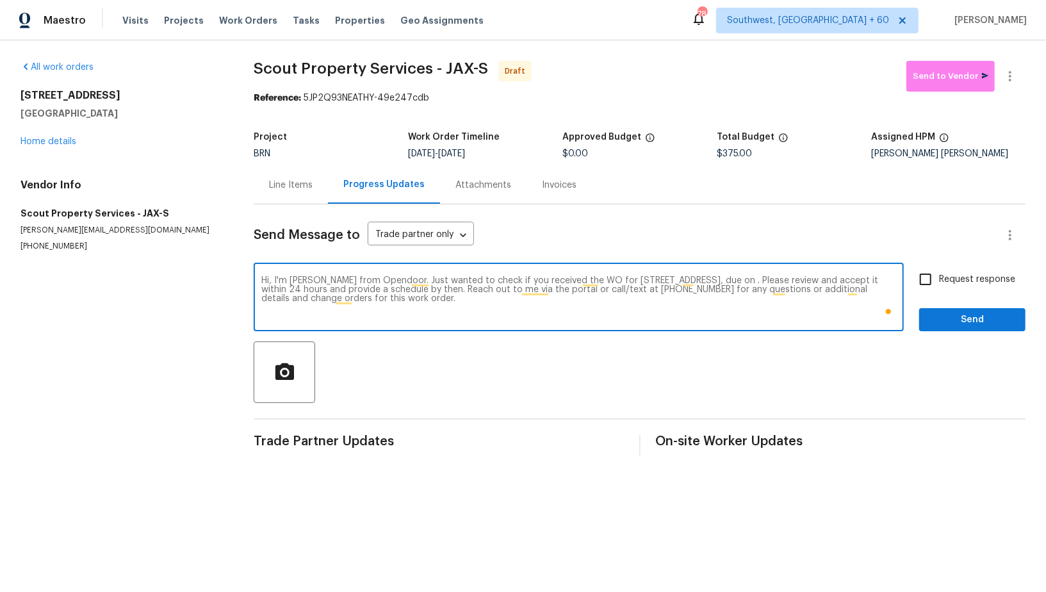
paste textarea "10/16/2025"
type textarea "Hi, I'm Padmapriya from Opendoor. Just wanted to check if you received the WO f…"
click at [935, 280] on input "Request response" at bounding box center [925, 279] width 27 height 27
checkbox input "true"
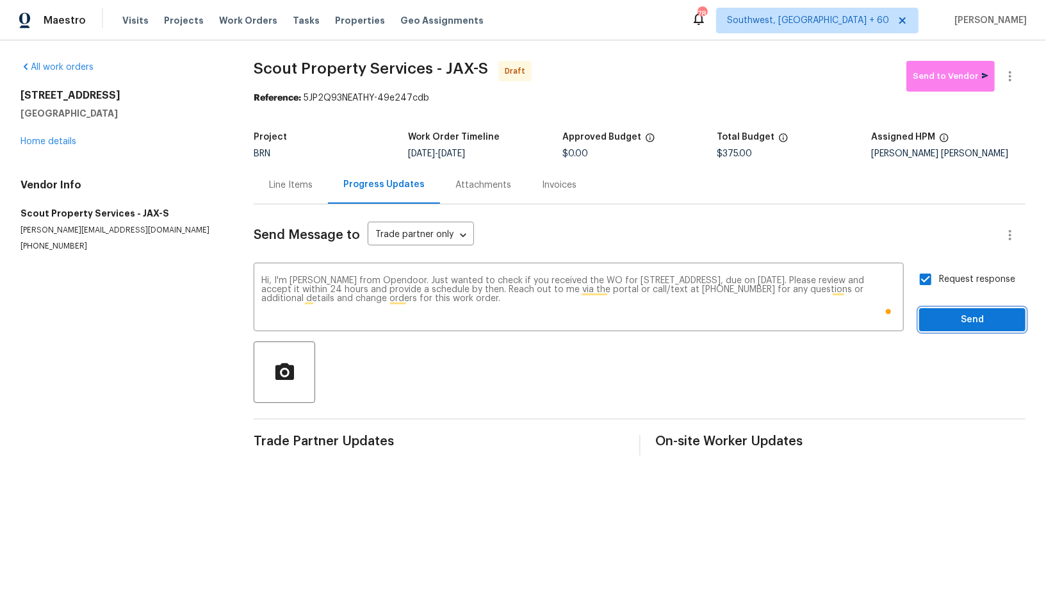
click at [951, 329] on button "Send" at bounding box center [972, 320] width 106 height 24
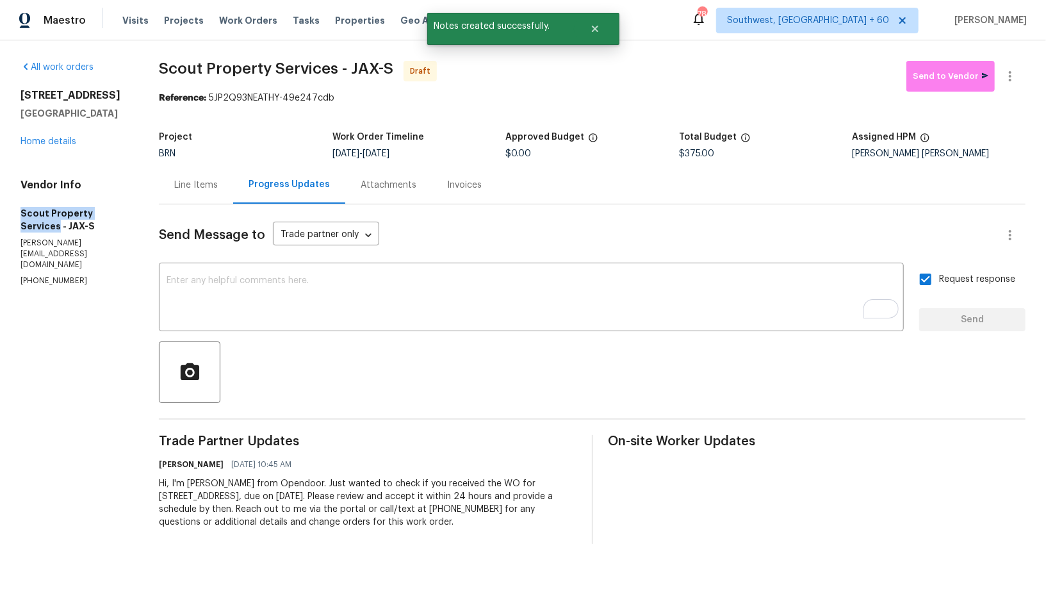
drag, startPoint x: 0, startPoint y: 211, endPoint x: 57, endPoint y: 224, distance: 58.3
click at [57, 224] on div "All work orders 3237 Dowitcher Ln Orange Park, FL 32065 Home details Vendor Inf…" at bounding box center [523, 302] width 1046 height 524
copy h5 "Scout Property Services"
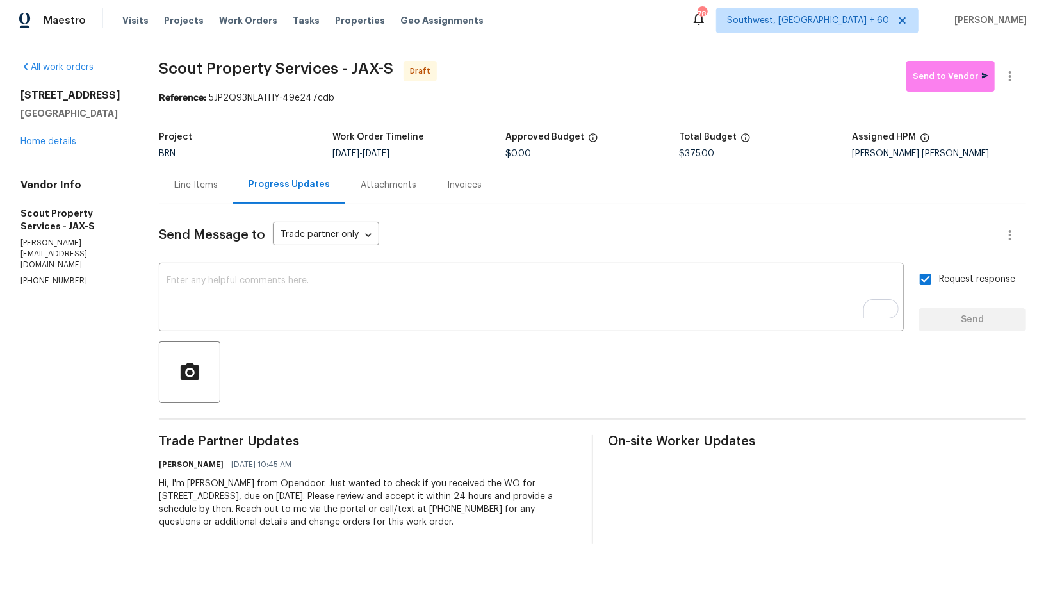
click at [197, 184] on div "Line Items" at bounding box center [196, 185] width 44 height 13
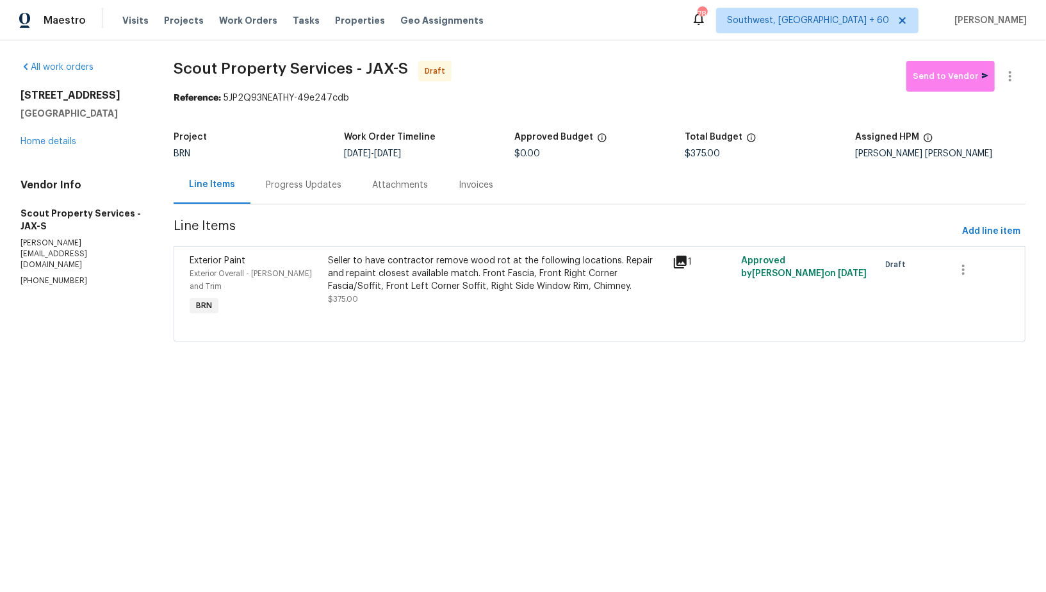
click at [297, 190] on div "Progress Updates" at bounding box center [304, 185] width 76 height 13
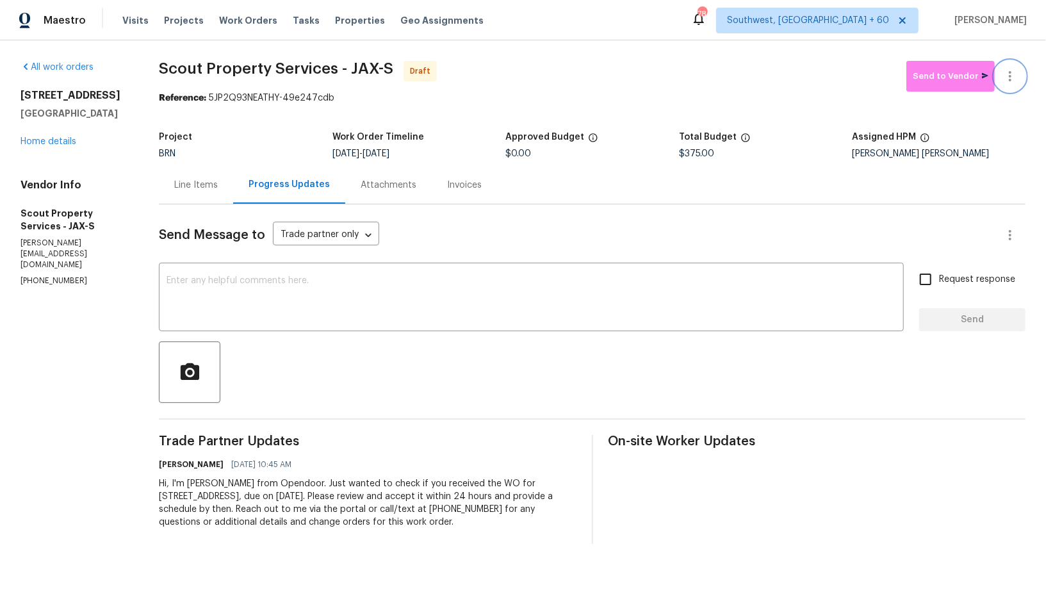
click at [1012, 77] on icon "button" at bounding box center [1010, 76] width 15 height 15
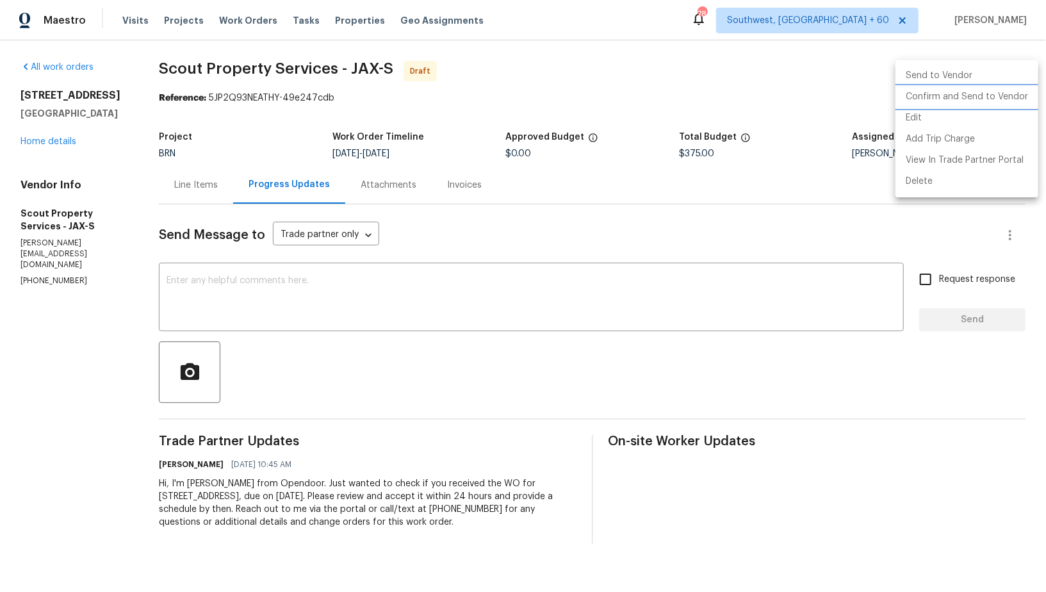
click at [990, 102] on li "Confirm and Send to Vendor" at bounding box center [967, 96] width 143 height 21
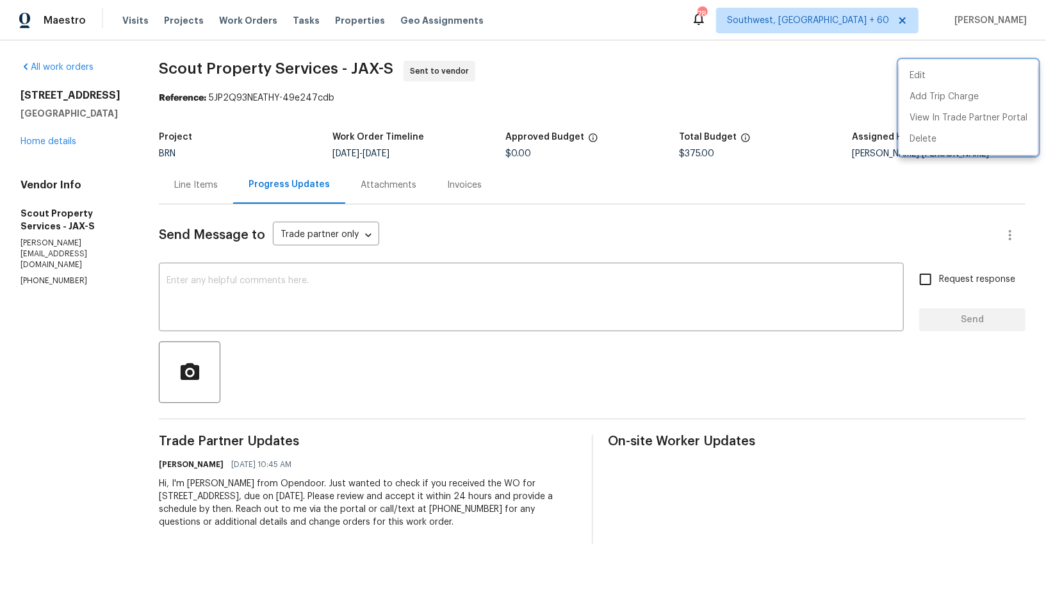
click at [386, 154] on div at bounding box center [523, 296] width 1046 height 592
drag, startPoint x: 384, startPoint y: 154, endPoint x: 462, endPoint y: 154, distance: 78.2
click at [462, 154] on div "10/14/2025 - 10/16/2025" at bounding box center [420, 153] width 174 height 9
copy span "10/16/2025"
click at [187, 187] on div "Line Items" at bounding box center [196, 185] width 44 height 13
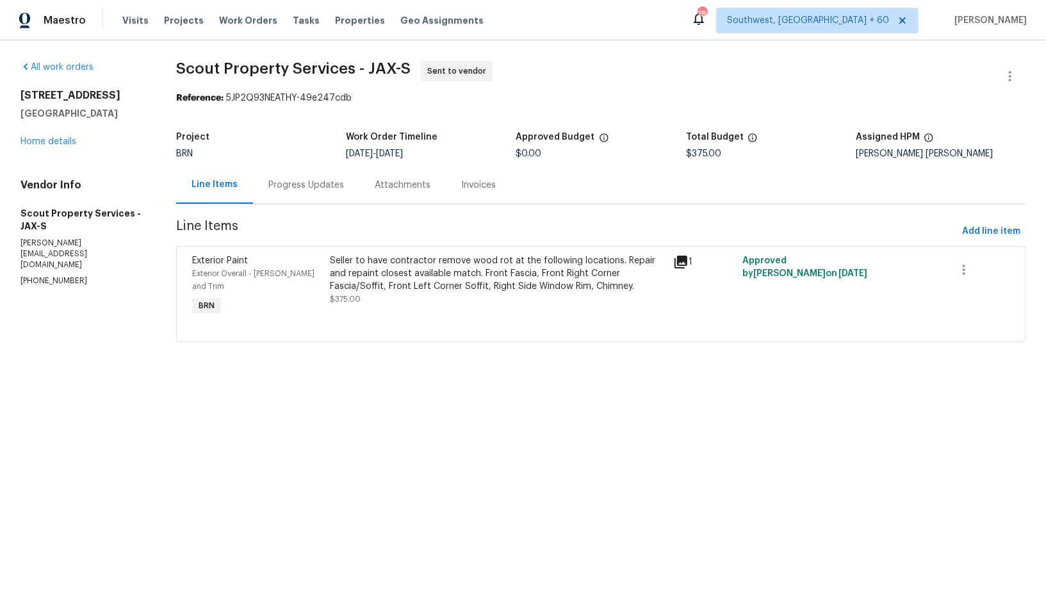
click at [277, 176] on div "Progress Updates" at bounding box center [306, 185] width 106 height 38
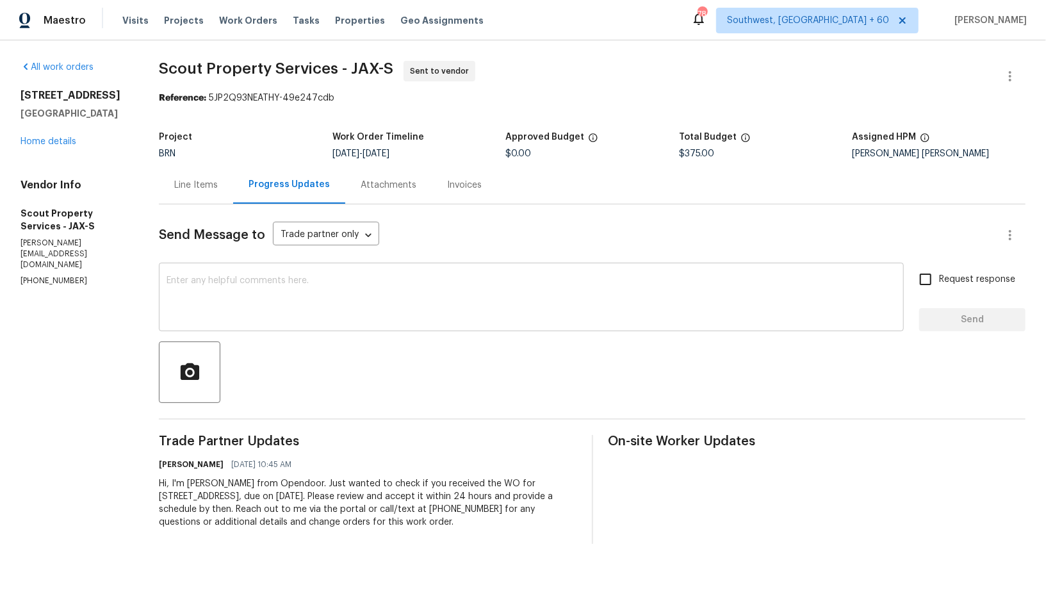
click at [195, 266] on div "x ​" at bounding box center [531, 298] width 745 height 65
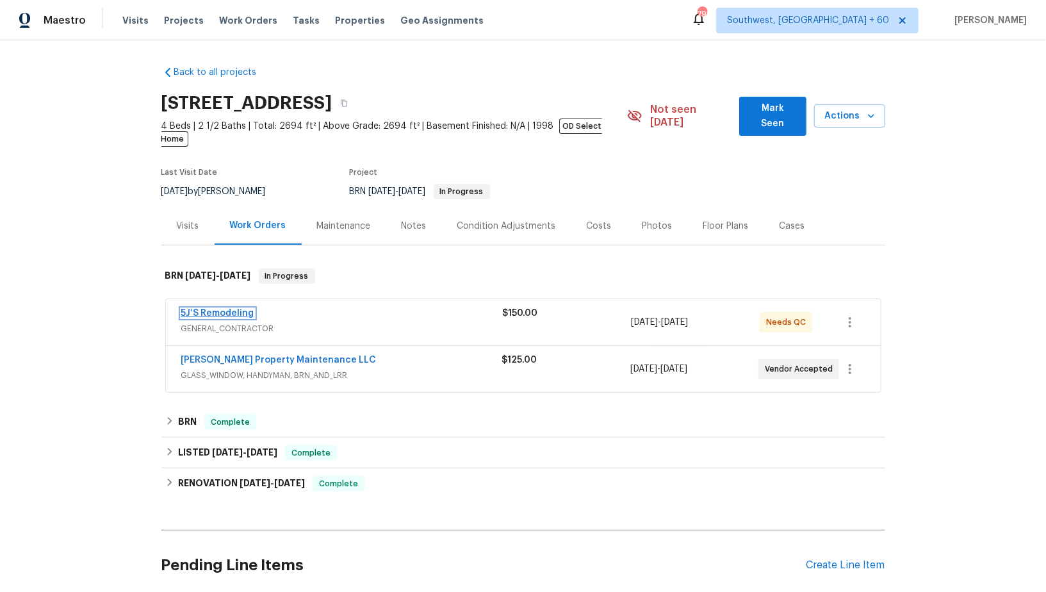
click at [213, 309] on link "5J’S Remodeling" at bounding box center [217, 313] width 73 height 9
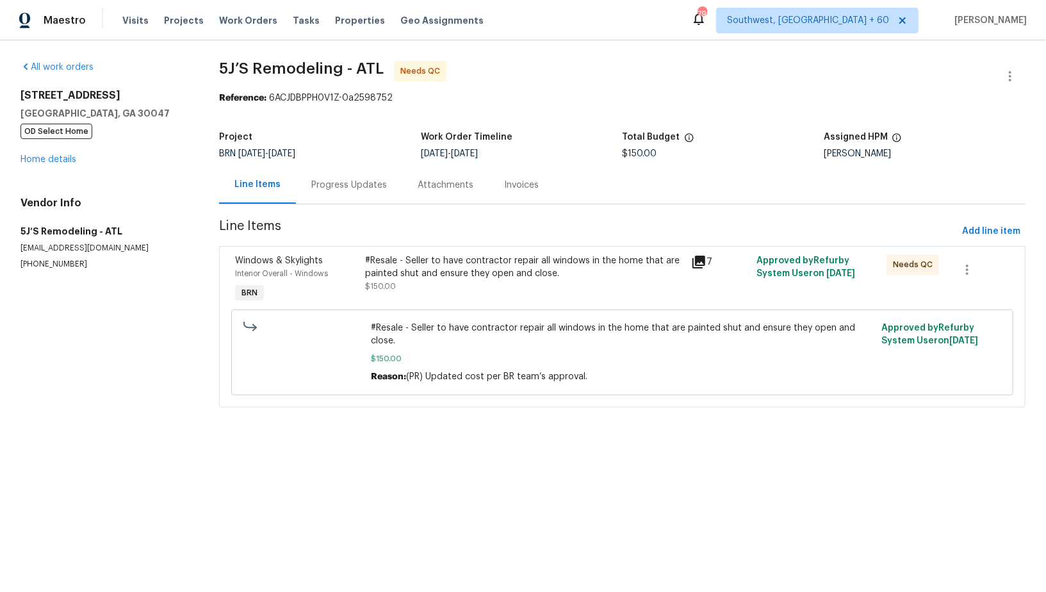
click at [444, 269] on div "#Resale - Seller to have contractor repair all windows in the home that are pai…" at bounding box center [525, 267] width 318 height 26
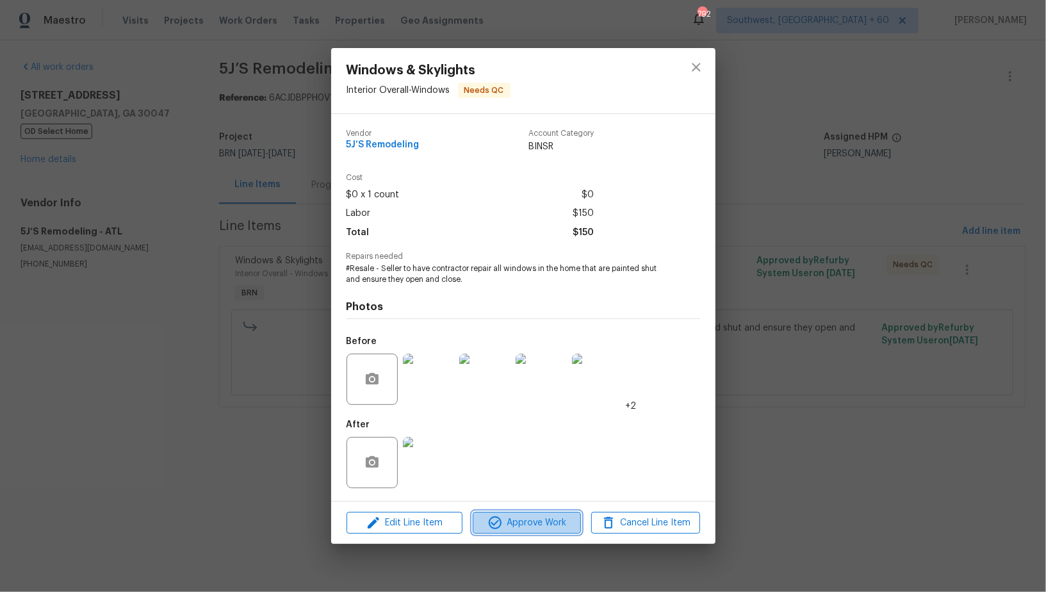
click at [499, 532] on button "Approve Work" at bounding box center [527, 523] width 108 height 22
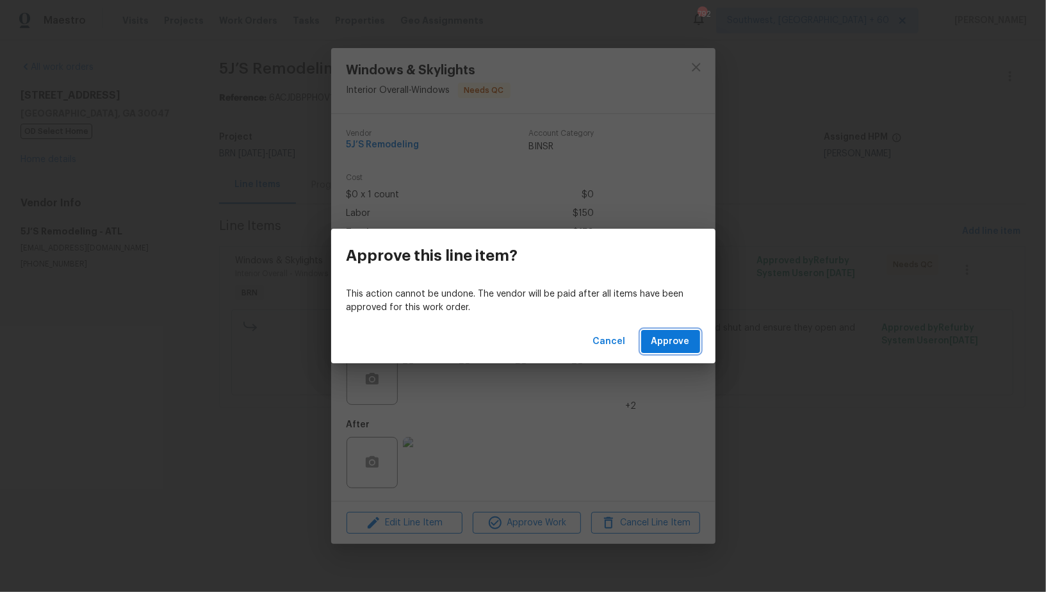
click at [659, 340] on span "Approve" at bounding box center [671, 342] width 38 height 16
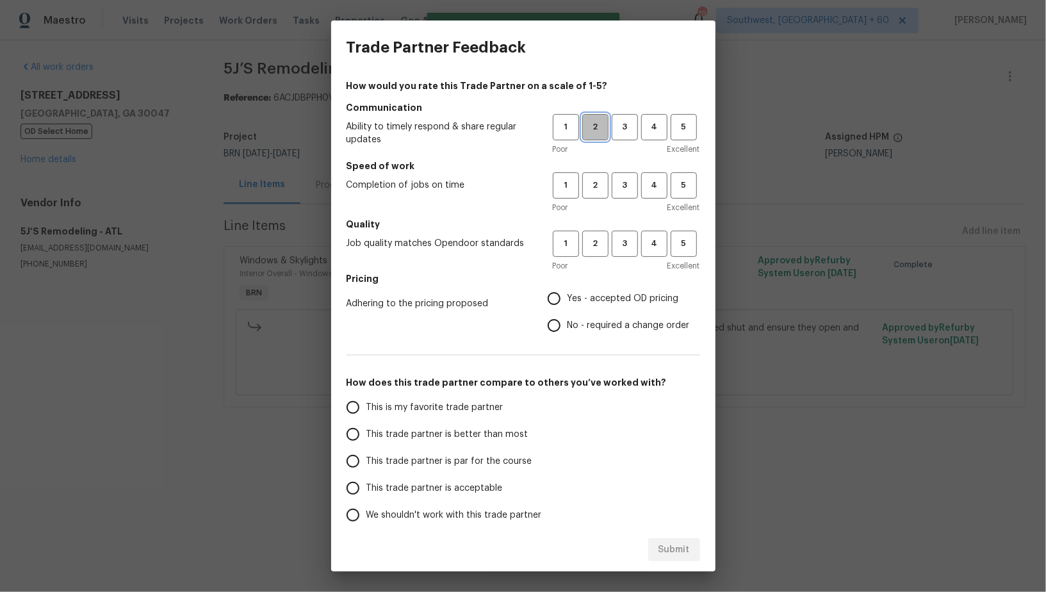
click at [600, 132] on span "2" at bounding box center [596, 127] width 24 height 15
click at [600, 174] on button "2" at bounding box center [595, 185] width 26 height 26
click at [600, 235] on button "2" at bounding box center [595, 244] width 26 height 26
click at [558, 313] on input "No - required a change order" at bounding box center [554, 325] width 27 height 27
radio input "true"
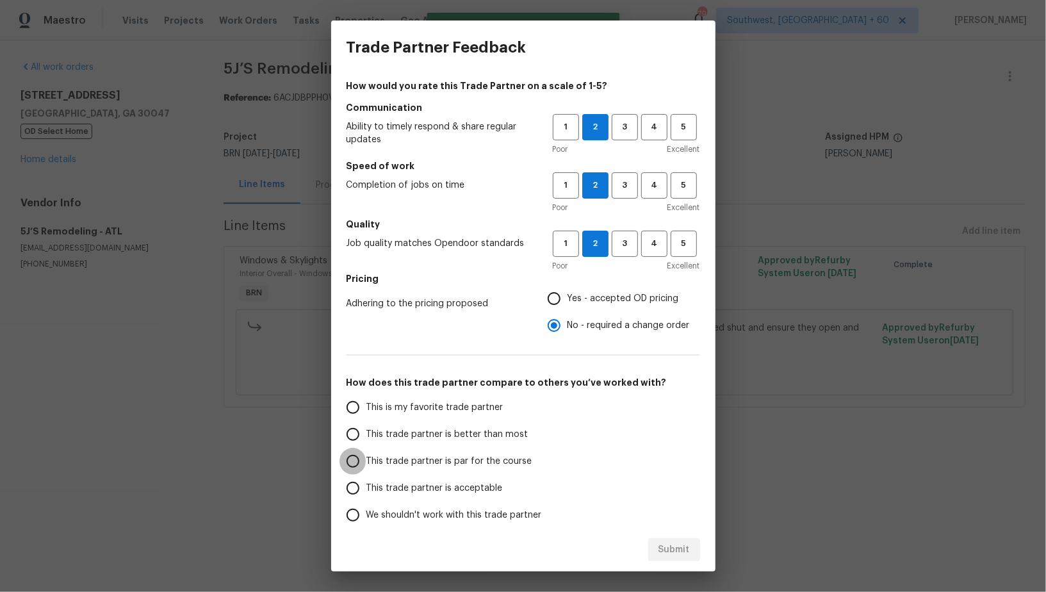
click at [354, 462] on input "This trade partner is par for the course" at bounding box center [353, 461] width 27 height 27
radio input "false"
click at [356, 442] on input "This trade partner is better than most" at bounding box center [353, 434] width 27 height 27
radio input "false"
click at [347, 461] on input "This trade partner is par for the course" at bounding box center [353, 461] width 27 height 27
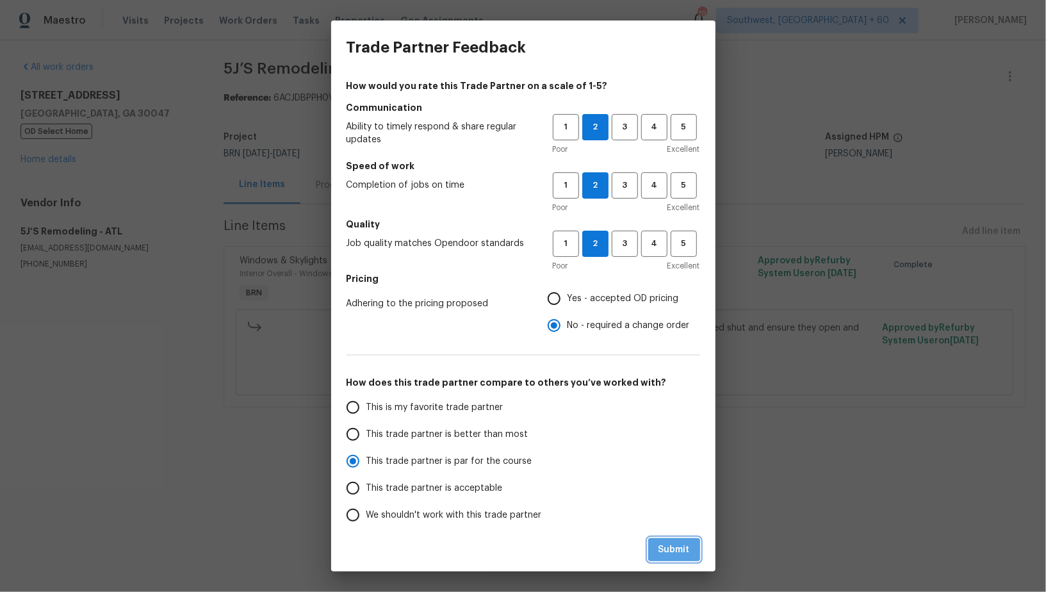
click at [697, 551] on button "Submit" at bounding box center [674, 550] width 52 height 24
radio input "true"
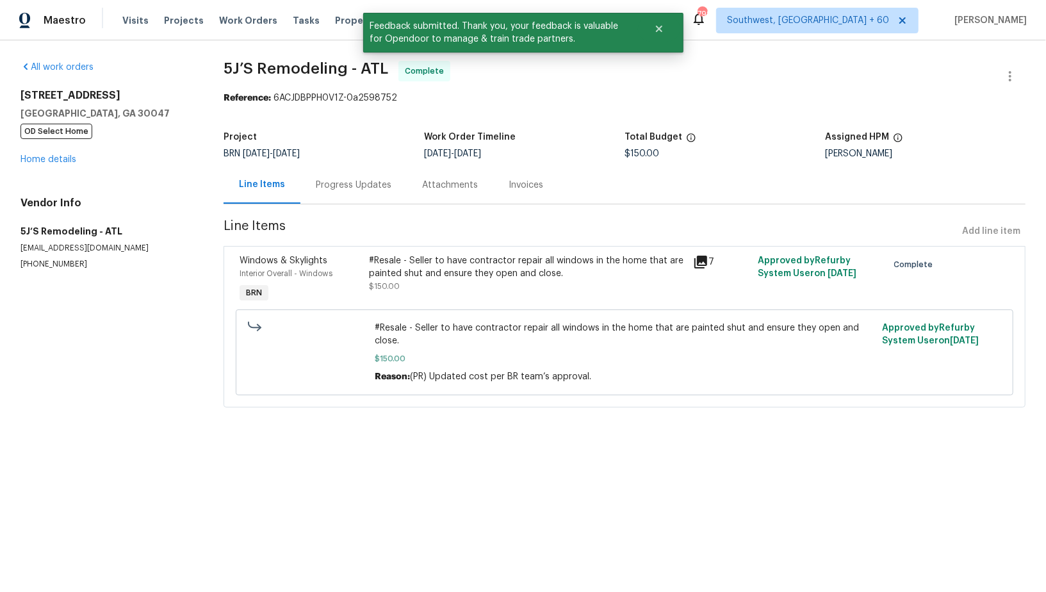
click at [348, 177] on div "Progress Updates" at bounding box center [353, 185] width 106 height 38
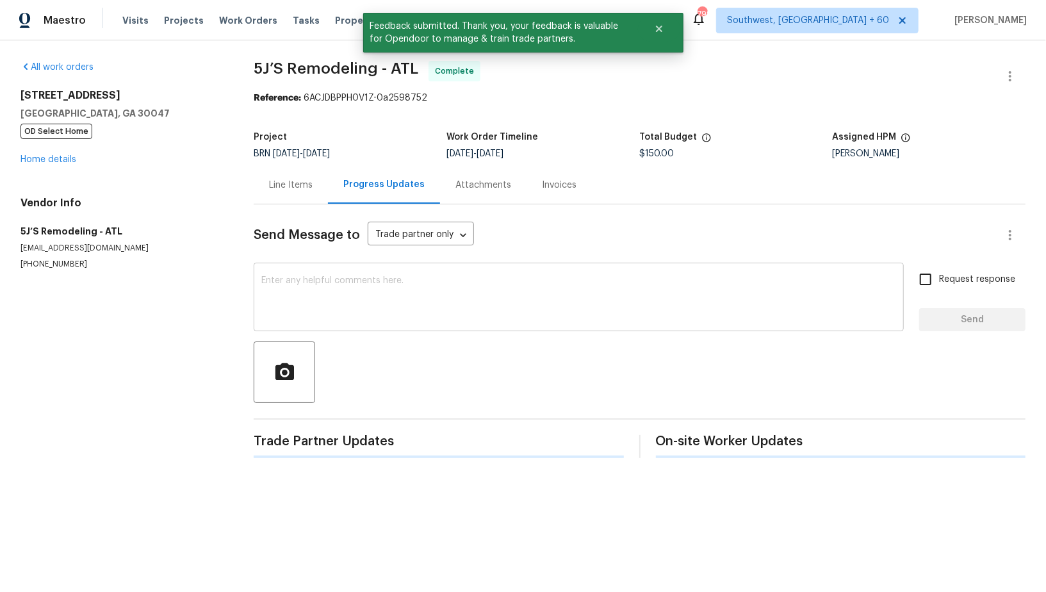
click at [349, 277] on textarea at bounding box center [578, 298] width 635 height 45
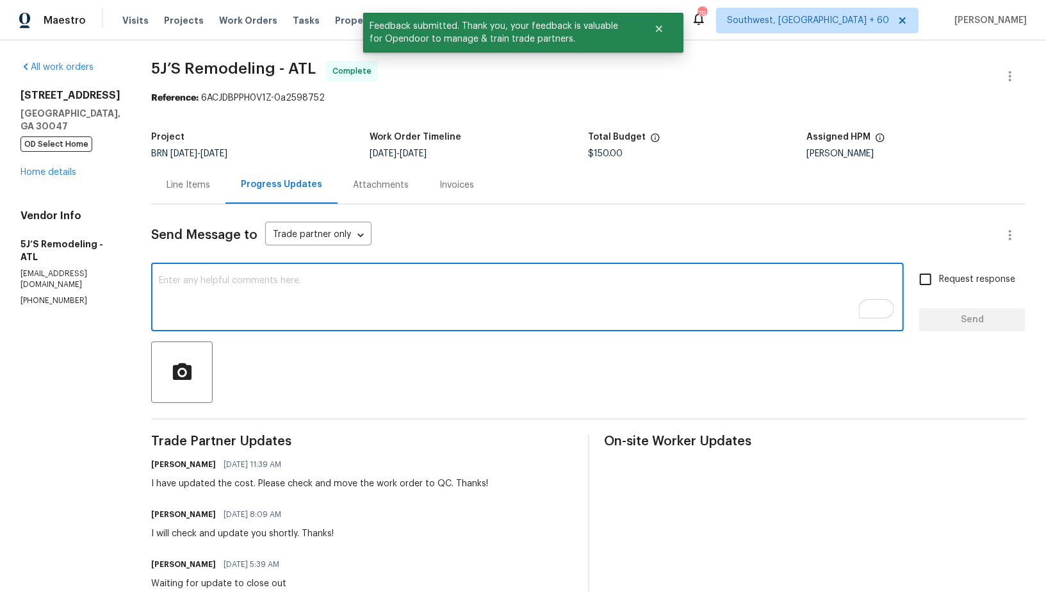
click at [290, 301] on textarea "To enrich screen reader interactions, please activate Accessibility in Grammarl…" at bounding box center [527, 298] width 737 height 45
paste textarea "WO is approved, Please upload the invoice under invoice section. Thanks!"
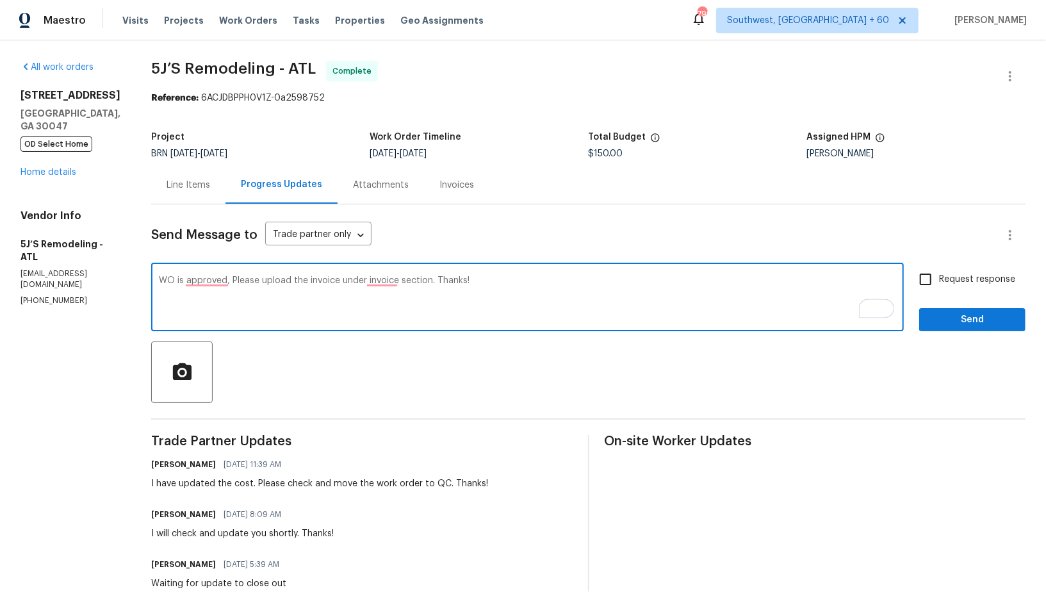
type textarea "WO is approved, Please upload the invoice under invoice section. Thanks!"
click at [928, 275] on input "Request response" at bounding box center [925, 279] width 27 height 27
checkbox input "true"
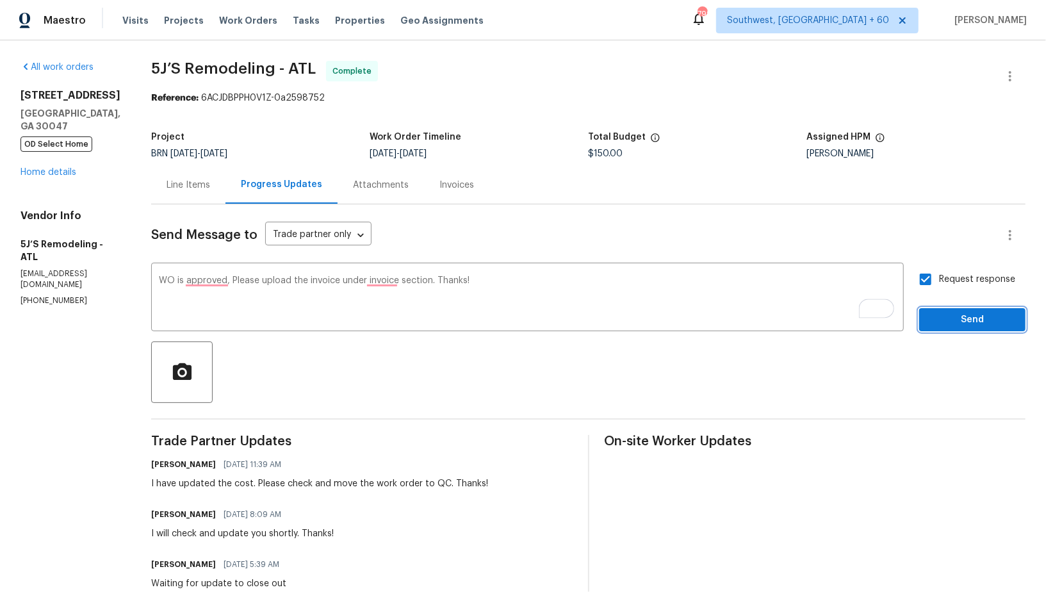
click at [956, 318] on span "Send" at bounding box center [973, 320] width 86 height 16
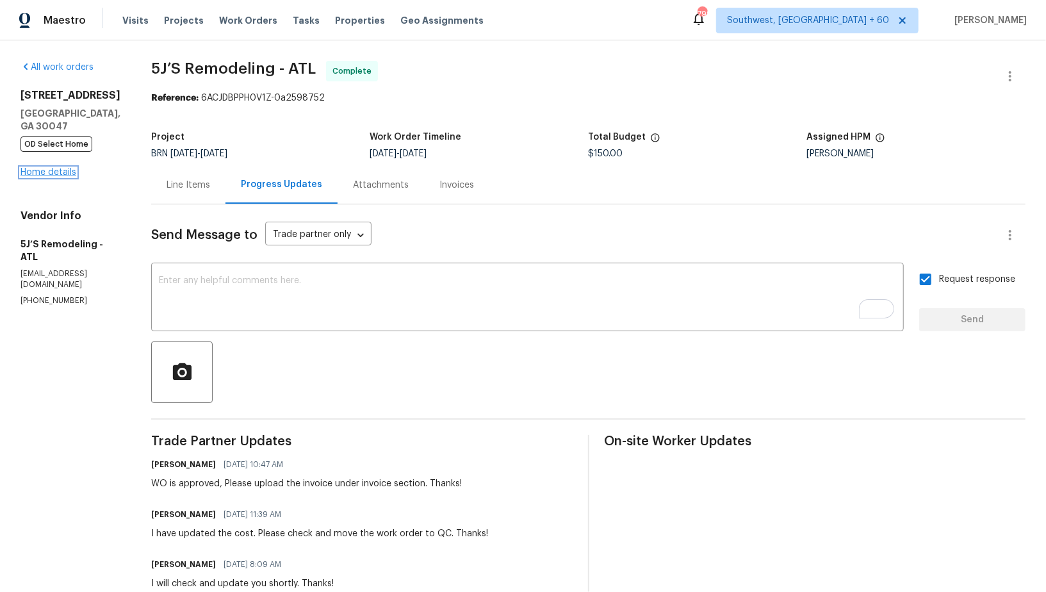
click at [58, 172] on link "Home details" at bounding box center [49, 172] width 56 height 9
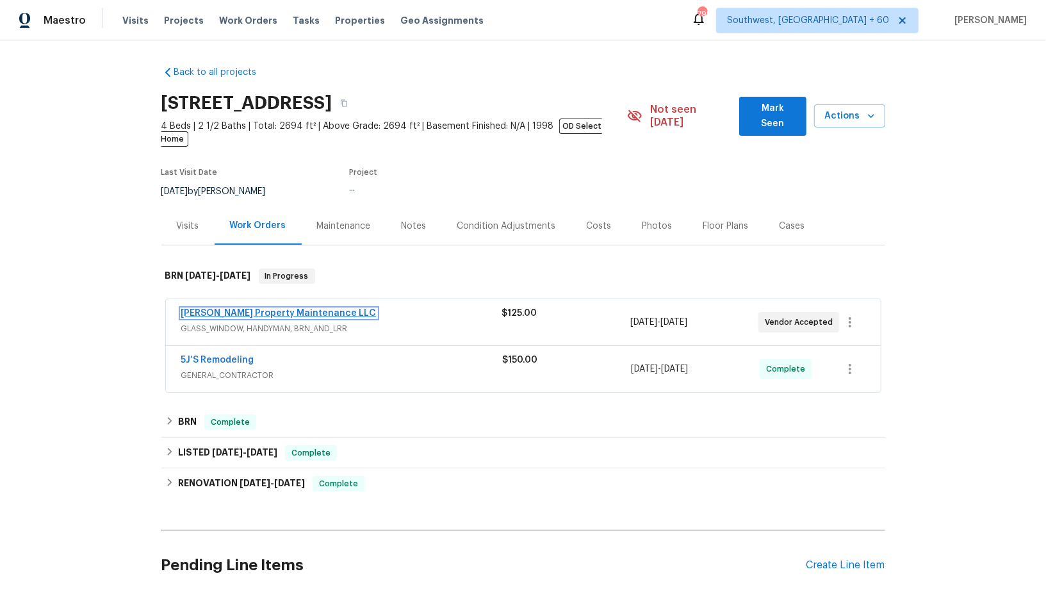
click at [236, 309] on link "Glen Property Maintenance LLC" at bounding box center [278, 313] width 195 height 9
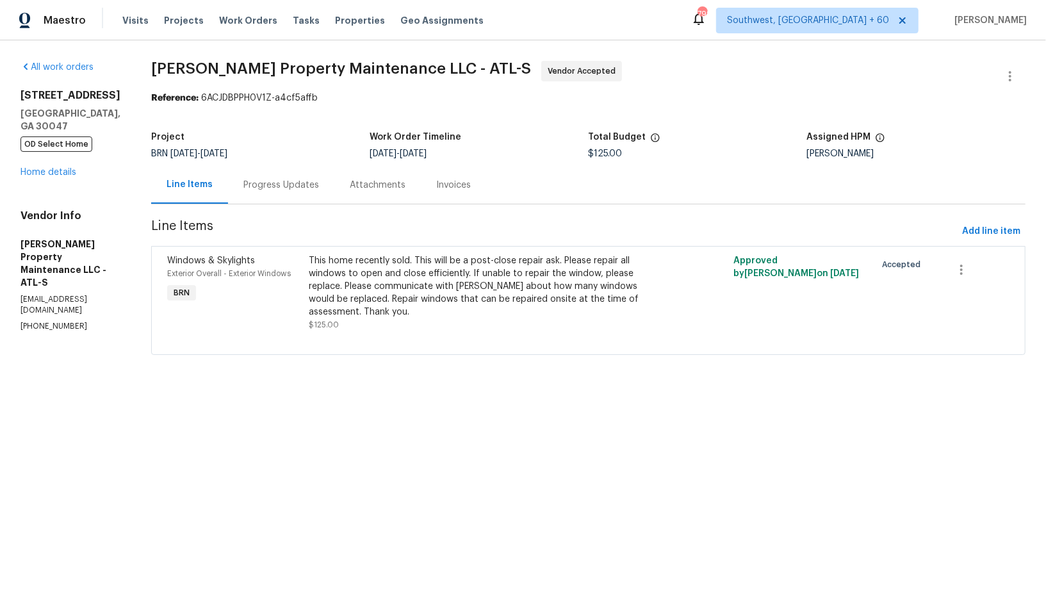
click at [354, 185] on div "Attachments" at bounding box center [378, 185] width 56 height 13
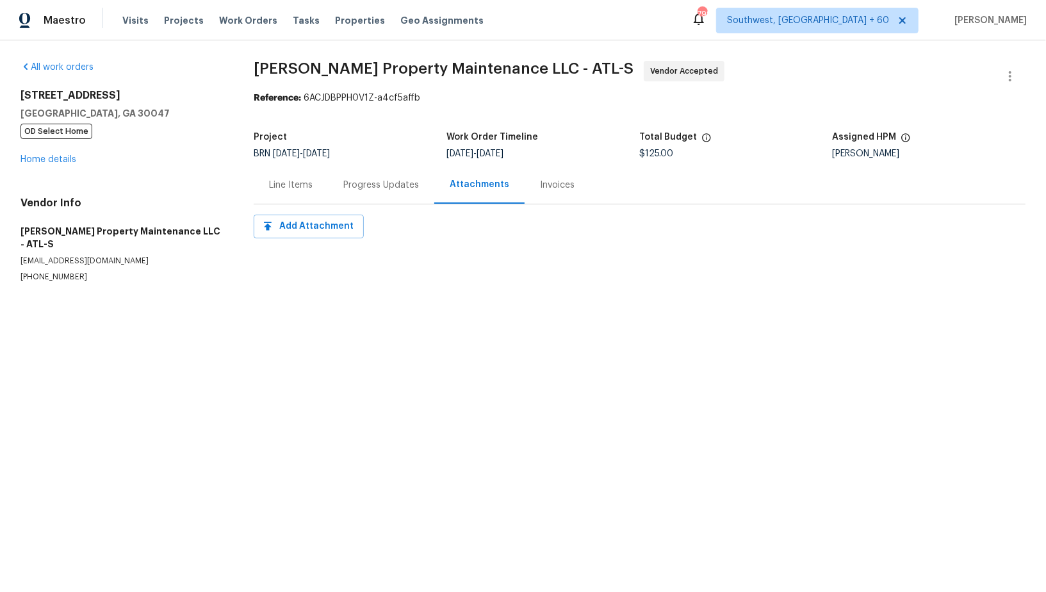
click at [348, 184] on div "Progress Updates" at bounding box center [381, 185] width 76 height 13
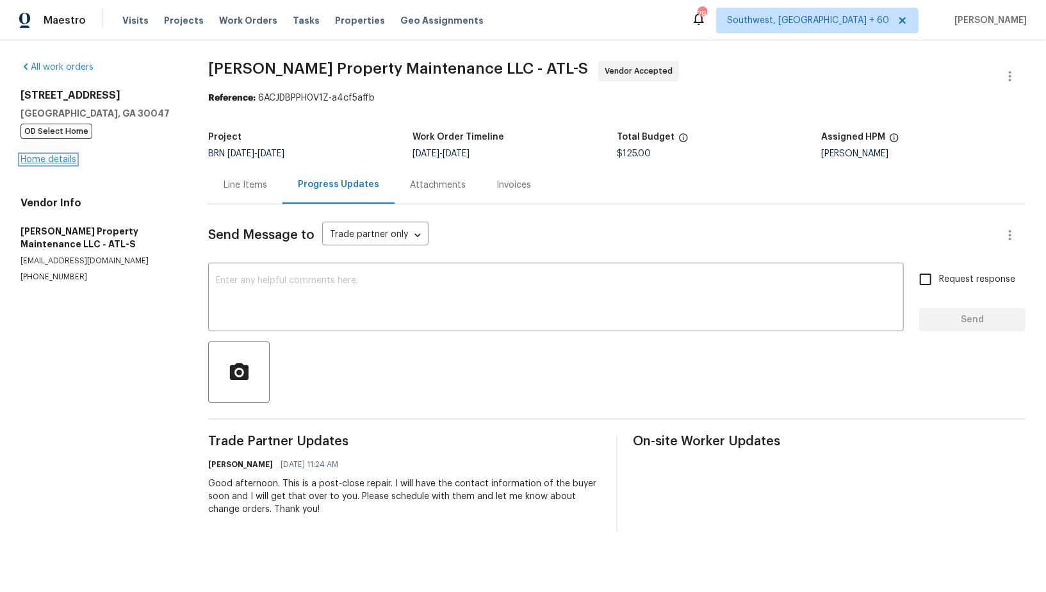
click at [48, 155] on link "Home details" at bounding box center [49, 159] width 56 height 9
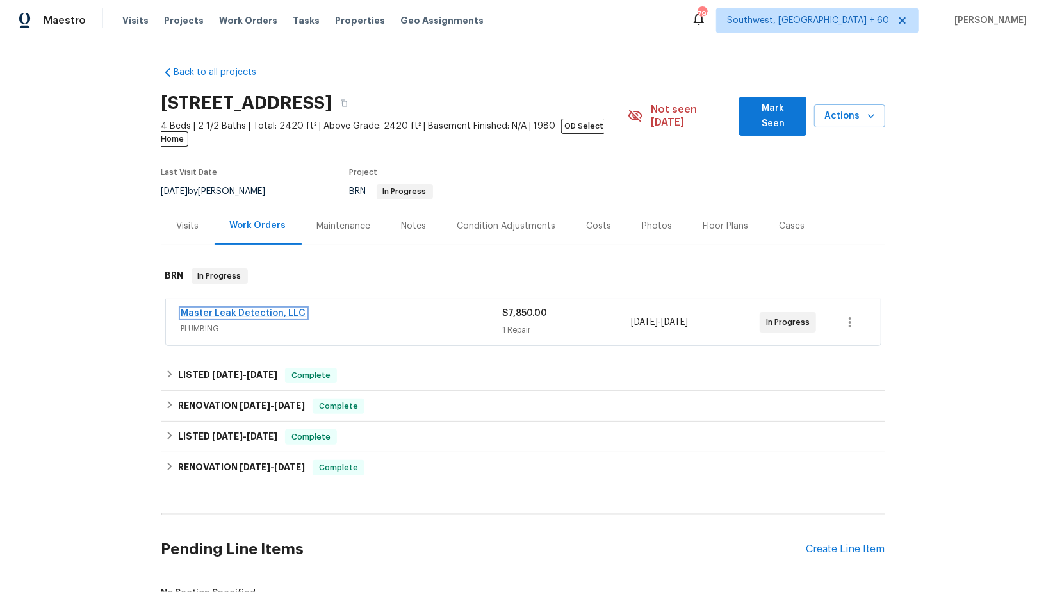
click at [234, 309] on link "Master Leak Detection, LLC" at bounding box center [243, 313] width 125 height 9
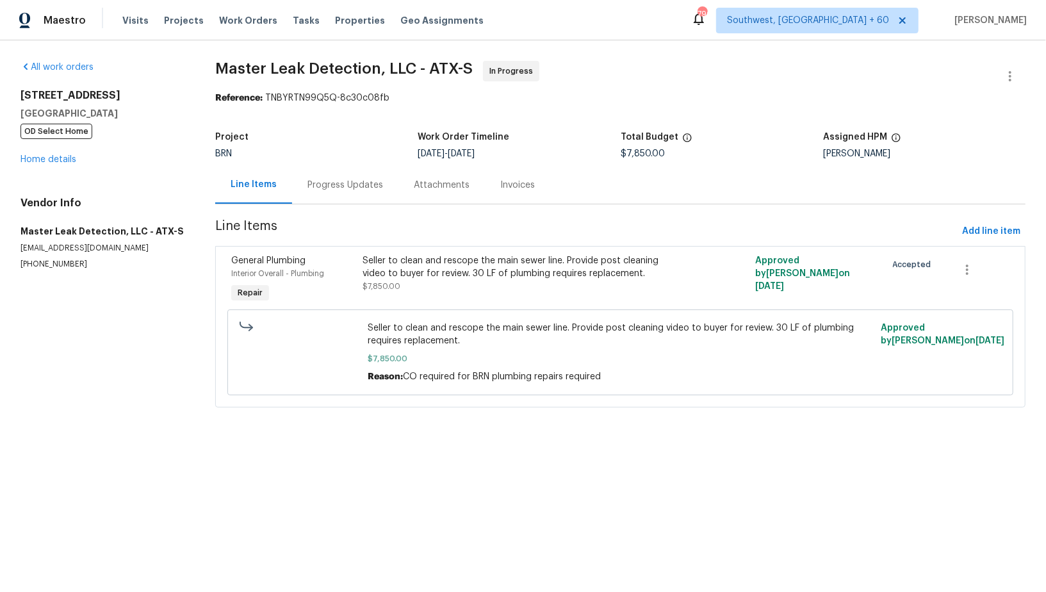
click at [308, 183] on div "Progress Updates" at bounding box center [346, 185] width 76 height 13
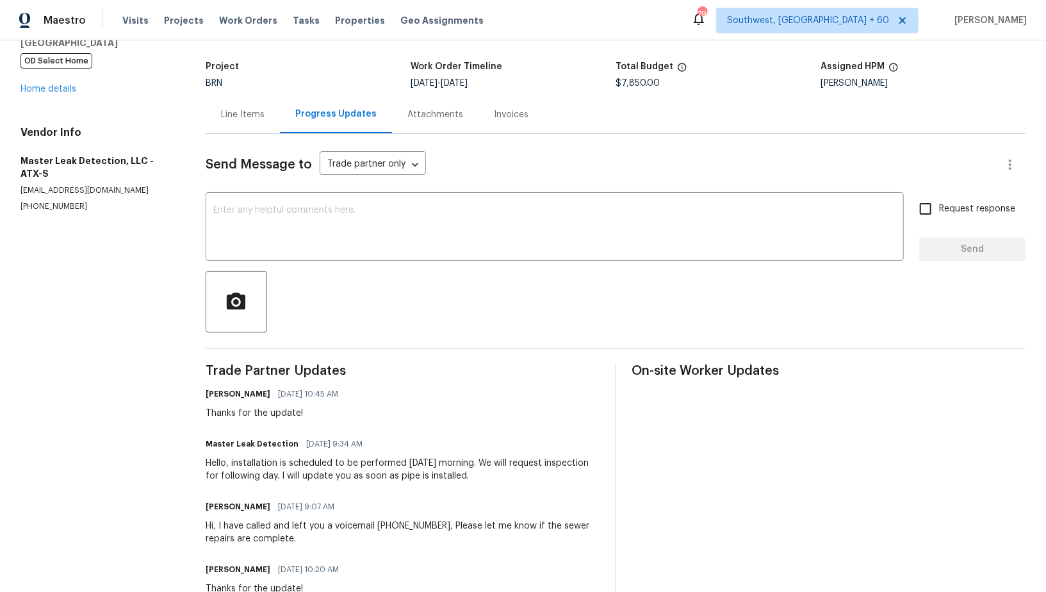
scroll to position [86, 0]
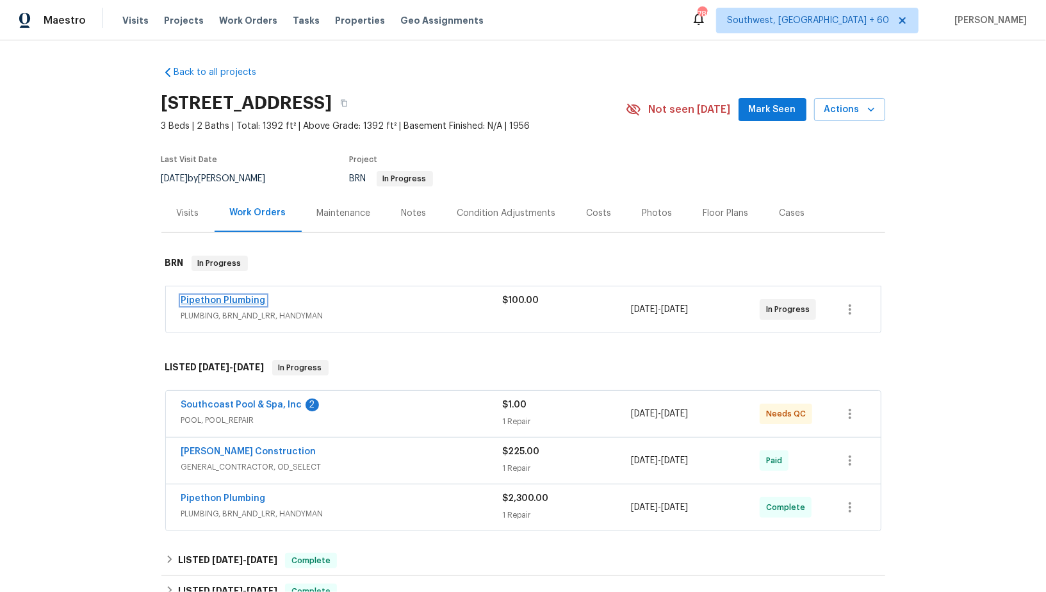
click at [247, 305] on link "Pipethon Plumbing" at bounding box center [223, 300] width 85 height 9
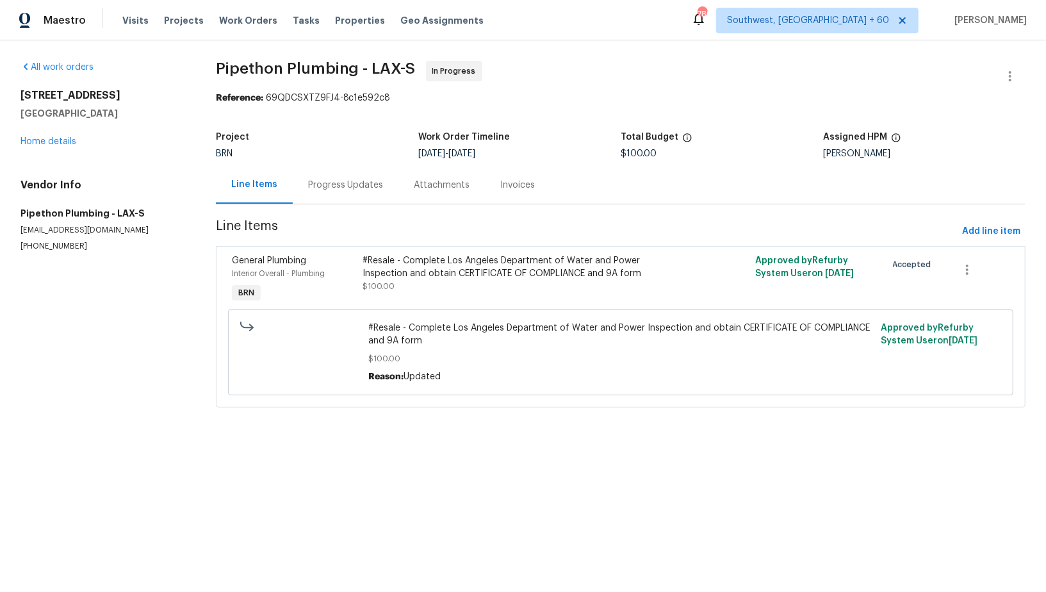
click at [347, 185] on div "Progress Updates" at bounding box center [346, 185] width 76 height 13
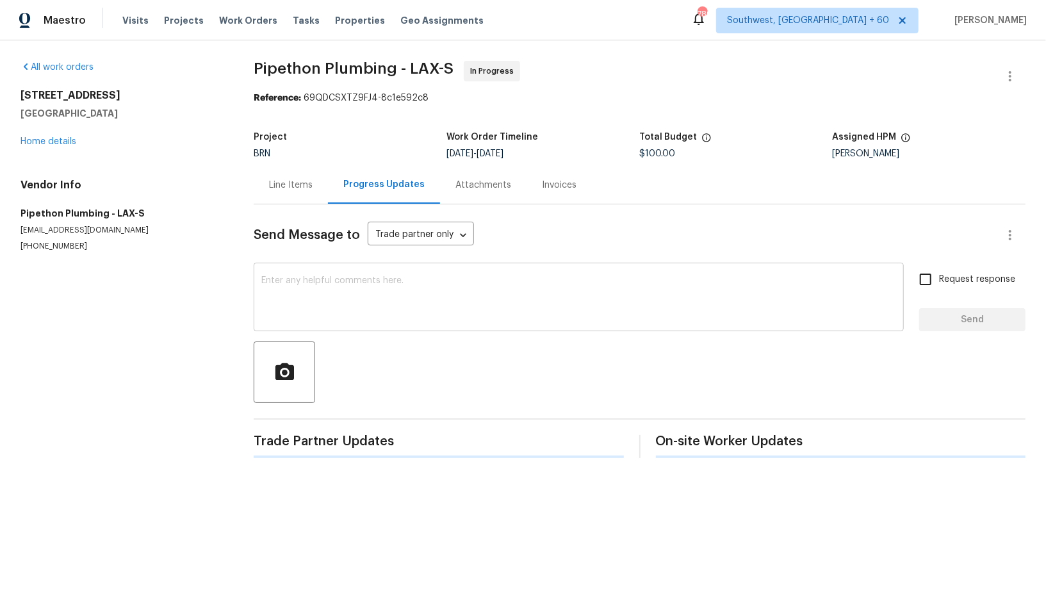
click at [349, 316] on textarea at bounding box center [578, 298] width 635 height 45
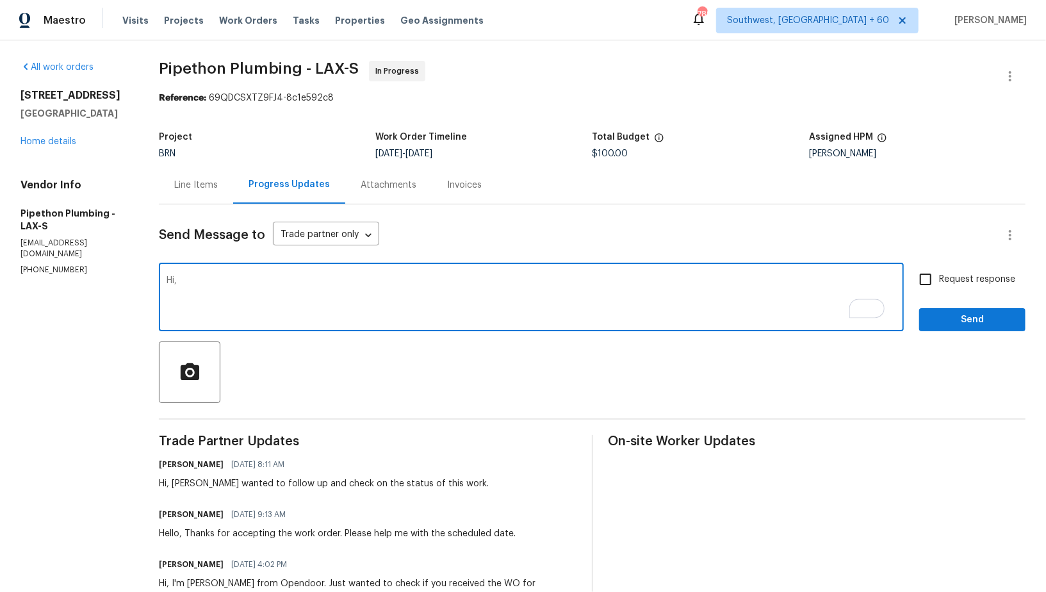
paste textarea "Were you able to get the Certificate of Compliance and 9A form?"
type textarea "Hi, Were you able to get the Certificate of Compliance and 9A form?"
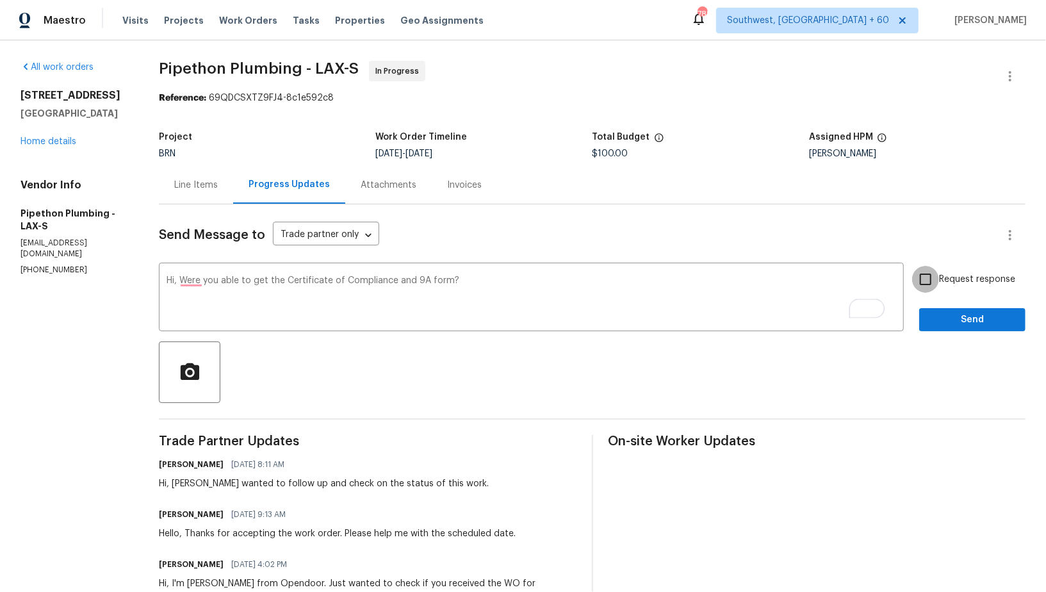
click at [934, 279] on input "Request response" at bounding box center [925, 279] width 27 height 27
checkbox input "true"
click at [944, 333] on div "Send Message to Trade partner only Trade partner only ​ Hi, Were you able to ge…" at bounding box center [592, 424] width 867 height 440
click at [943, 329] on button "Send" at bounding box center [972, 320] width 106 height 24
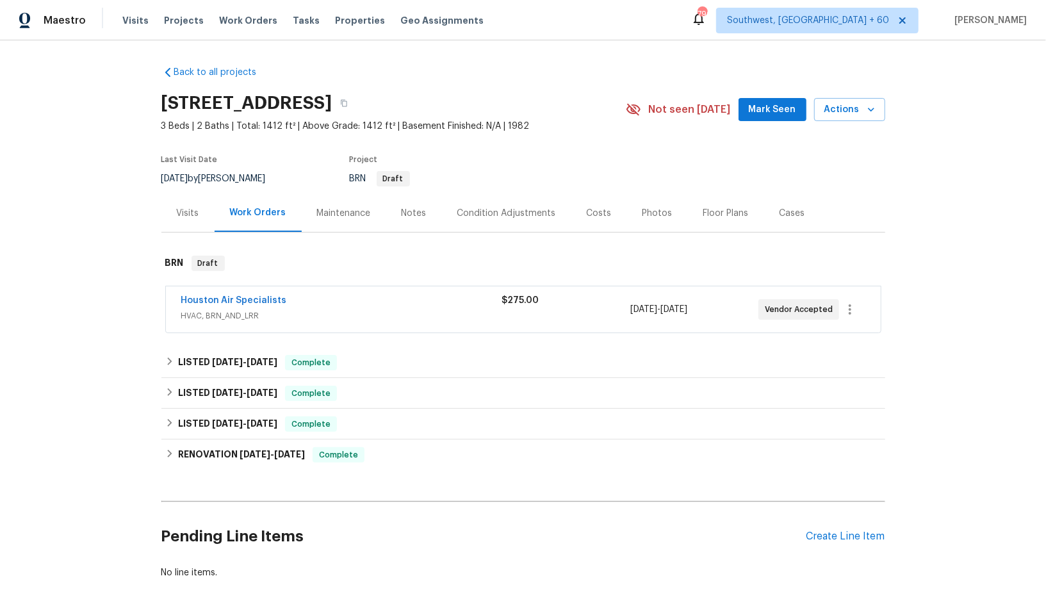
click at [234, 291] on div "Houston Air Specialists HVAC, BRN_AND_LRR $275.00 [DATE] - [DATE] Vendor Accept…" at bounding box center [523, 309] width 715 height 46
click at [235, 309] on span "HVAC, BRN_AND_LRR" at bounding box center [341, 315] width 321 height 13
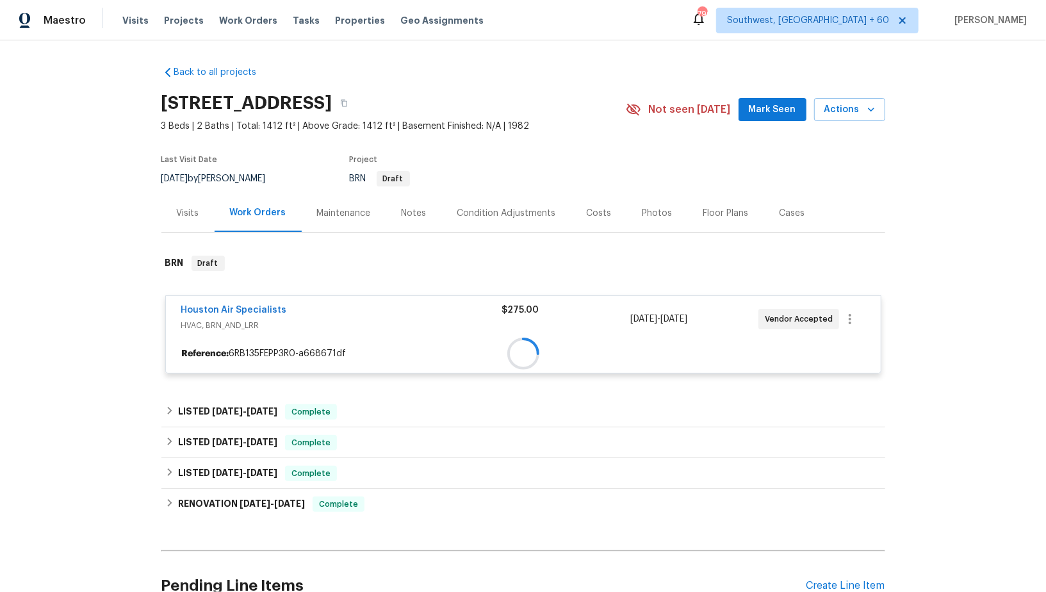
click at [235, 300] on div "Houston Air Specialists HVAC, BRN_AND_LRR $275.00 [DATE] - [DATE] Vendor Accept…" at bounding box center [523, 319] width 715 height 46
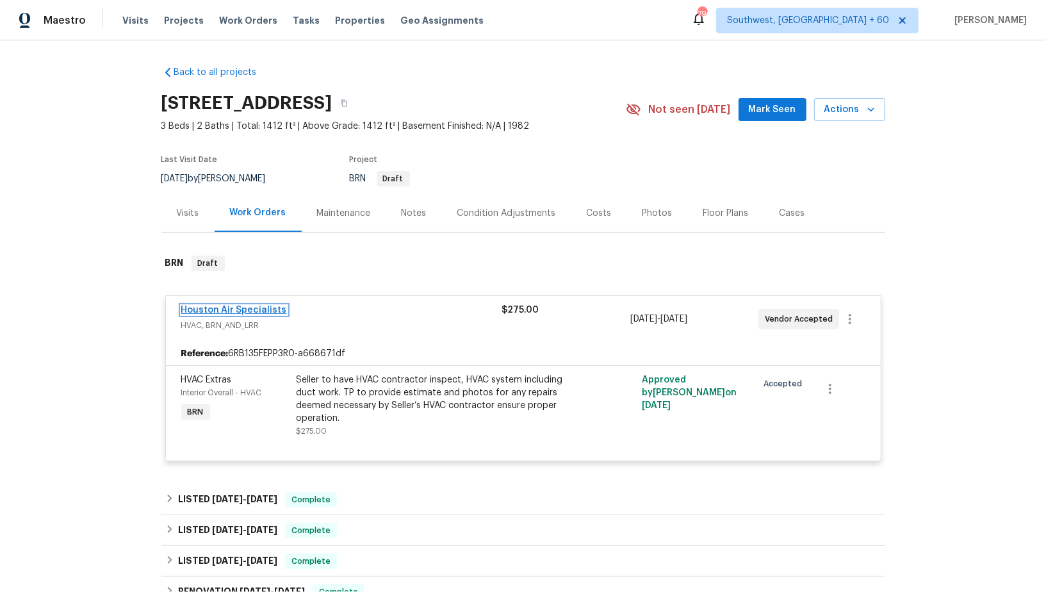
click at [235, 311] on link "Houston Air Specialists" at bounding box center [234, 310] width 106 height 9
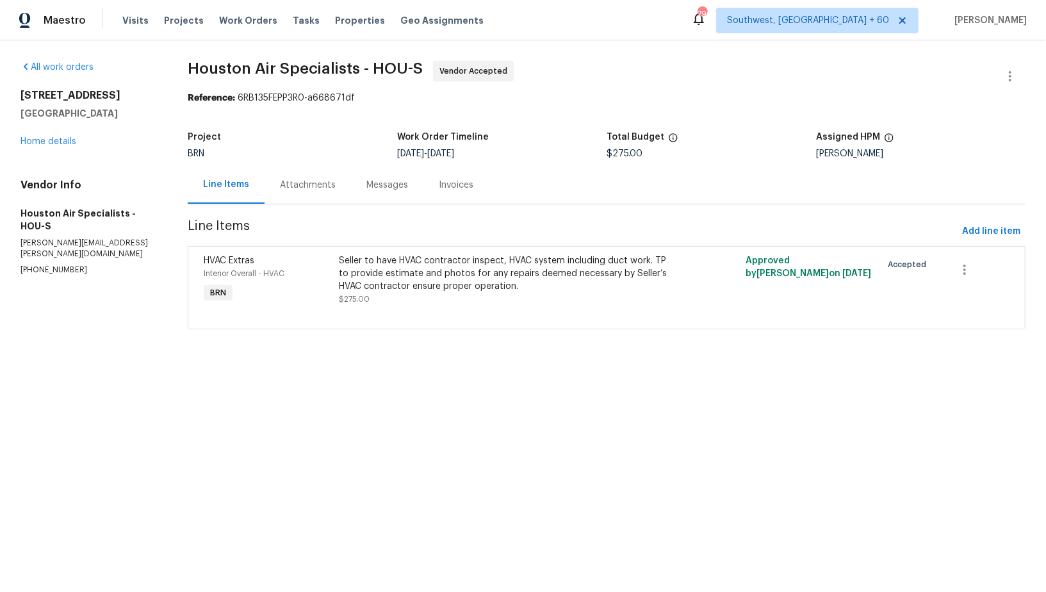
click at [366, 186] on div "Messages" at bounding box center [387, 185] width 42 height 13
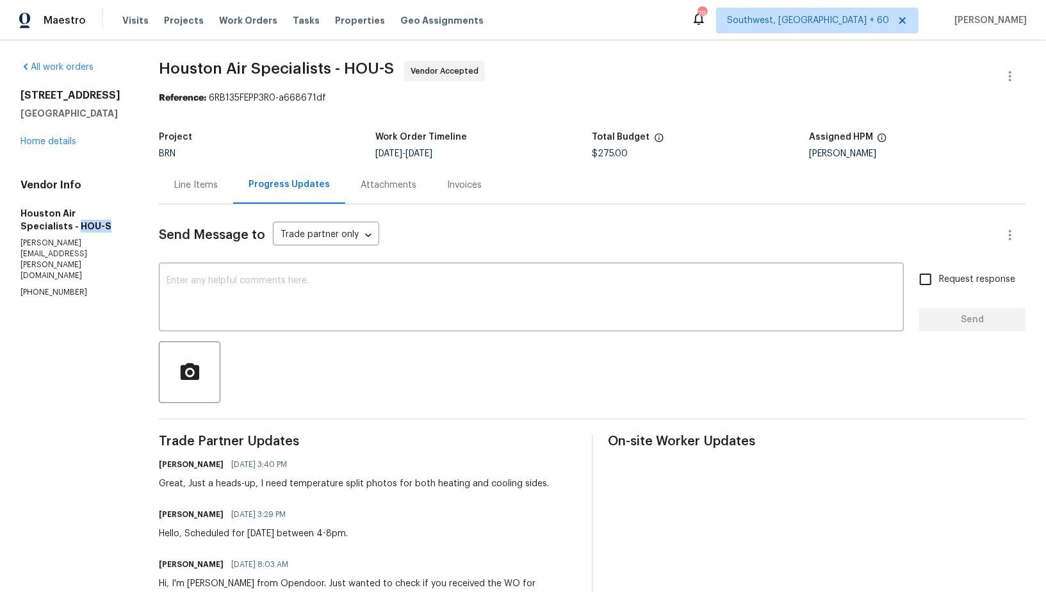
drag, startPoint x: 9, startPoint y: 224, endPoint x: 128, endPoint y: 220, distance: 119.2
click at [128, 220] on div "All work orders [STREET_ADDRESS][PERSON_NAME] Home details Vendor Info Houston …" at bounding box center [523, 352] width 1046 height 624
drag, startPoint x: 122, startPoint y: 213, endPoint x: 0, endPoint y: 217, distance: 121.8
click at [0, 217] on div "All work orders [STREET_ADDRESS][PERSON_NAME] Home details Vendor Info Houston …" at bounding box center [523, 352] width 1046 height 624
copy h5 "Houston Air Specialists"
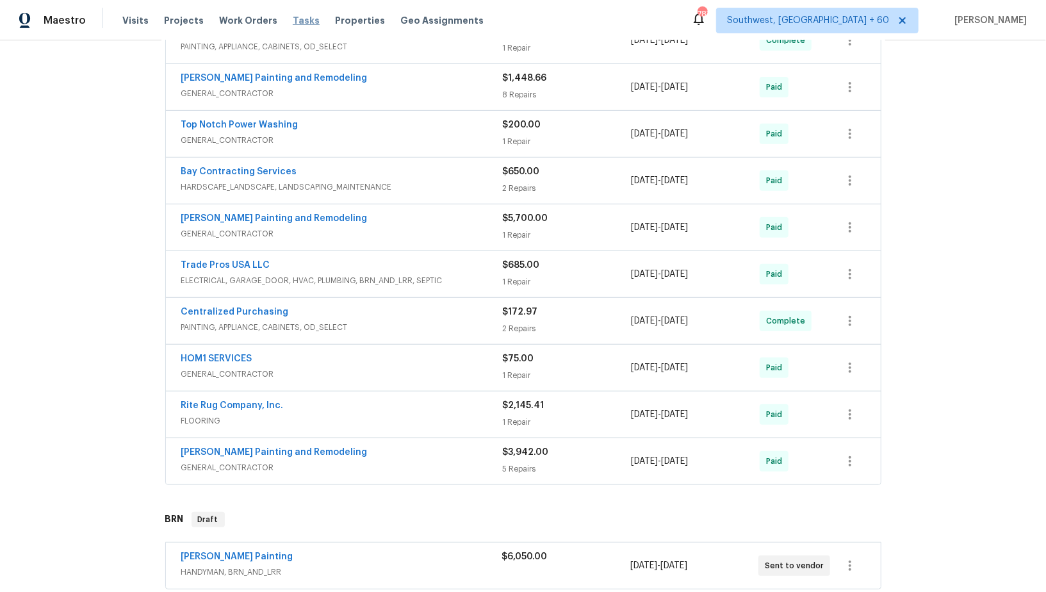
scroll to position [414, 0]
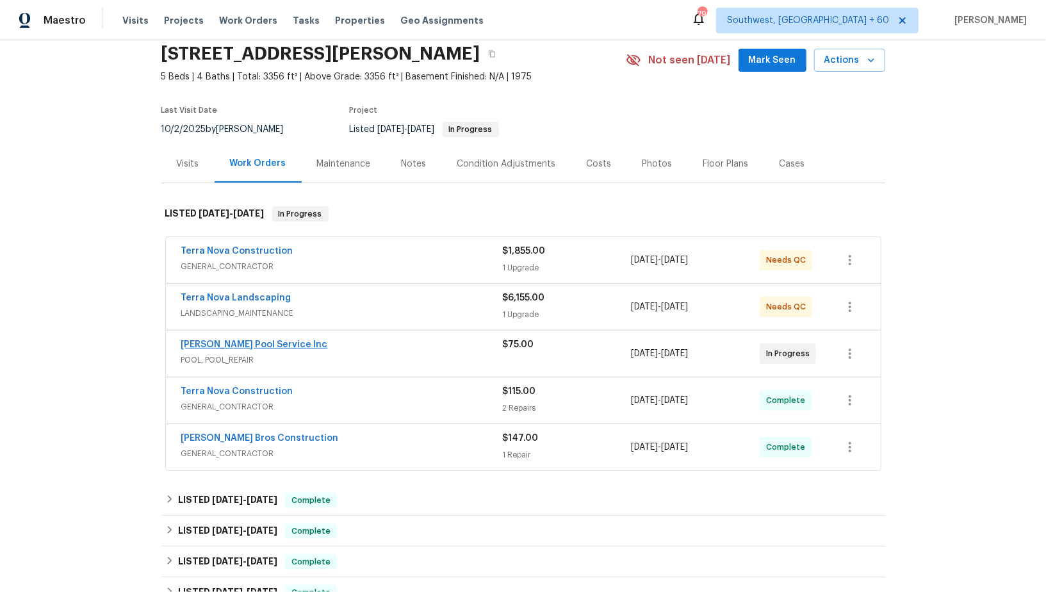
scroll to position [53, 0]
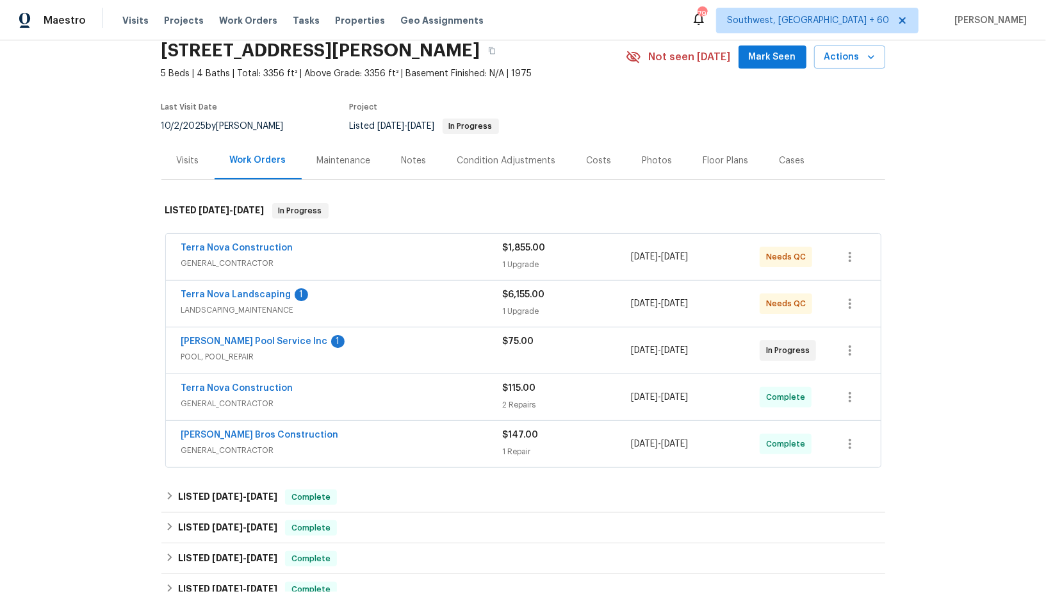
click at [238, 344] on span "[PERSON_NAME] Pool Service Inc" at bounding box center [254, 341] width 147 height 13
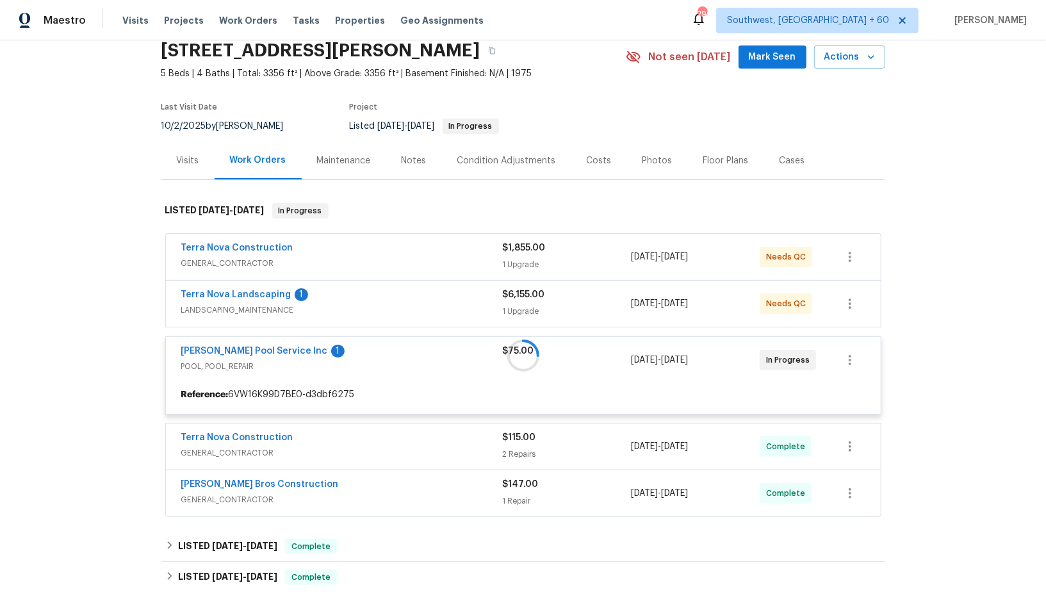
click at [242, 348] on div at bounding box center [523, 355] width 724 height 331
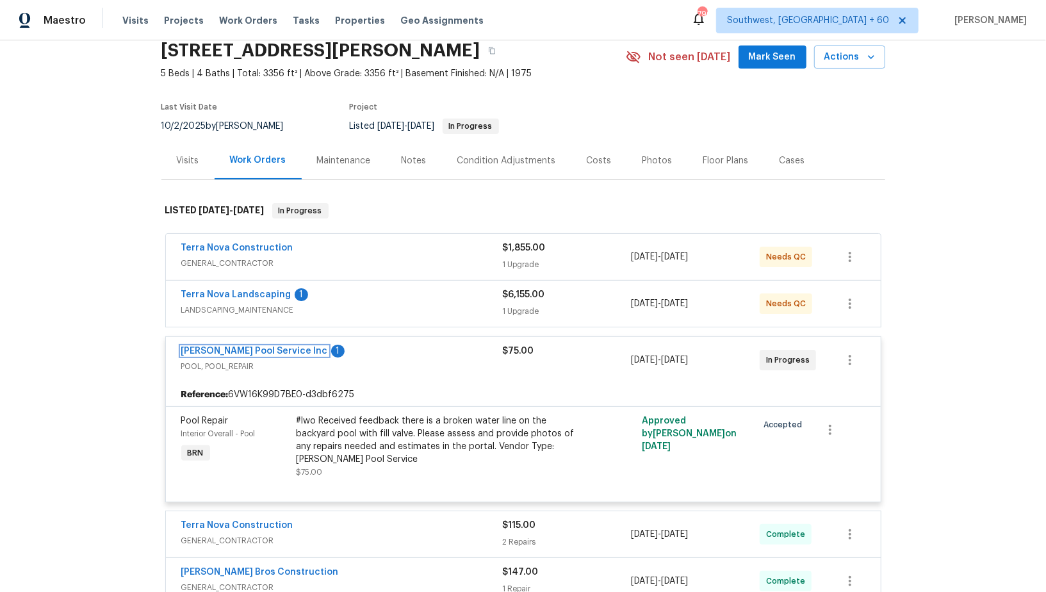
click at [242, 348] on link "[PERSON_NAME] Pool Service Inc" at bounding box center [254, 351] width 147 height 9
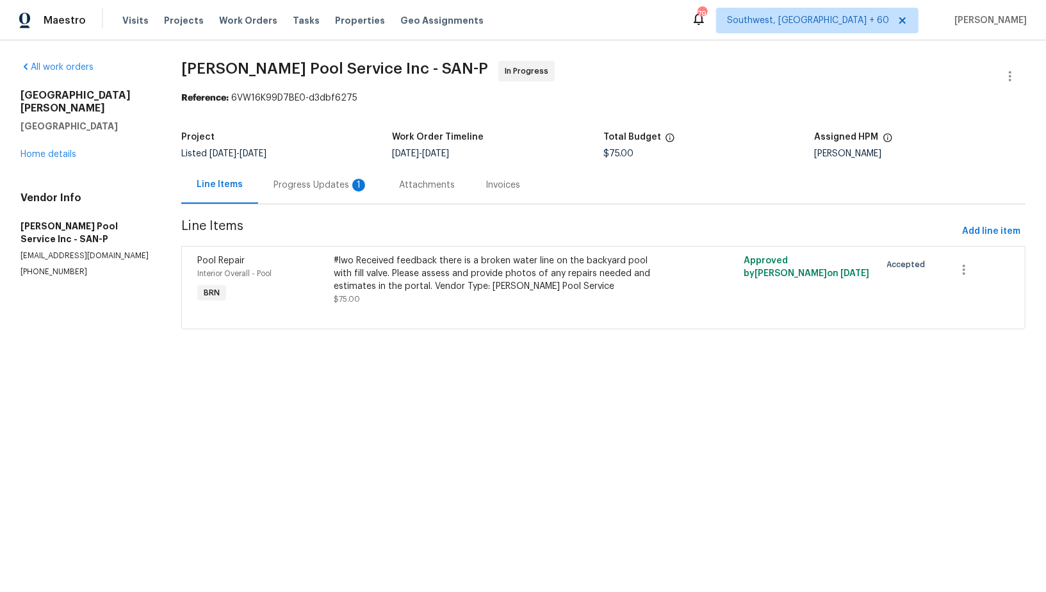
click at [318, 179] on div "Progress Updates 1" at bounding box center [321, 185] width 95 height 13
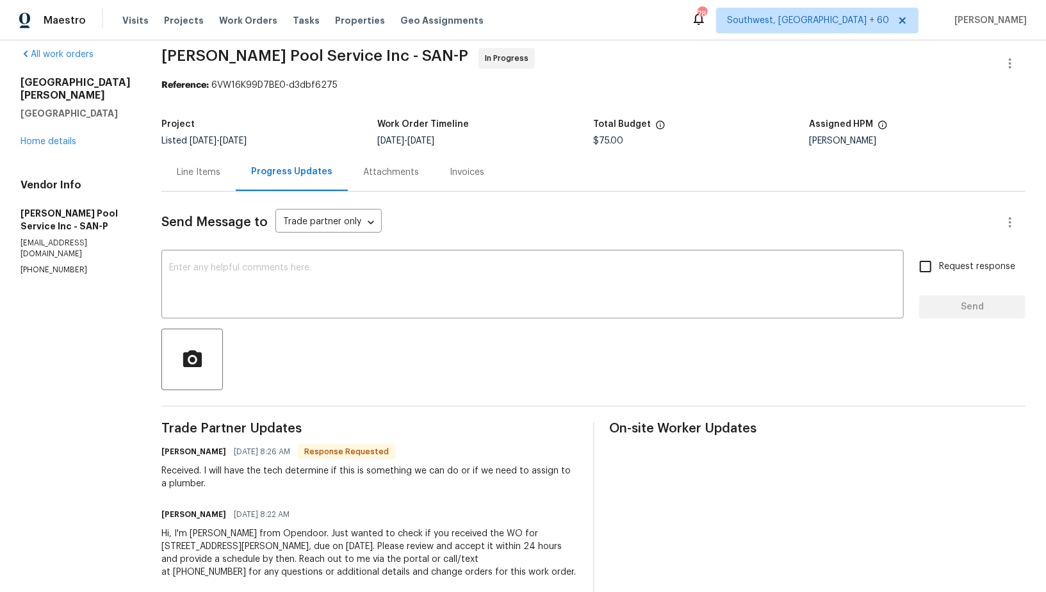
scroll to position [15, 0]
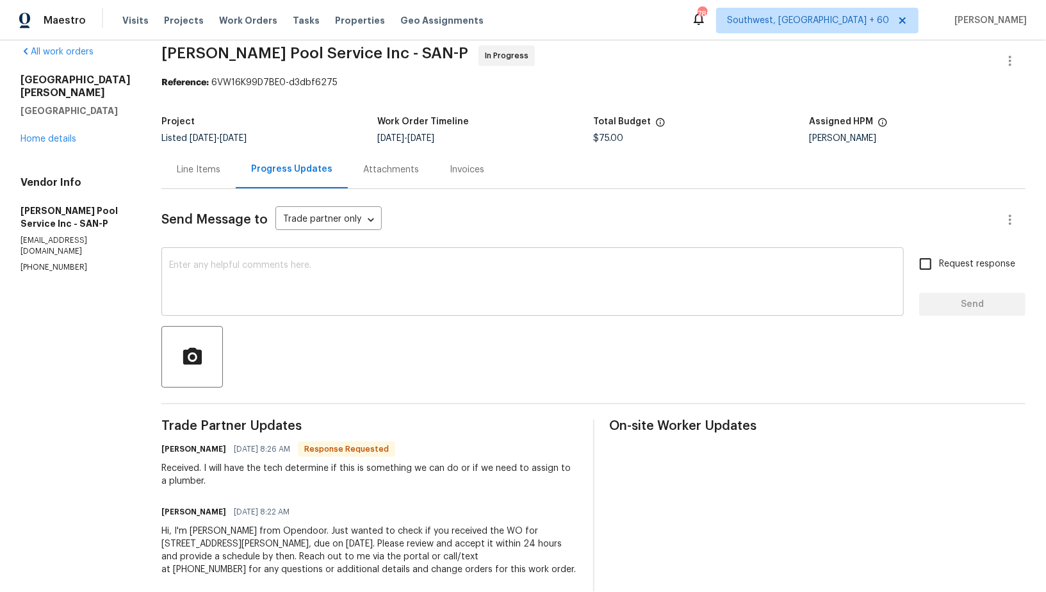
click at [283, 284] on textarea at bounding box center [532, 283] width 727 height 45
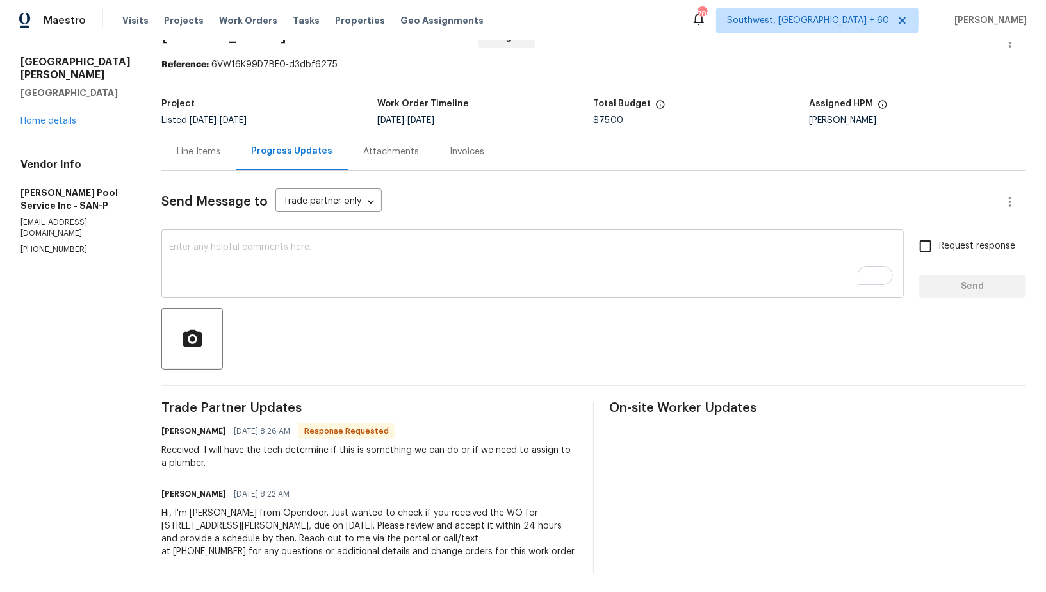
scroll to position [33, 0]
click at [337, 283] on textarea "To enrich screen reader interactions, please activate Accessibility in Grammarl…" at bounding box center [532, 265] width 727 height 45
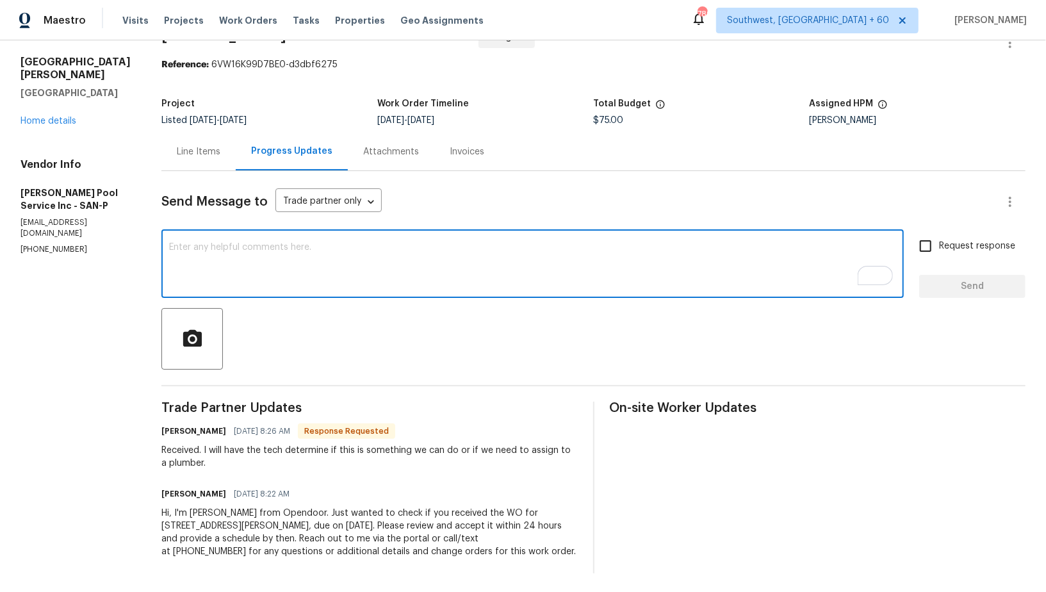
click at [218, 259] on textarea "To enrich screen reader interactions, please activate Accessibility in Grammarl…" at bounding box center [532, 265] width 727 height 45
type textarea "Great, Thank you!"
click at [941, 252] on label "Request response" at bounding box center [963, 246] width 103 height 27
click at [939, 252] on input "Request response" at bounding box center [925, 246] width 27 height 27
checkbox input "true"
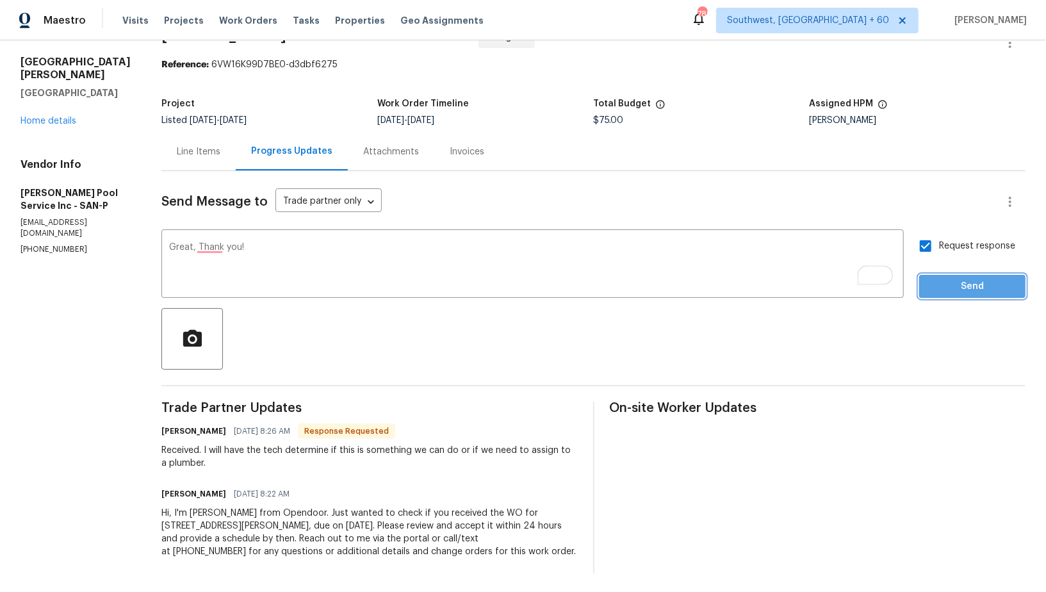
click at [962, 292] on span "Send" at bounding box center [973, 287] width 86 height 16
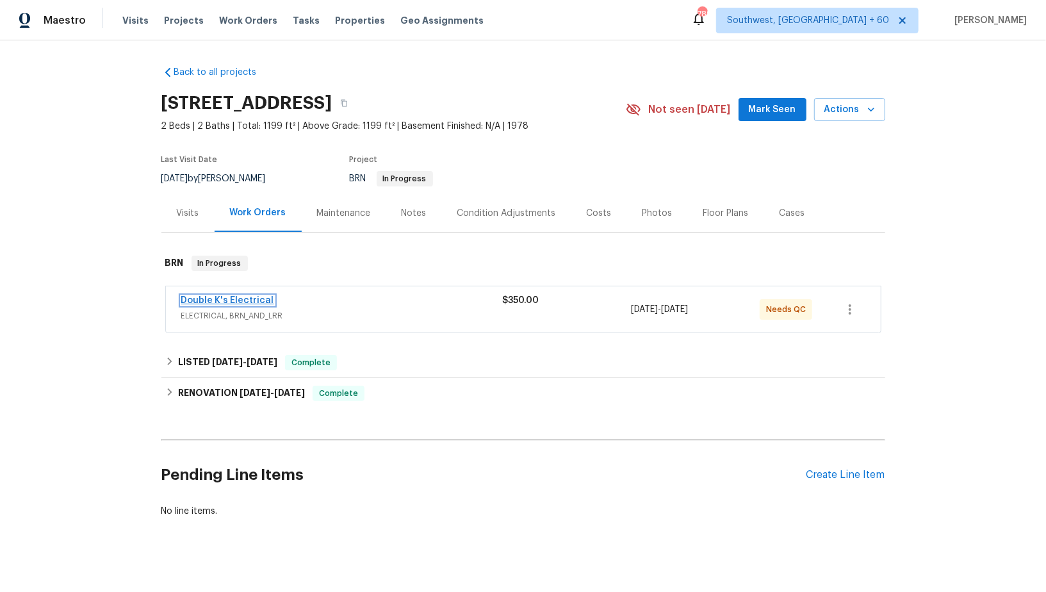
click at [246, 296] on link "Double K's Electrical" at bounding box center [227, 300] width 93 height 9
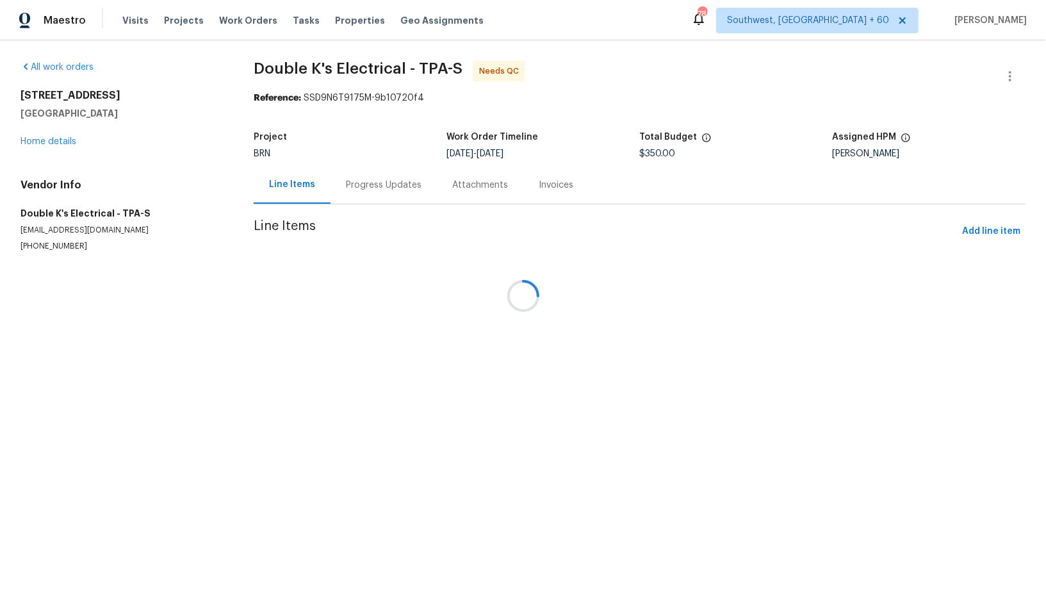
click at [985, 240] on div at bounding box center [523, 296] width 1046 height 592
click at [978, 231] on div at bounding box center [523, 296] width 1046 height 592
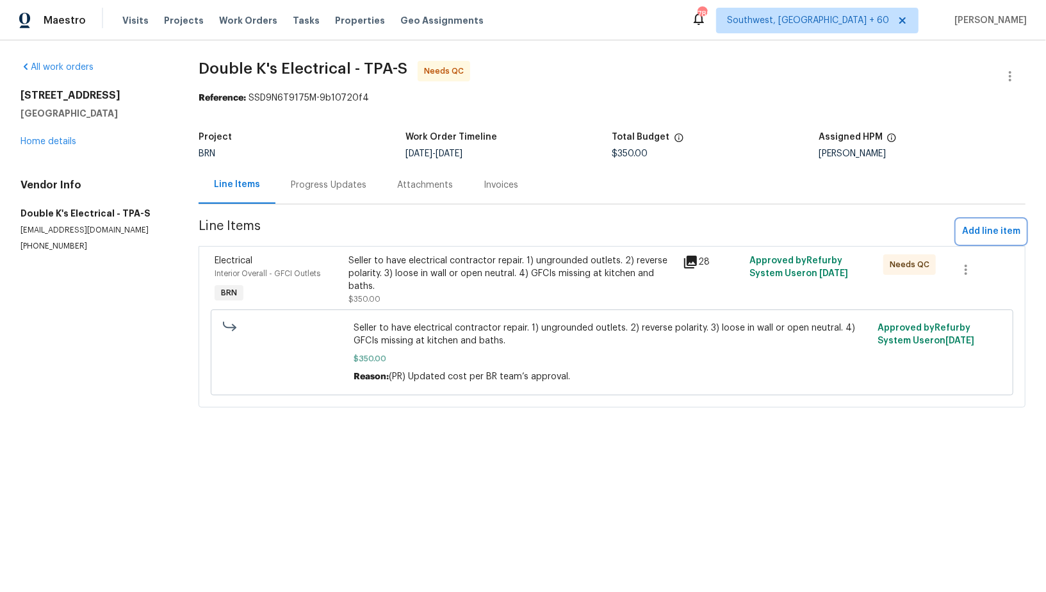
click at [982, 231] on span "Add line item" at bounding box center [991, 232] width 58 height 16
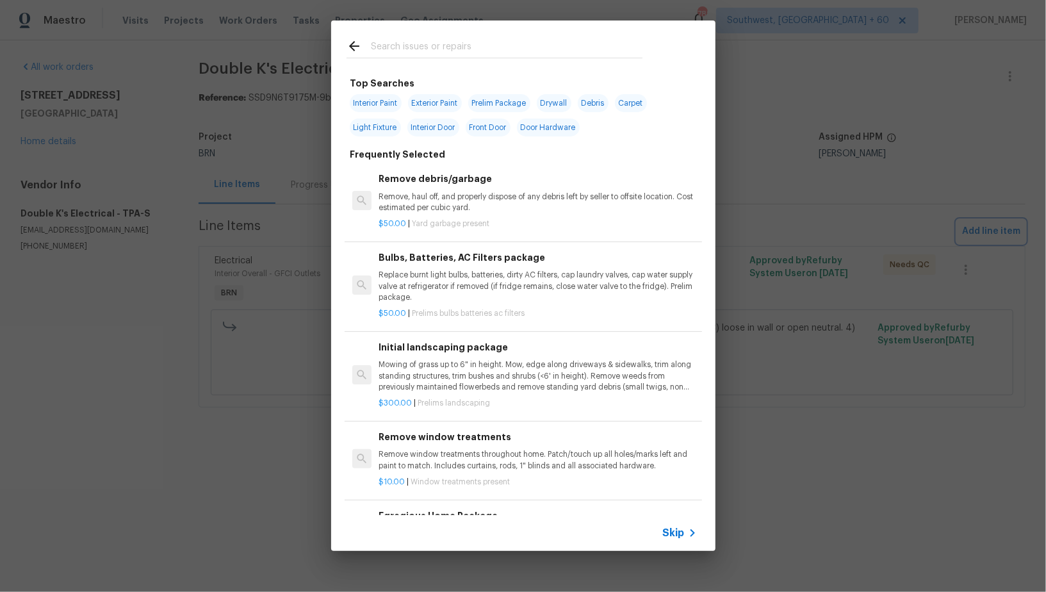
click at [789, 488] on div "Top Searches Interior Paint Exterior Paint Prelim Package Drywall Debris Carpet…" at bounding box center [523, 285] width 1046 height 571
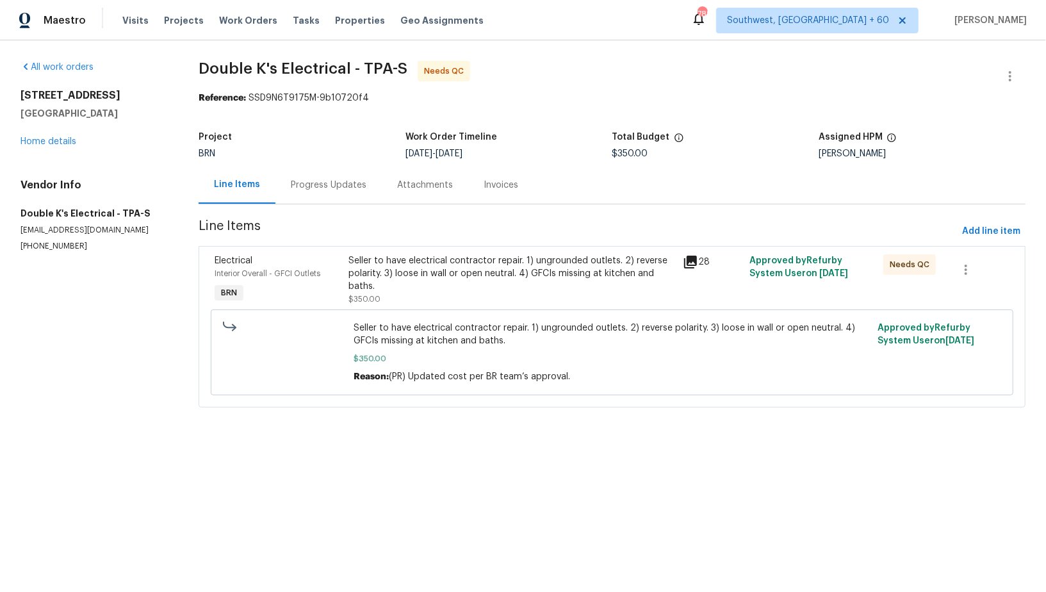
click at [538, 290] on div "Seller to have electrical contractor repair. 1) ungrounded outlets. 2) reverse …" at bounding box center [512, 273] width 327 height 38
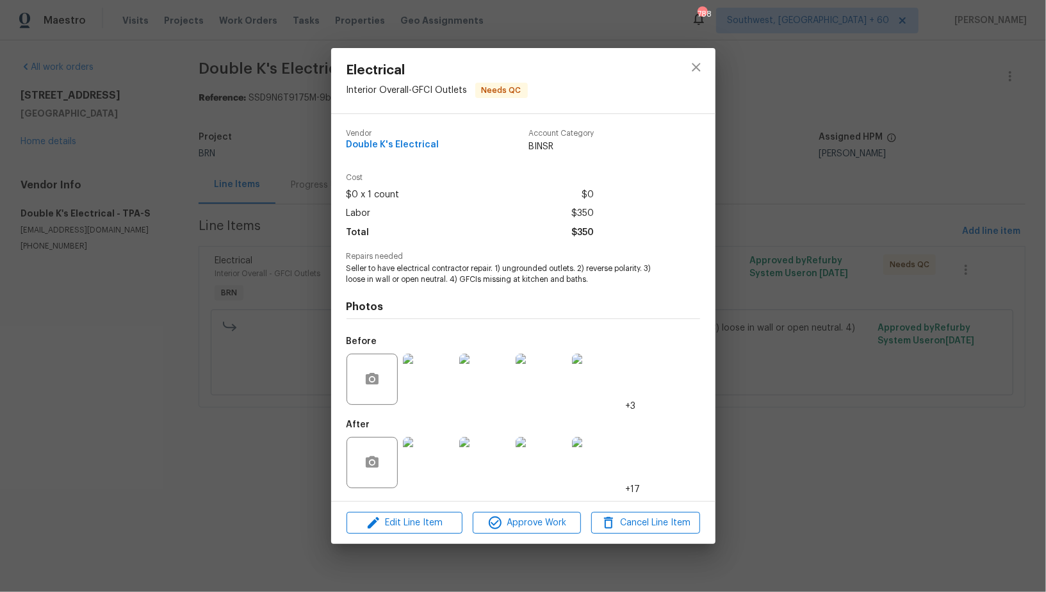
click at [709, 482] on div "Vendor Double K's Electrical Account Category BINSR Cost $0 x 1 count $0 Labor …" at bounding box center [523, 307] width 384 height 387
click at [976, 233] on div "Electrical Interior Overall - GFCI Outlets Needs QC Vendor Double K's Electrica…" at bounding box center [523, 296] width 1046 height 592
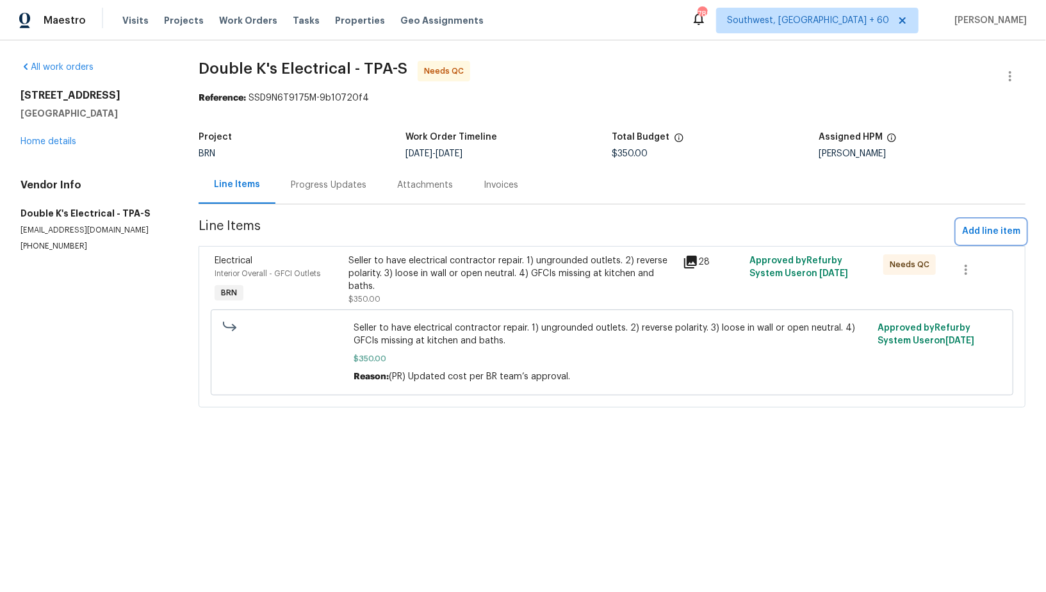
click at [981, 231] on span "Add line item" at bounding box center [991, 232] width 58 height 16
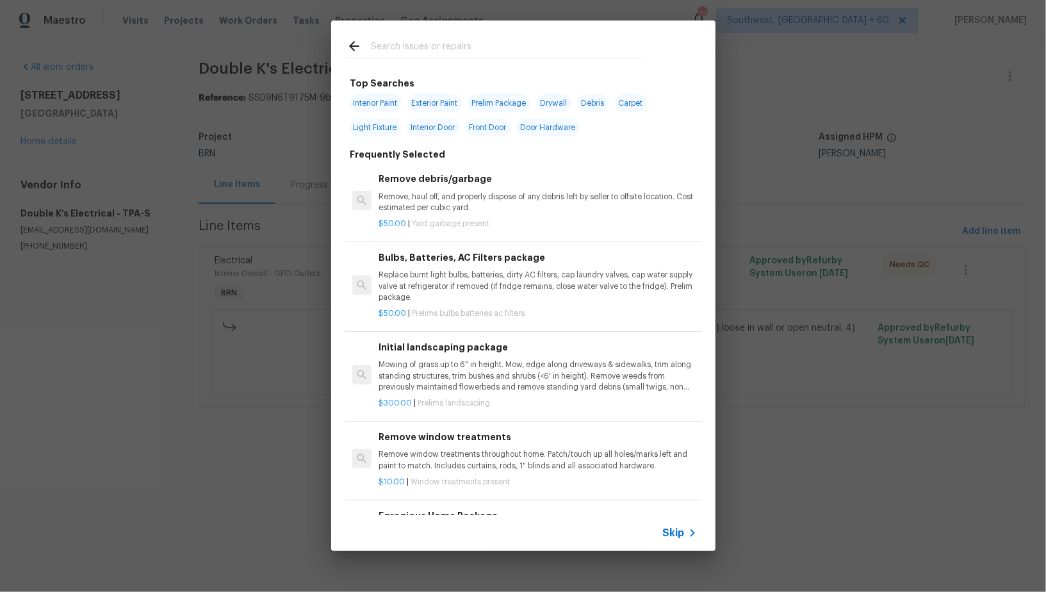
click at [679, 533] on span "Skip" at bounding box center [674, 533] width 22 height 13
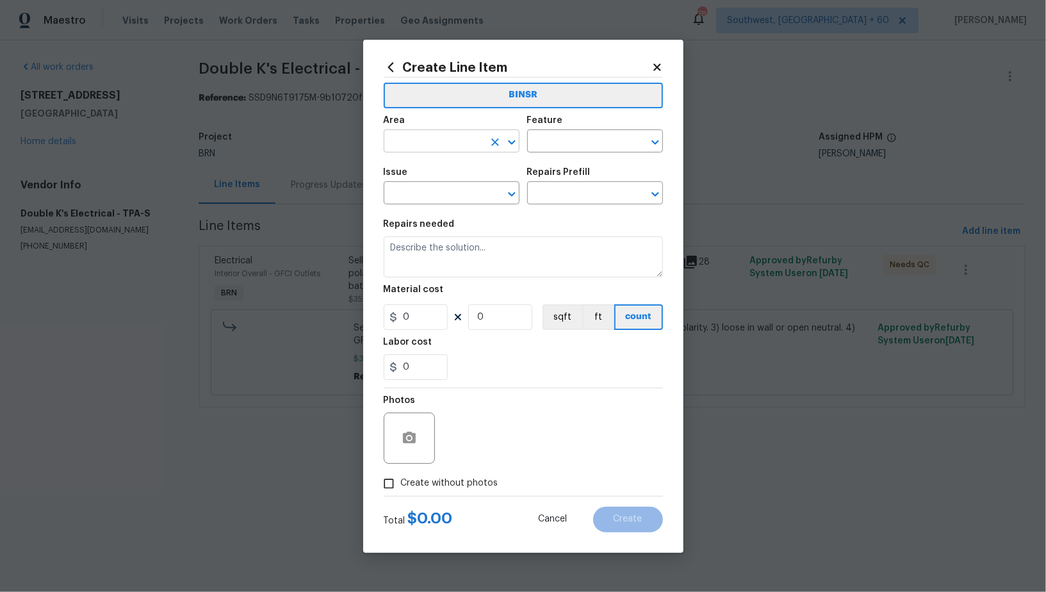
click at [482, 142] on input "text" at bounding box center [434, 143] width 100 height 20
click at [488, 190] on li "Interior Overall" at bounding box center [452, 191] width 136 height 21
type input "Interior Overall"
click at [587, 142] on input "text" at bounding box center [577, 143] width 100 height 20
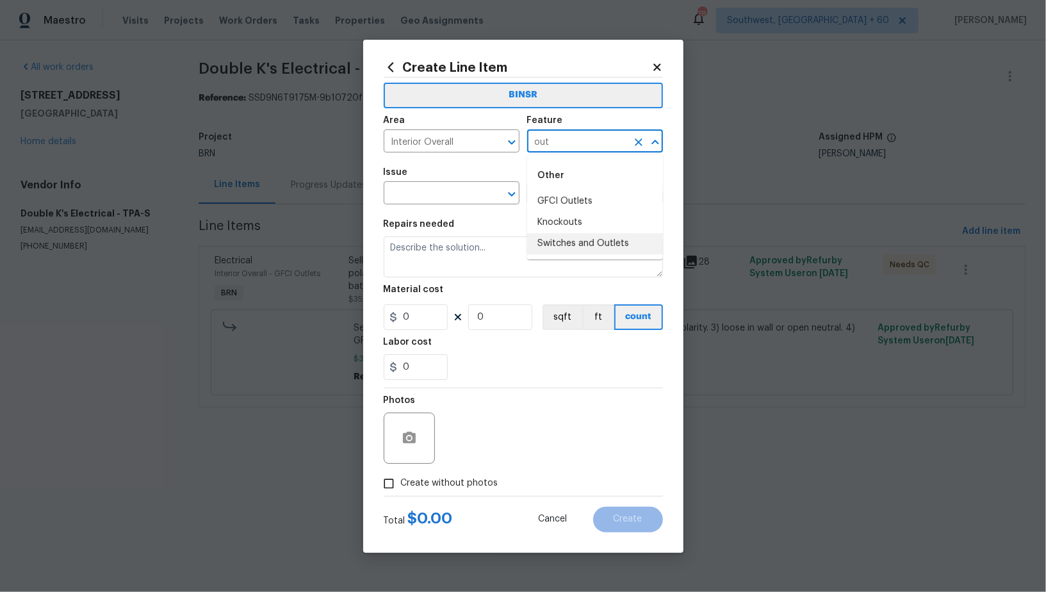
click at [570, 236] on li "Switches and Outlets" at bounding box center [595, 243] width 136 height 21
type input "Switches and Outlets"
click at [429, 201] on input "text" at bounding box center [434, 195] width 100 height 20
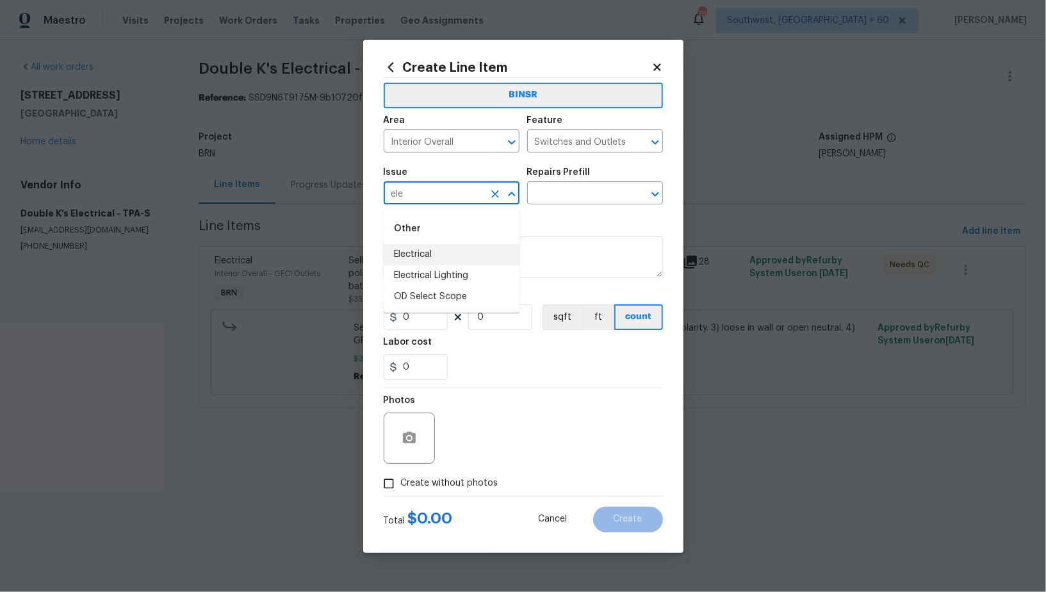
click at [432, 254] on li "Electrical" at bounding box center [452, 254] width 136 height 21
type input "Electrical"
click at [583, 194] on input "text" at bounding box center [577, 195] width 100 height 20
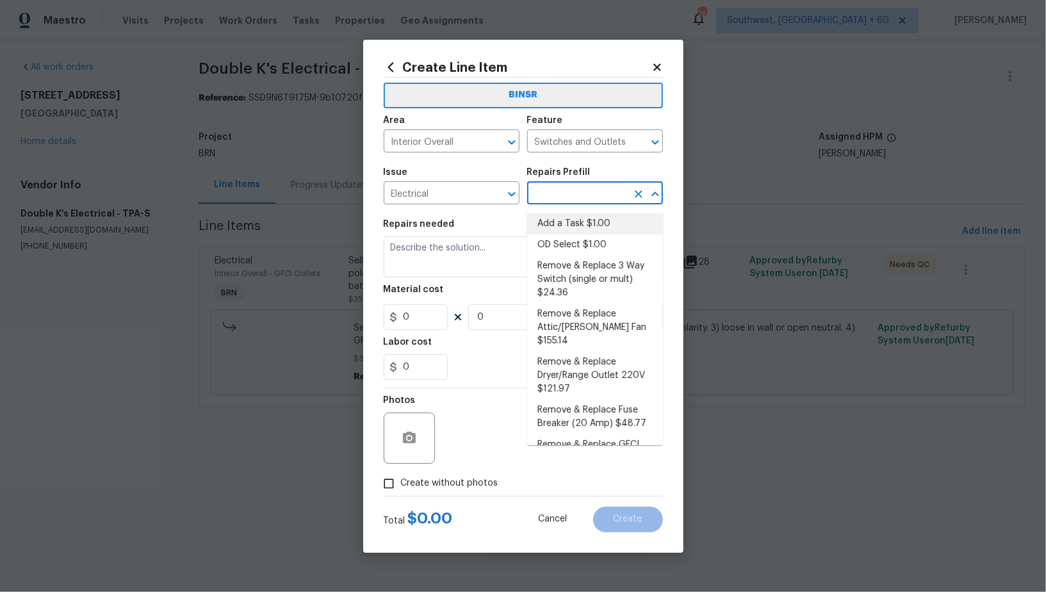
click at [579, 226] on li "Add a Task $1.00" at bounding box center [595, 223] width 136 height 21
type input "Add a Task $1.00"
type textarea "HPM to detail"
type input "1"
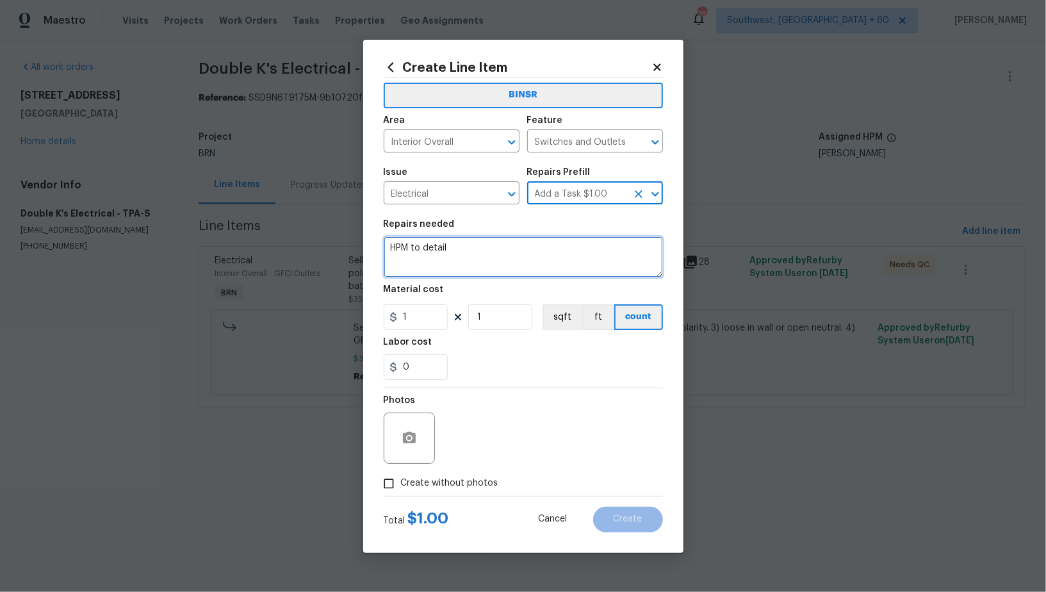
click at [490, 267] on textarea "HPM to detail" at bounding box center [523, 256] width 279 height 41
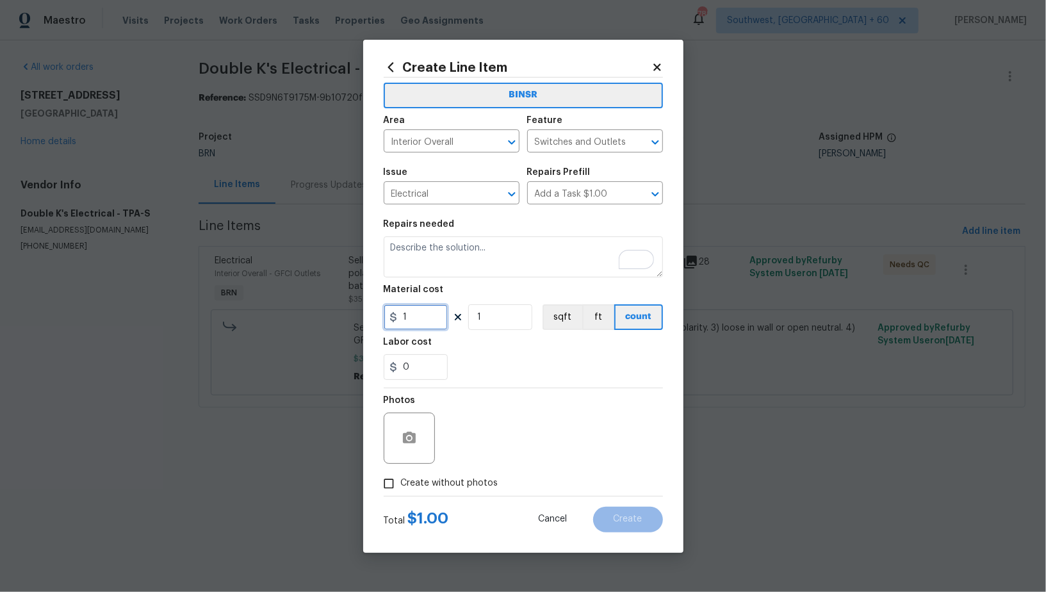
click at [420, 318] on input "1" at bounding box center [416, 317] width 64 height 26
type input "0"
click at [415, 445] on icon "button" at bounding box center [409, 438] width 15 height 15
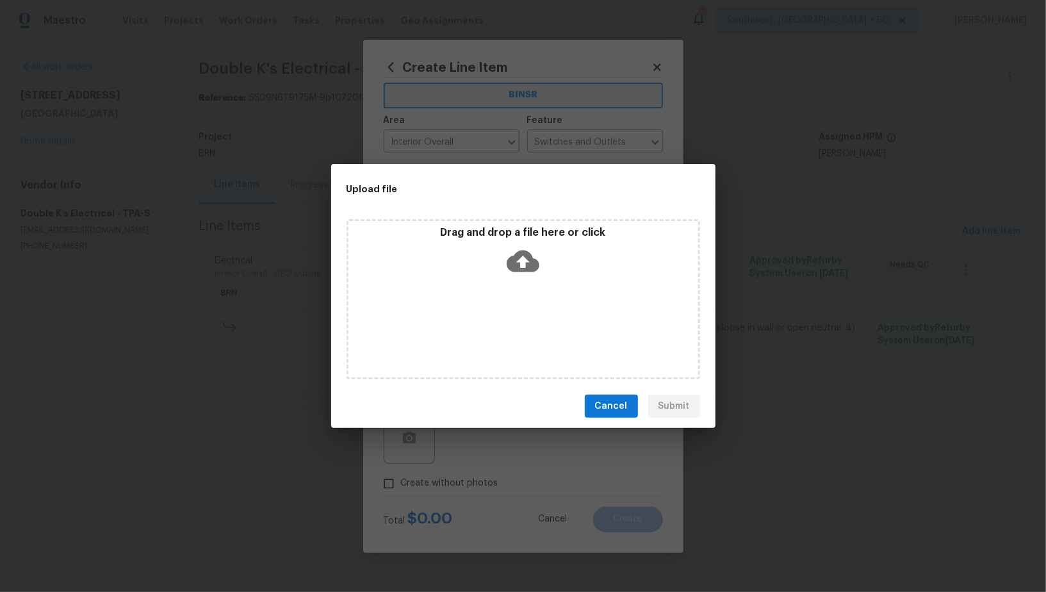
click at [507, 259] on icon at bounding box center [523, 261] width 33 height 33
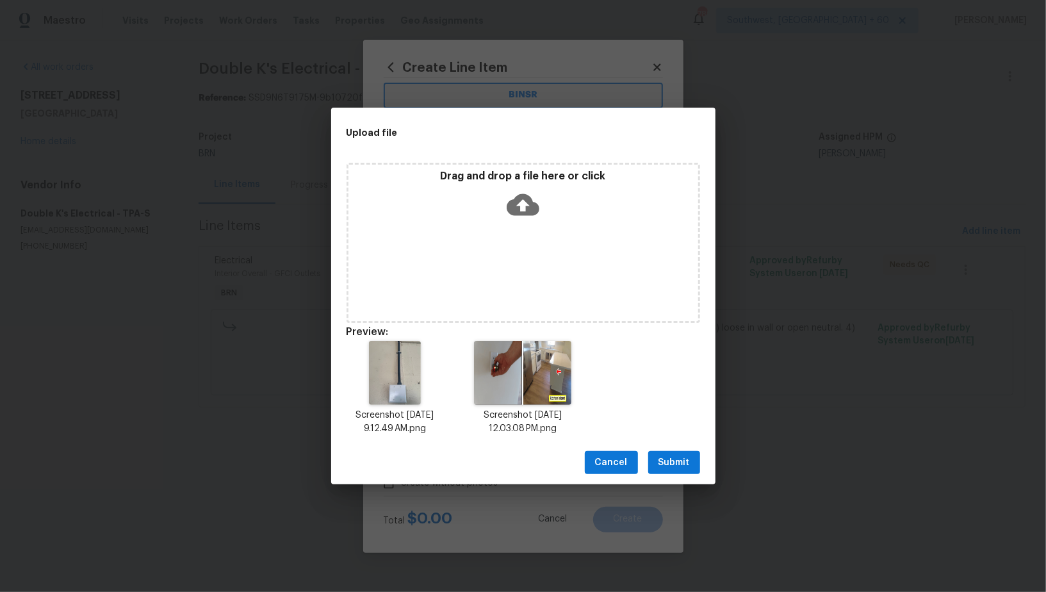
click at [666, 479] on div "Cancel Submit" at bounding box center [523, 463] width 384 height 44
click at [666, 463] on span "Submit" at bounding box center [674, 463] width 31 height 16
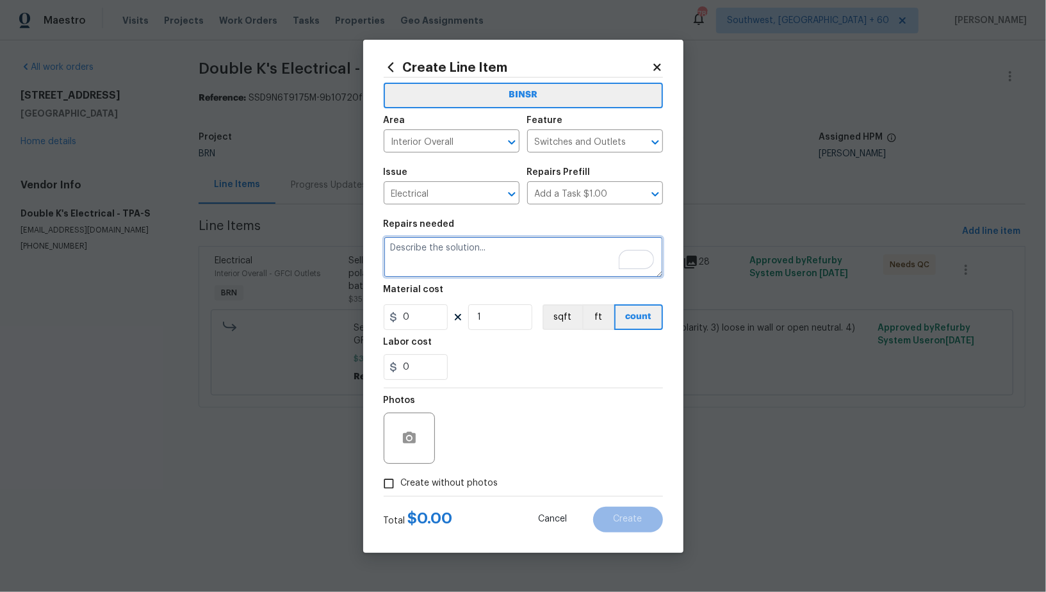
click at [468, 251] on textarea "To enrich screen reader interactions, please activate Accessibility in Grammarl…" at bounding box center [523, 256] width 279 height 41
